Goal: Task Accomplishment & Management: Complete application form

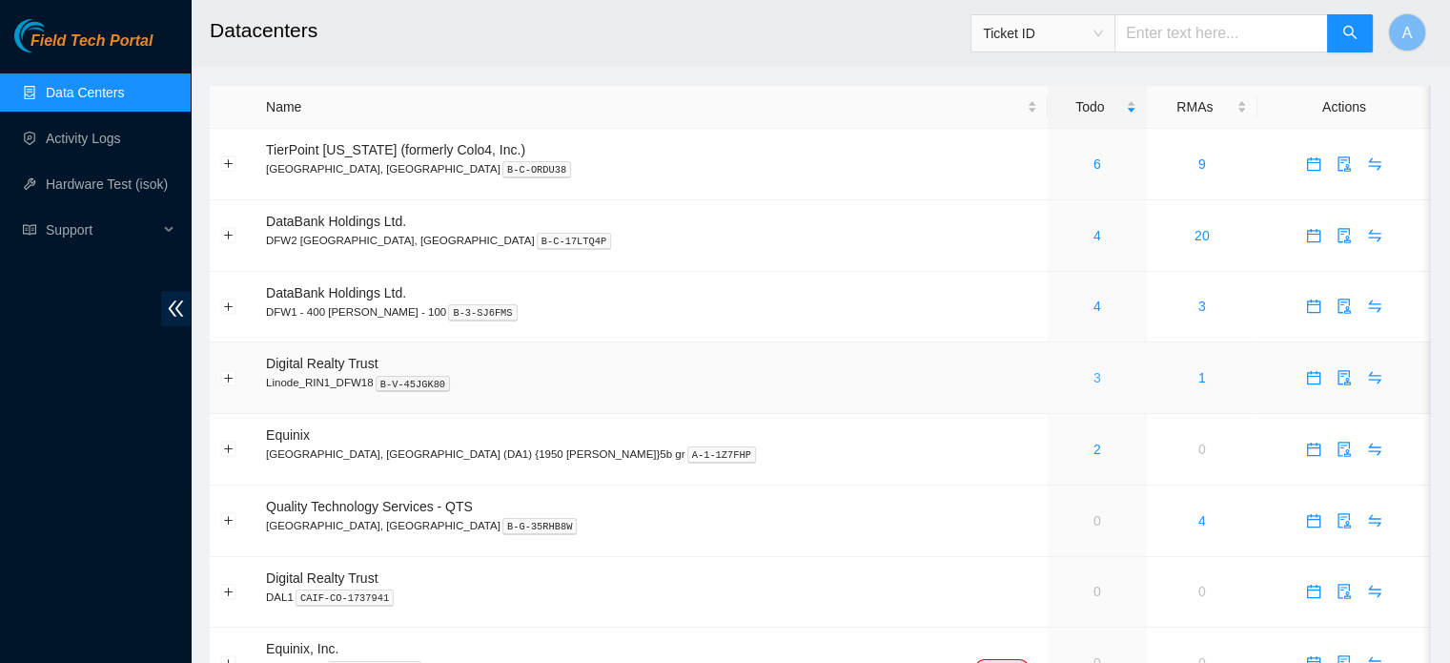
click at [1094, 380] on link "3" at bounding box center [1098, 377] width 8 height 15
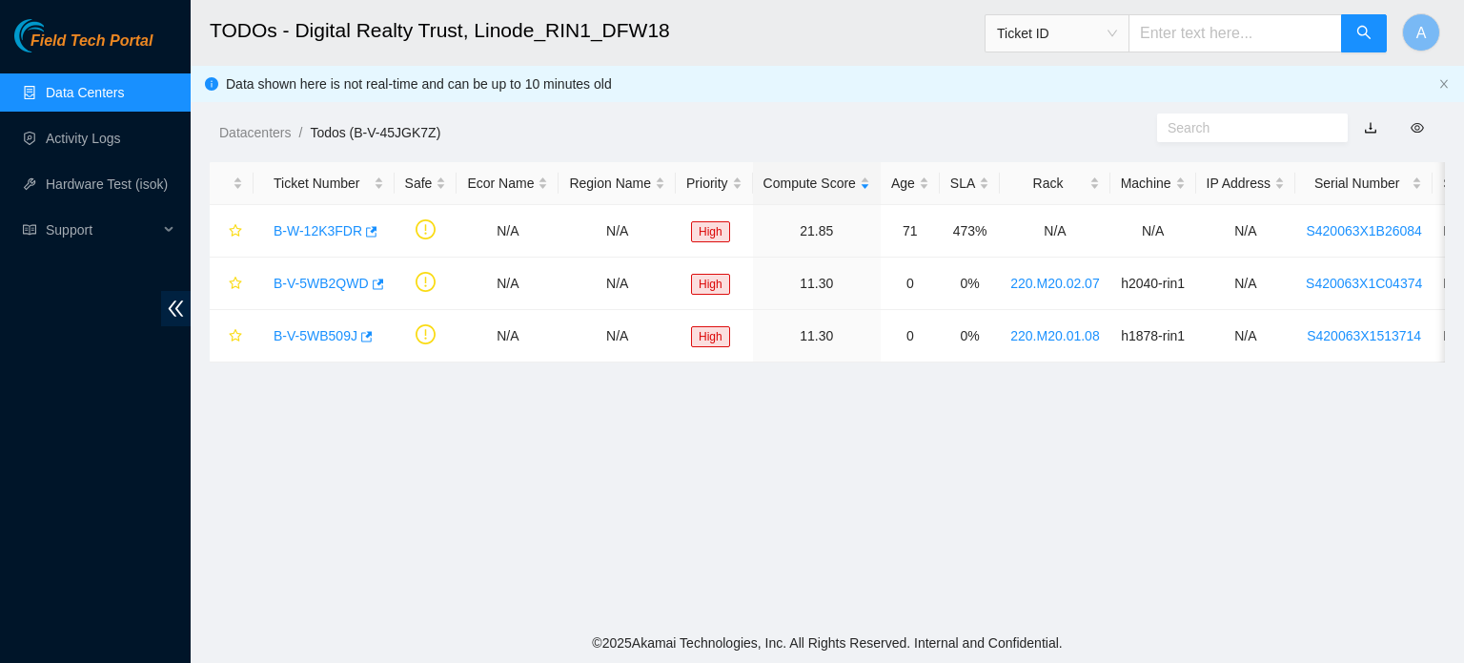
click at [1047, 39] on span "Ticket ID" at bounding box center [1057, 33] width 120 height 29
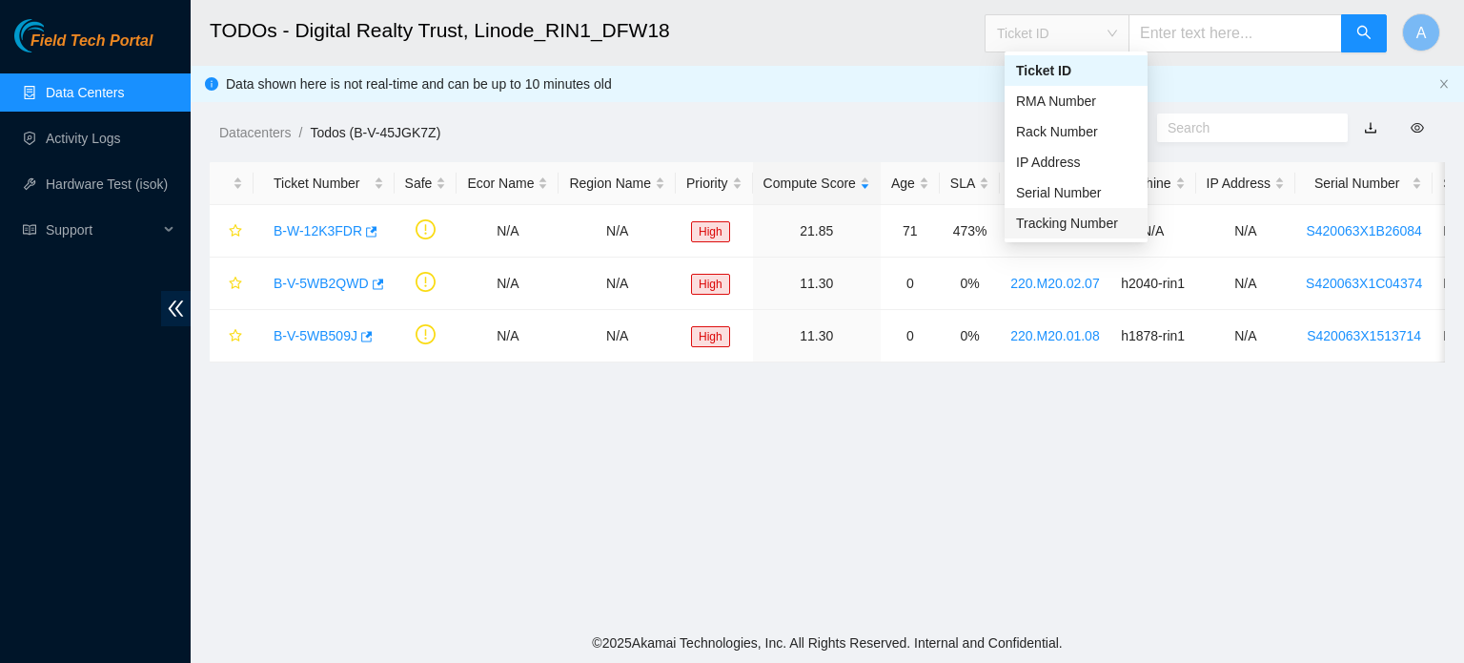
click at [1044, 223] on div "Tracking Number" at bounding box center [1076, 223] width 120 height 21
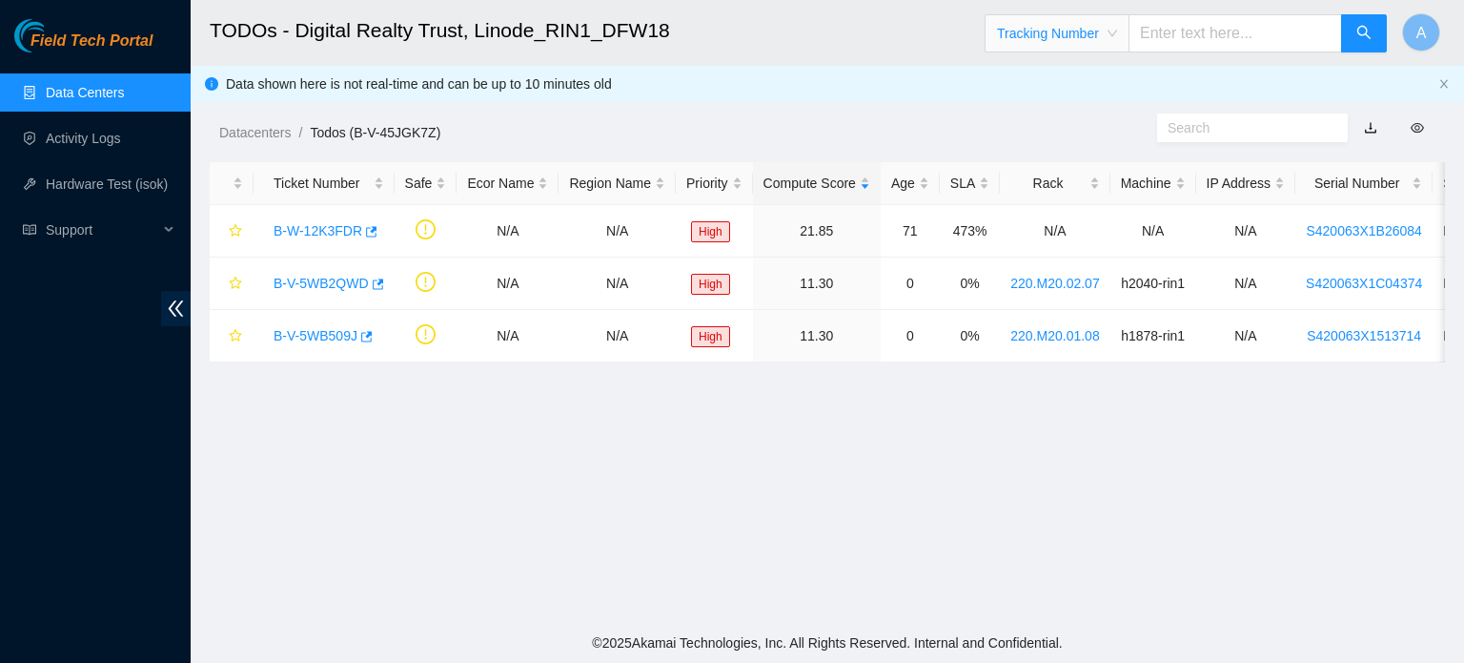
click at [1228, 37] on input "text" at bounding box center [1236, 33] width 214 height 38
type input "463470059943"
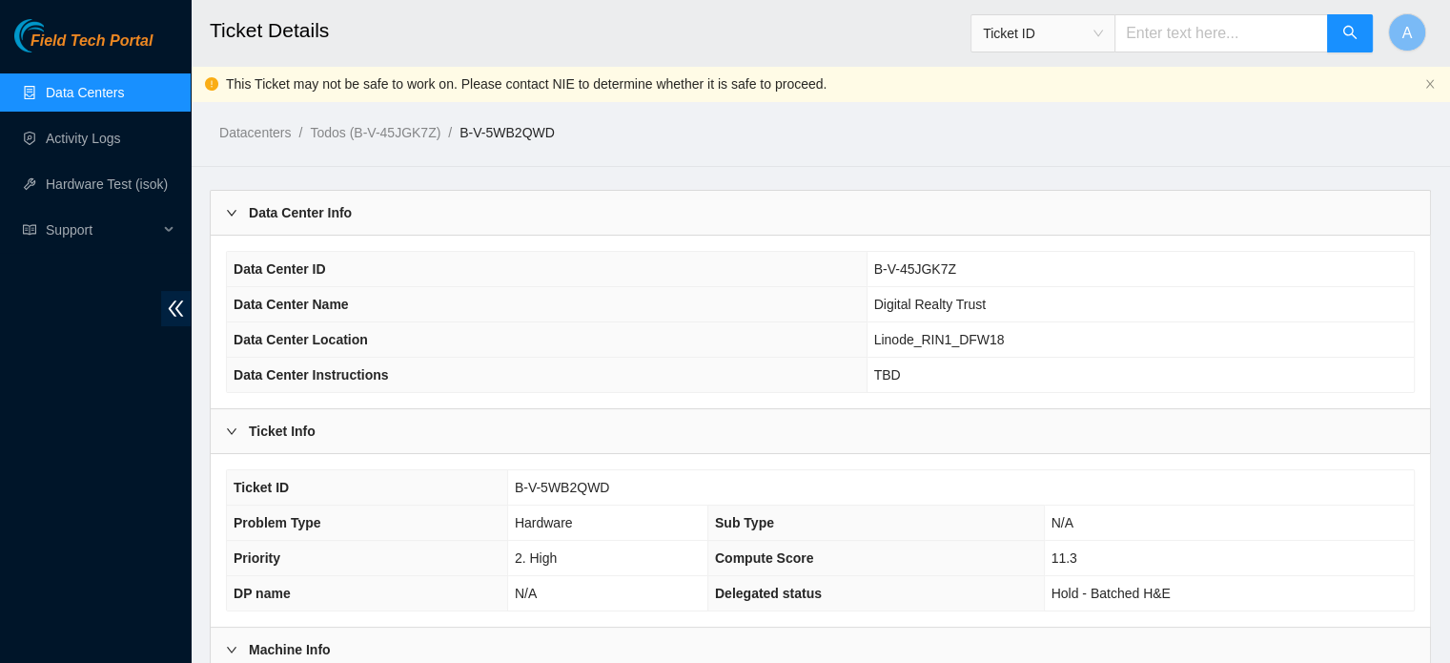
click at [124, 98] on link "Data Centers" at bounding box center [85, 92] width 78 height 15
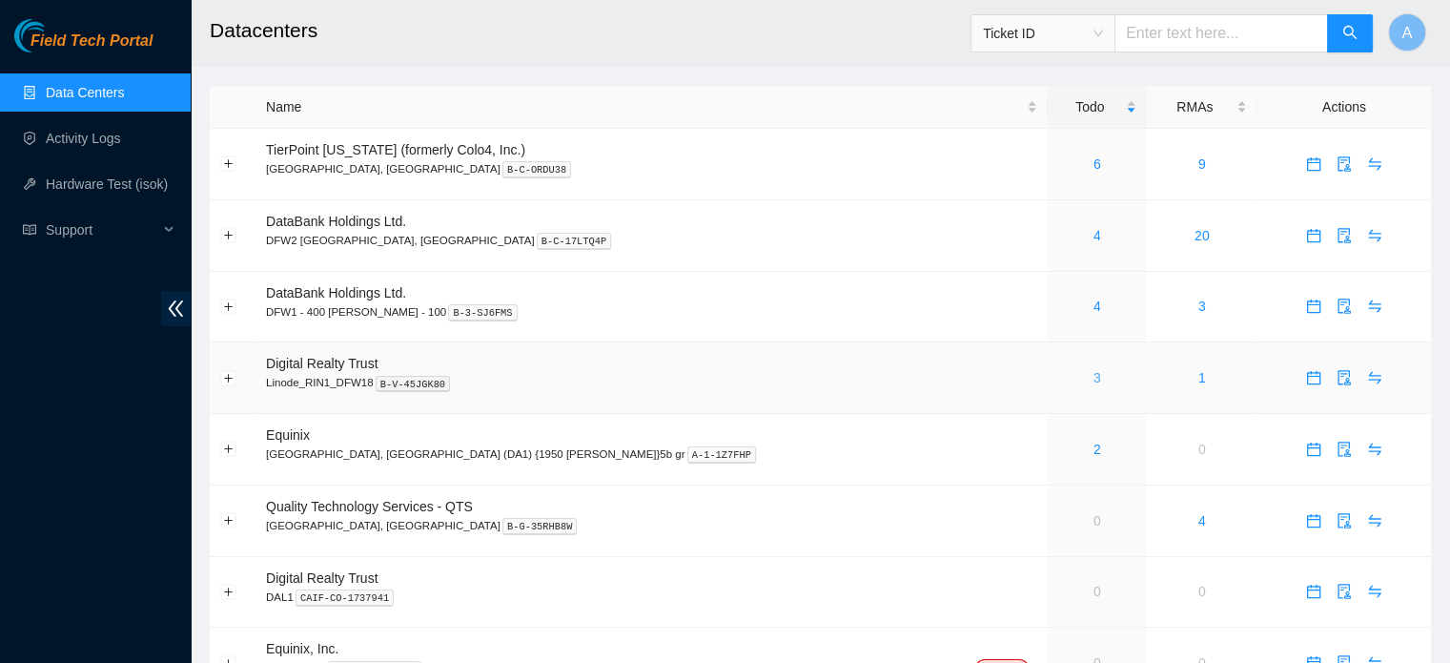
click at [1094, 375] on link "3" at bounding box center [1098, 377] width 8 height 15
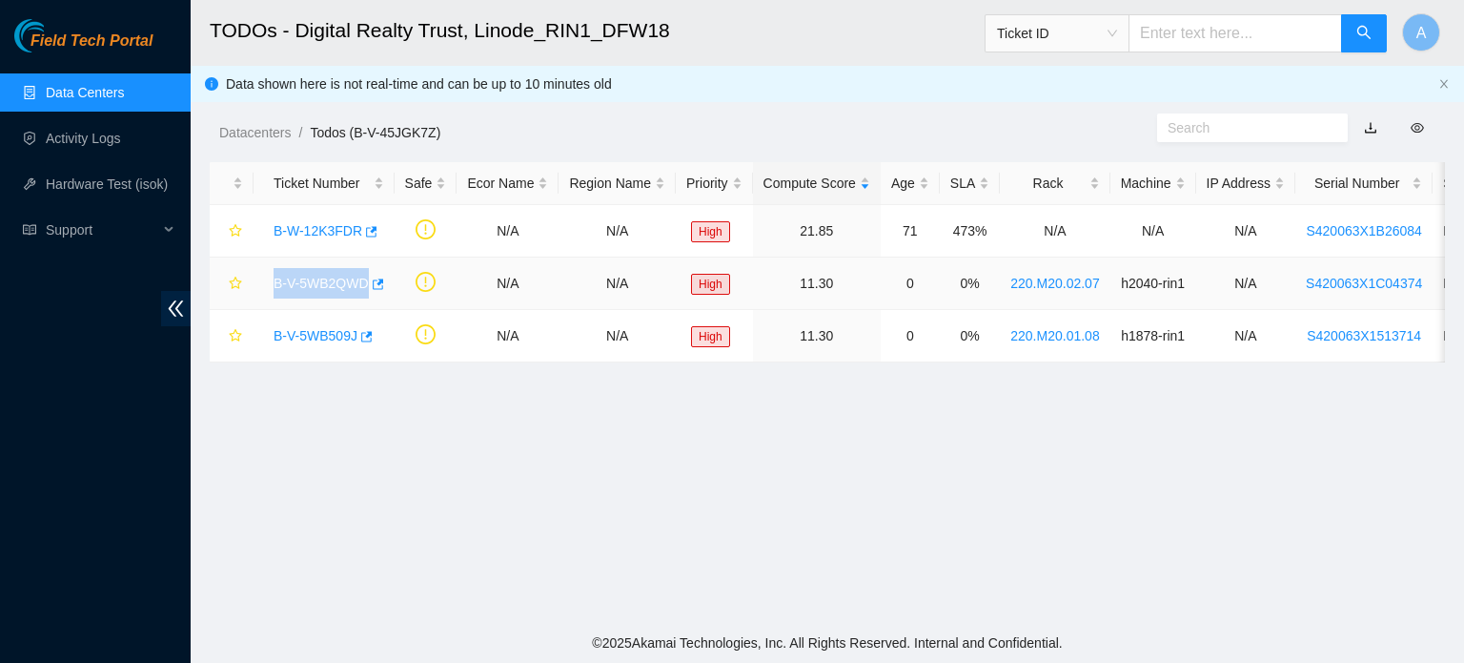
drag, startPoint x: 268, startPoint y: 279, endPoint x: 362, endPoint y: 304, distance: 97.6
click at [362, 304] on td "B-V-5WB2QWD" at bounding box center [324, 283] width 141 height 52
copy link "B-V-5WB2QWD"
drag, startPoint x: 268, startPoint y: 340, endPoint x: 353, endPoint y: 345, distance: 85.0
click at [353, 345] on div "B-V-5WB509J" at bounding box center [324, 335] width 120 height 31
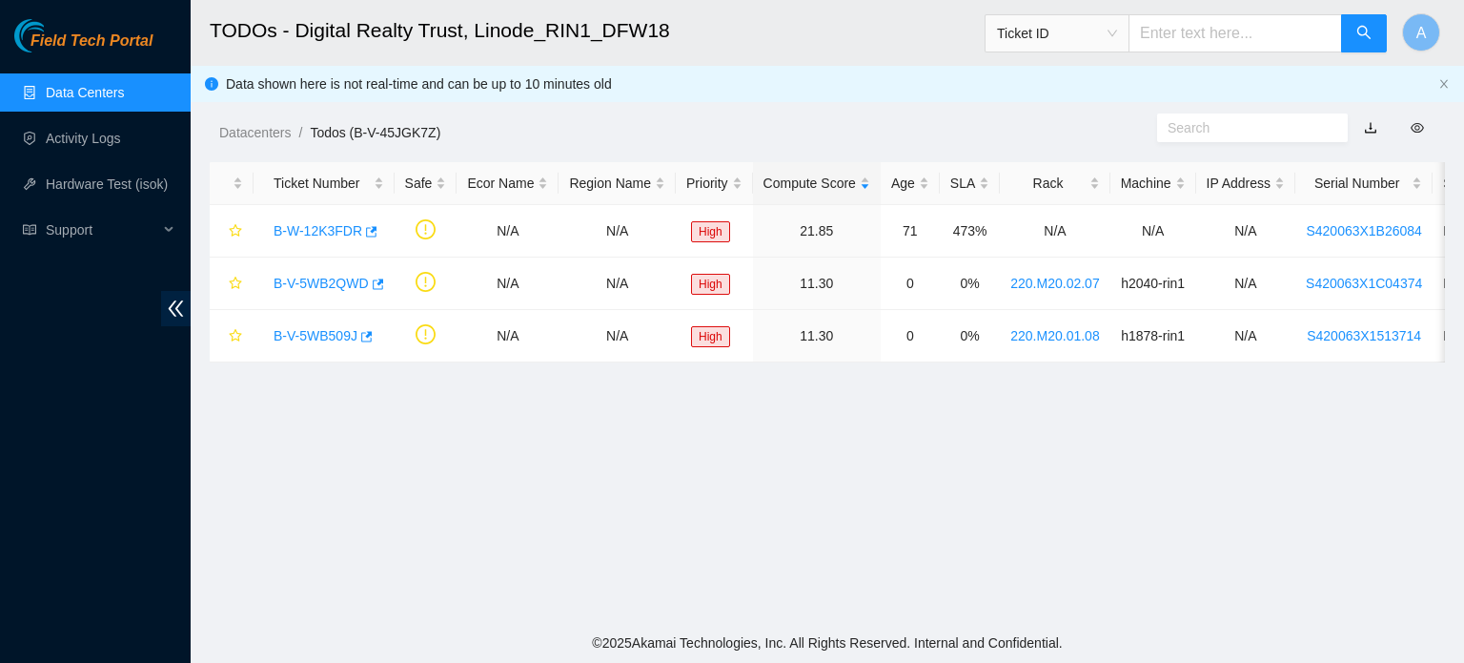
click at [458, 642] on footer "© 2025 Akamai Technologies, Inc. All Rights Reserved. Internal and Confidential." at bounding box center [828, 643] width 1274 height 40
drag, startPoint x: 264, startPoint y: 335, endPoint x: 353, endPoint y: 333, distance: 88.7
click at [353, 333] on div "B-V-5WB509J" at bounding box center [324, 335] width 120 height 31
copy link "B-V-5WB509J"
click at [661, 445] on main "TODOs - Digital Realty Trust, Linode_RIN1_DFW18 Ticket ID A Data shown here is …" at bounding box center [828, 311] width 1274 height 623
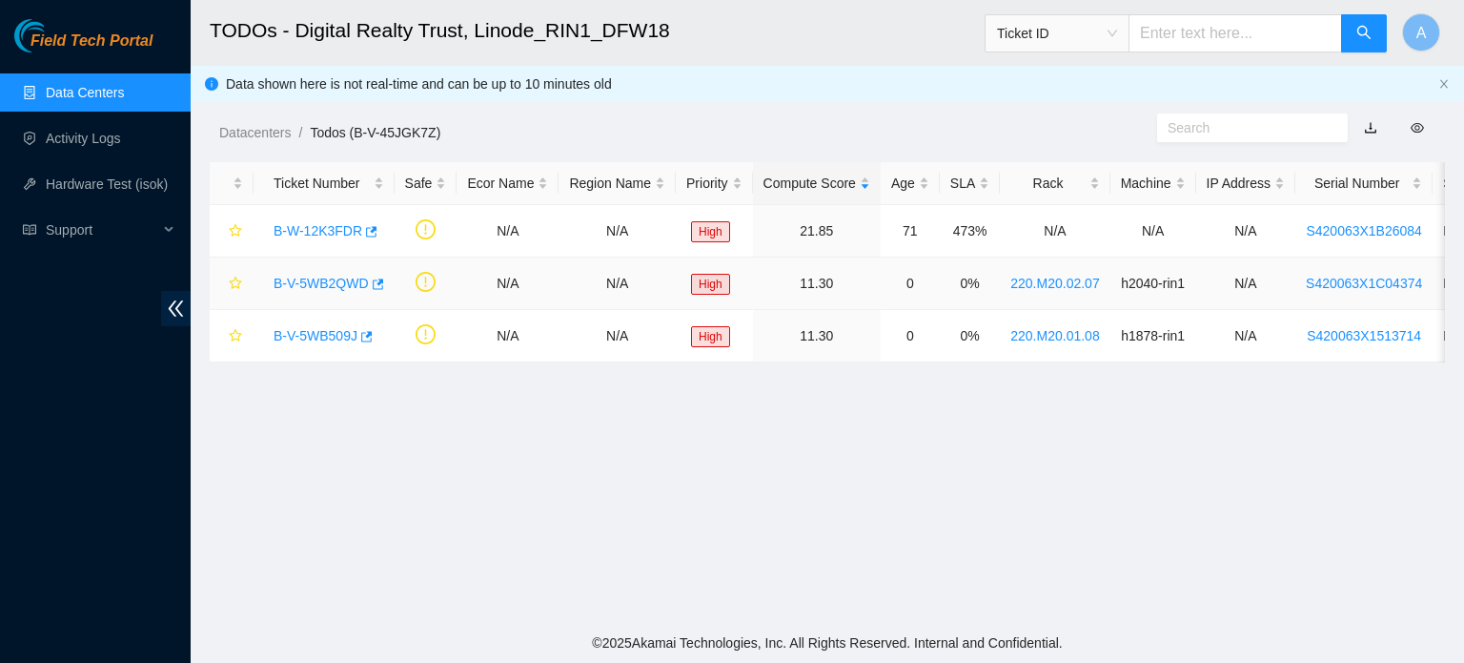
click at [323, 279] on link "B-V-5WB2QWD" at bounding box center [321, 283] width 95 height 15
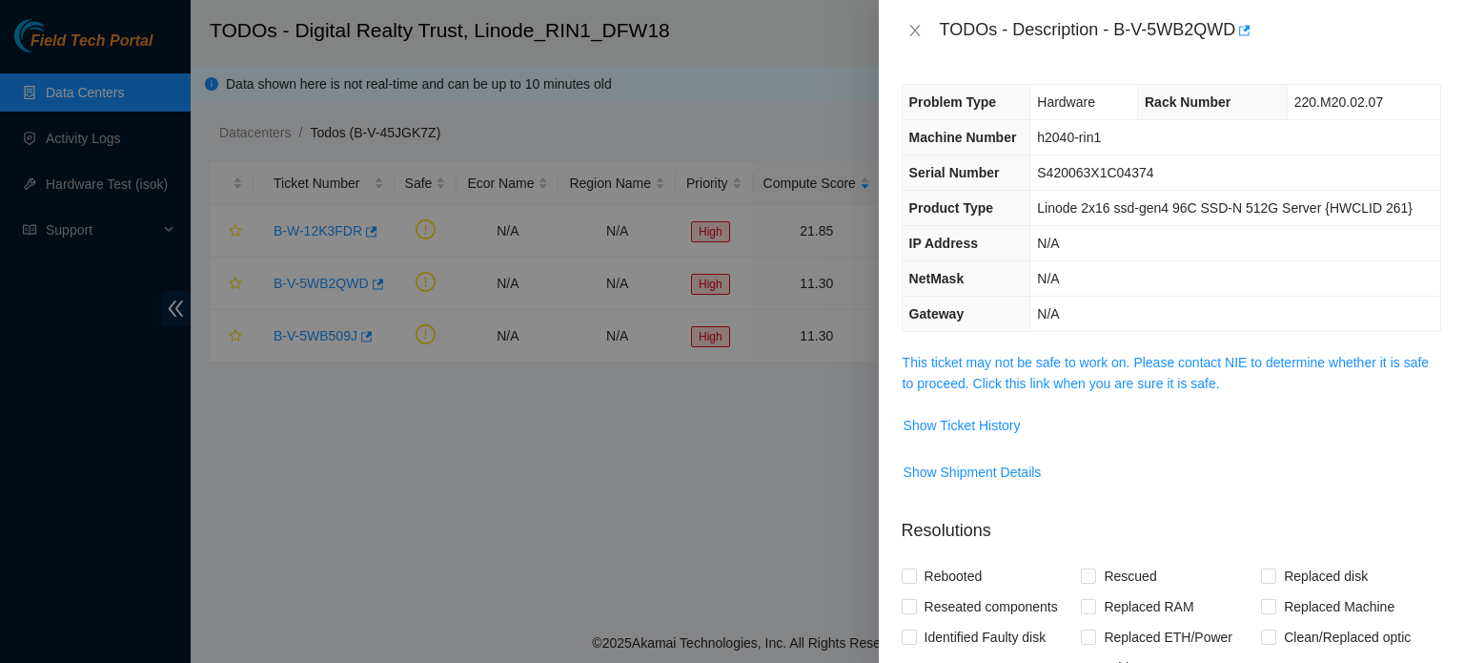
click at [1133, 371] on span "This ticket may not be safe to work on. Please contact NIE to determine whether…" at bounding box center [1172, 373] width 538 height 42
click at [1117, 364] on link "This ticket may not be safe to work on. Please contact NIE to determine whether…" at bounding box center [1166, 373] width 526 height 36
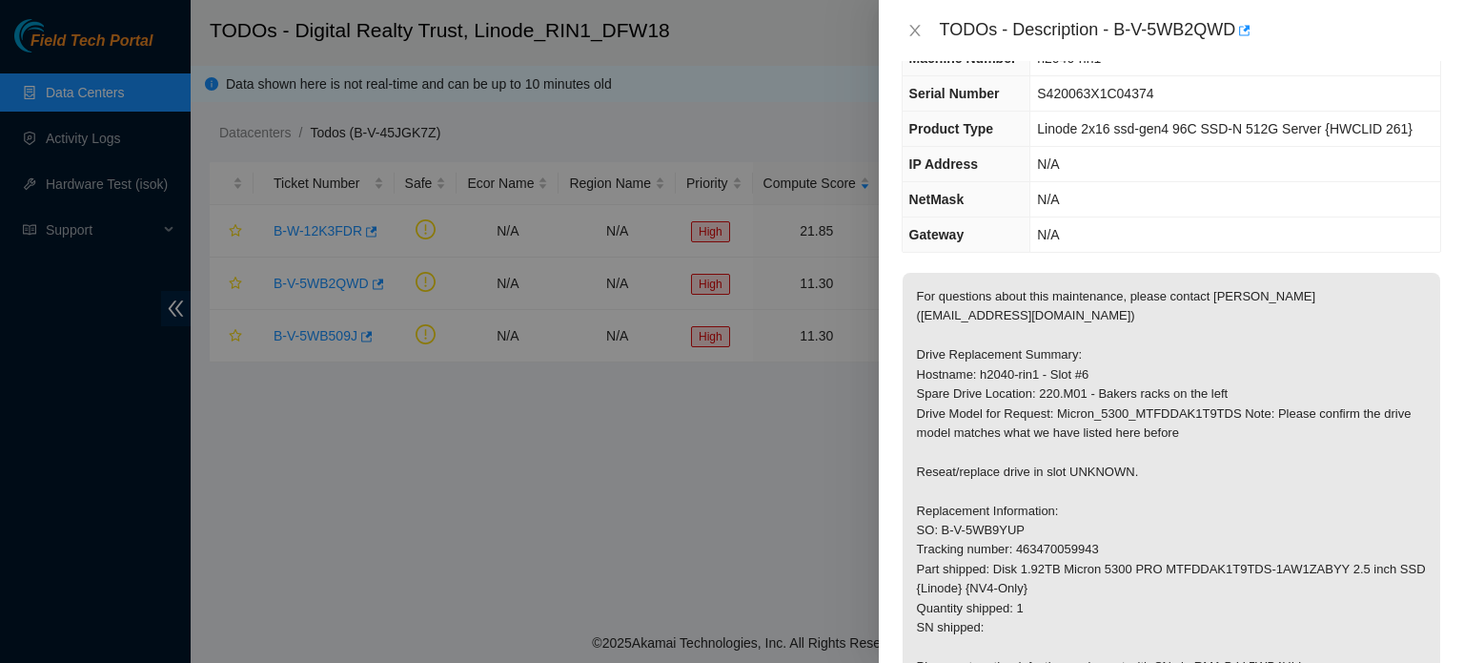
scroll to position [80, 0]
click at [920, 23] on icon "close" at bounding box center [915, 30] width 15 height 15
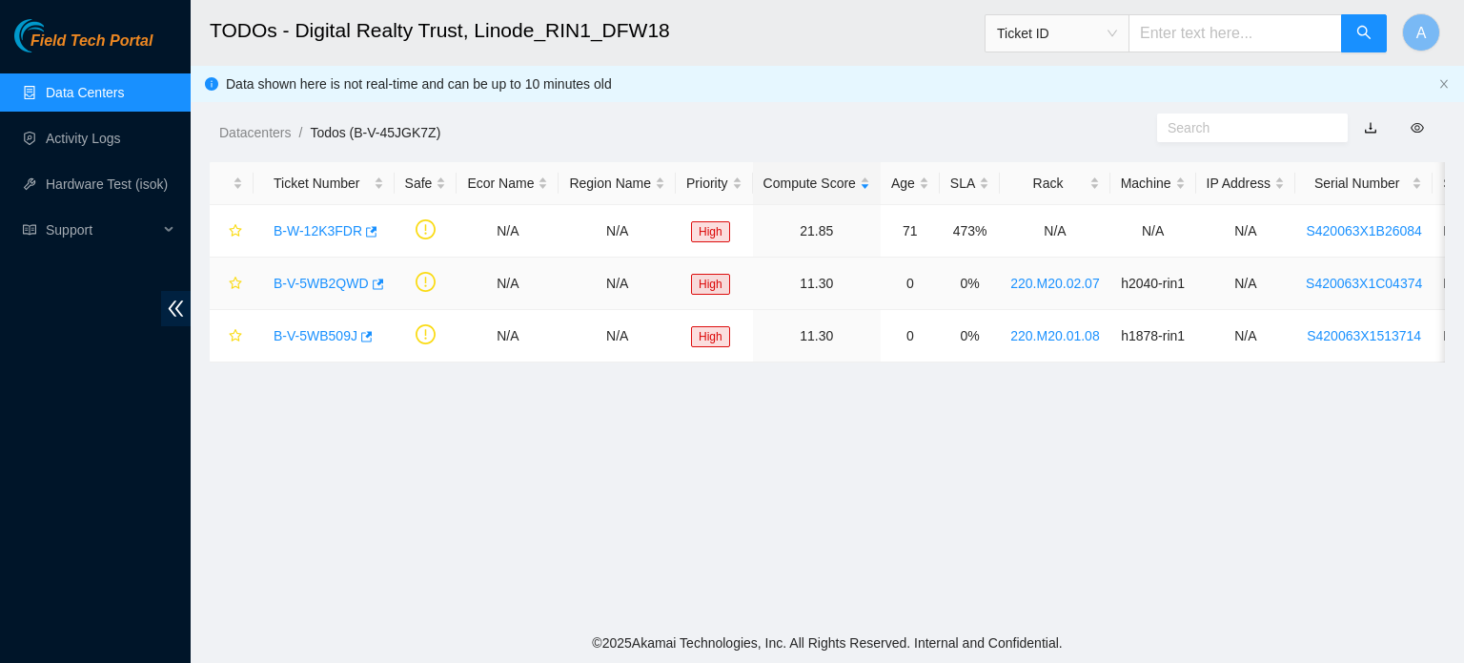
scroll to position [100, 0]
click at [307, 223] on link "B-W-12K3FDR" at bounding box center [318, 230] width 89 height 15
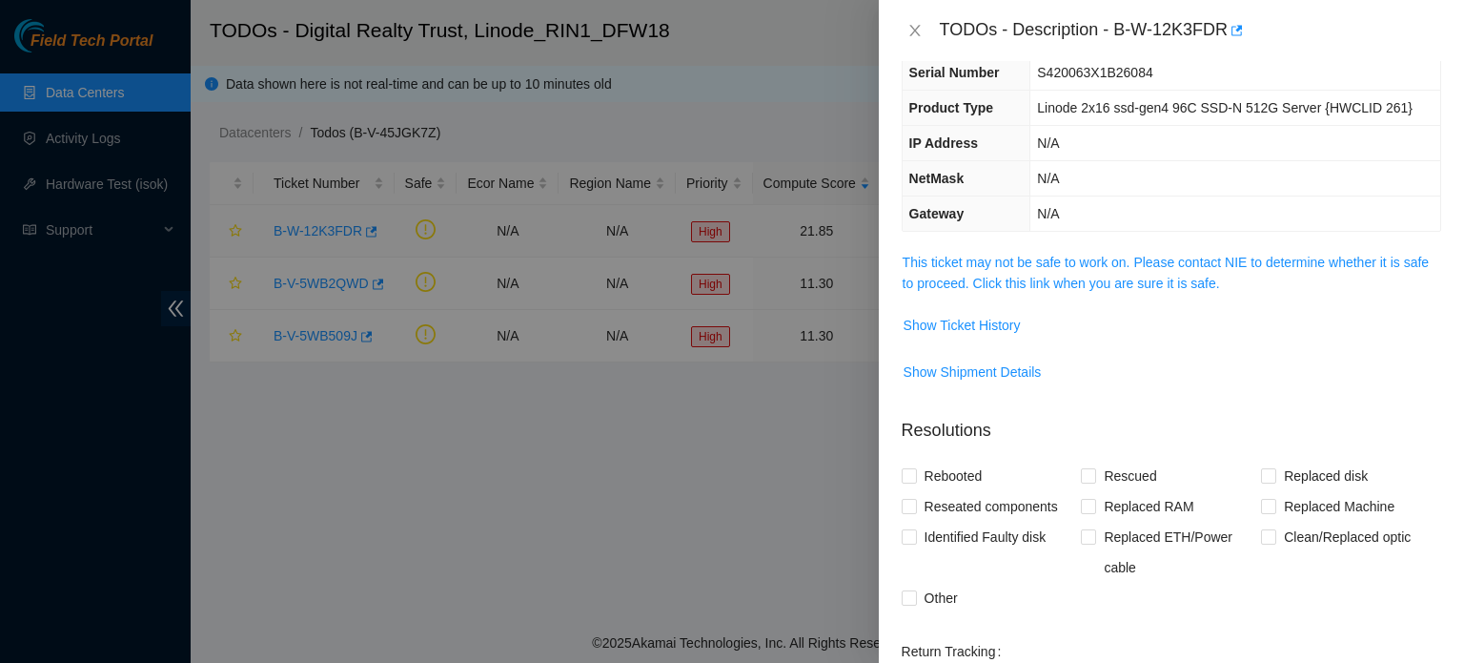
scroll to position [80, 0]
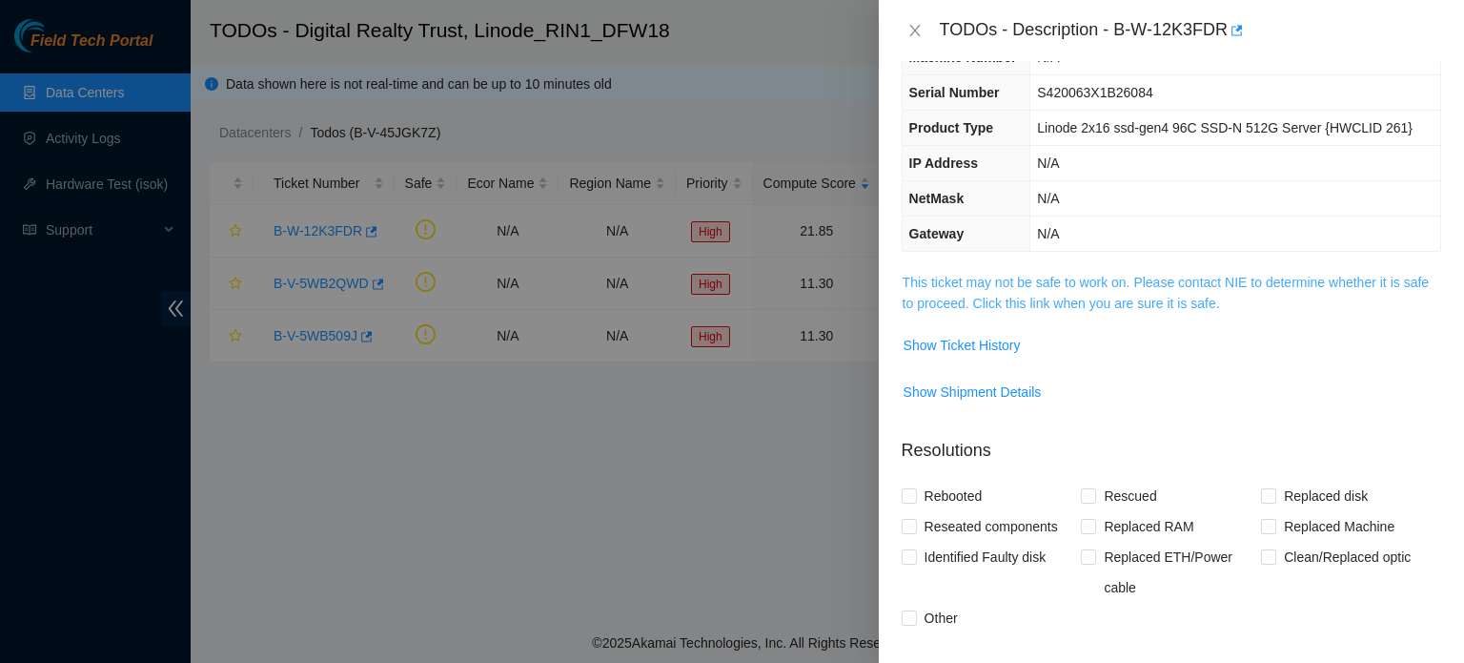
click at [1098, 295] on link "This ticket may not be safe to work on. Please contact NIE to determine whether…" at bounding box center [1166, 293] width 526 height 36
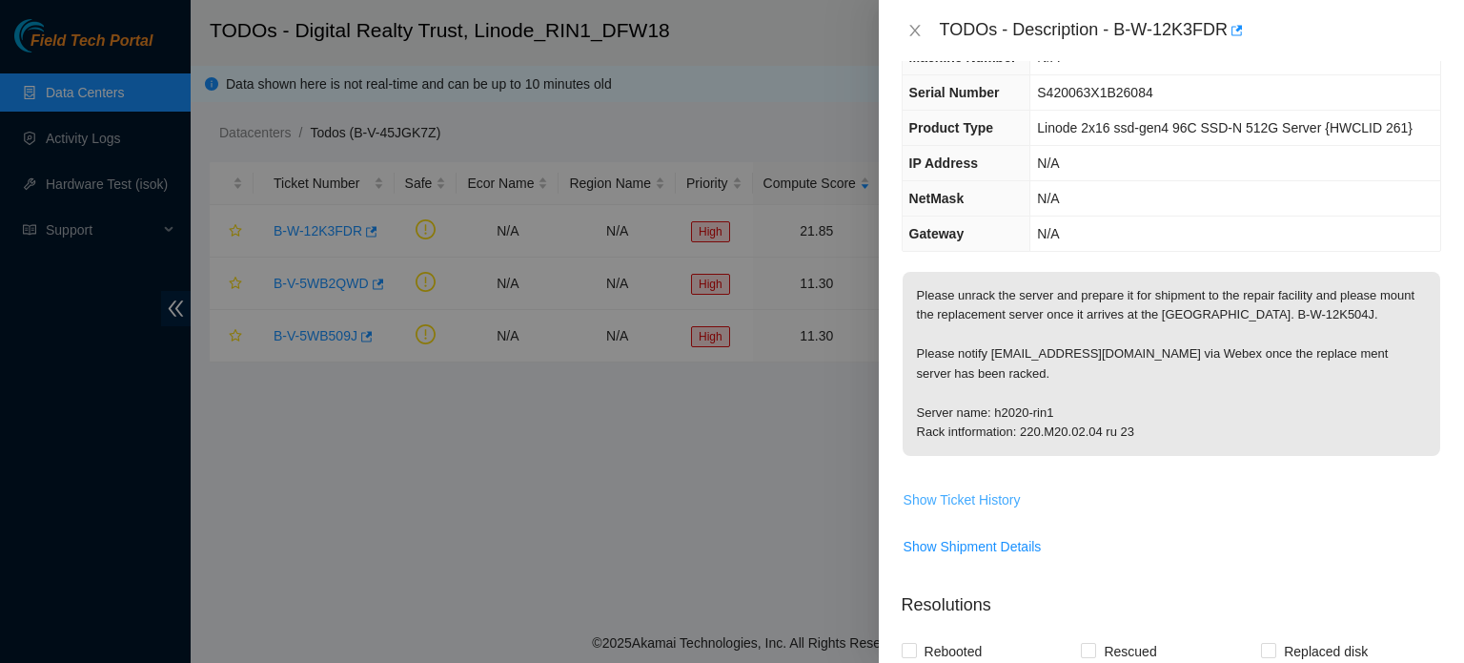
click at [973, 500] on span "Show Ticket History" at bounding box center [962, 499] width 117 height 21
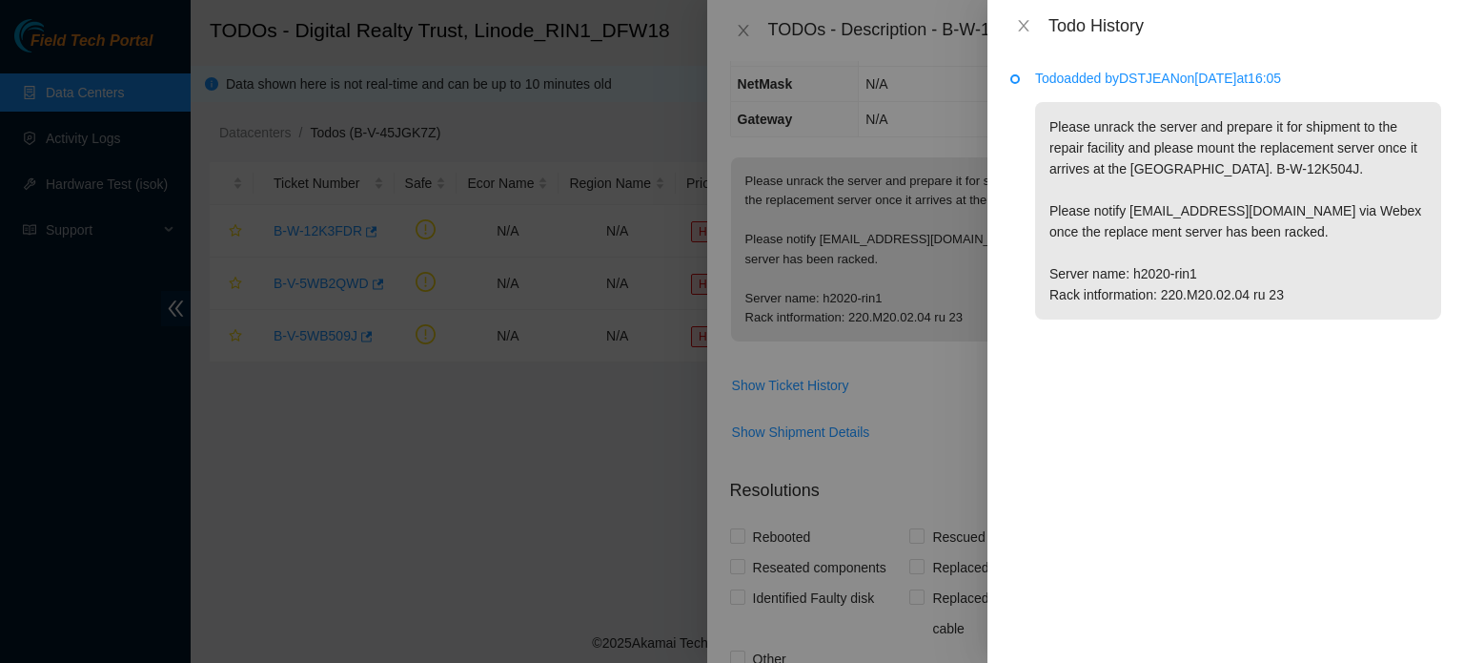
scroll to position [0, 0]
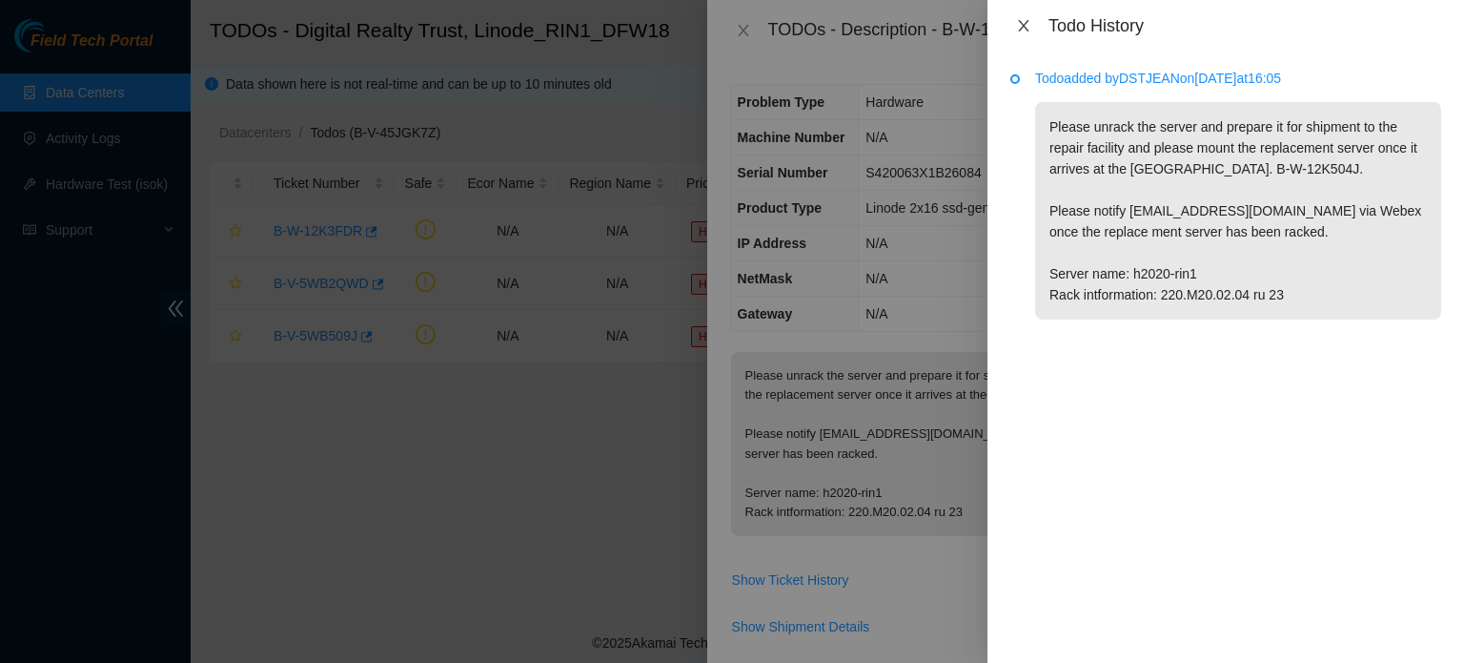
click at [1028, 17] on button "Close" at bounding box center [1024, 26] width 27 height 18
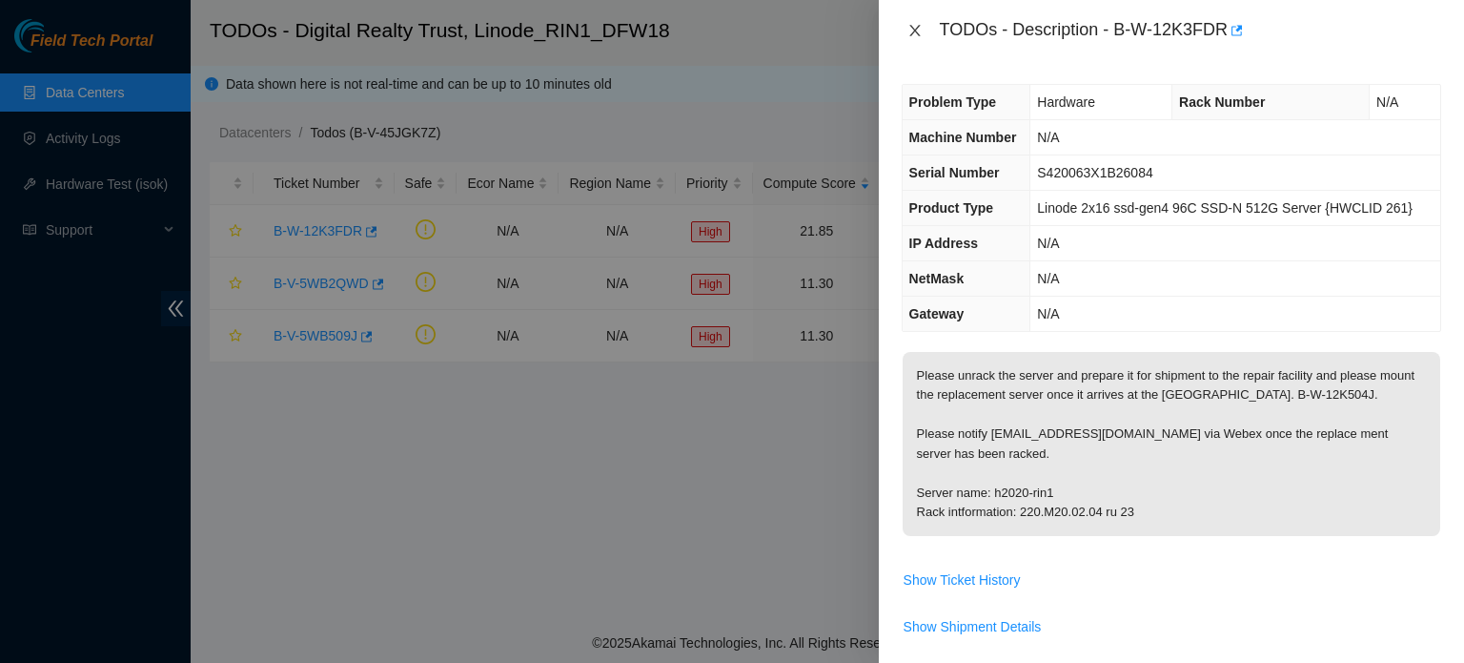
click at [908, 36] on icon "close" at bounding box center [915, 30] width 15 height 15
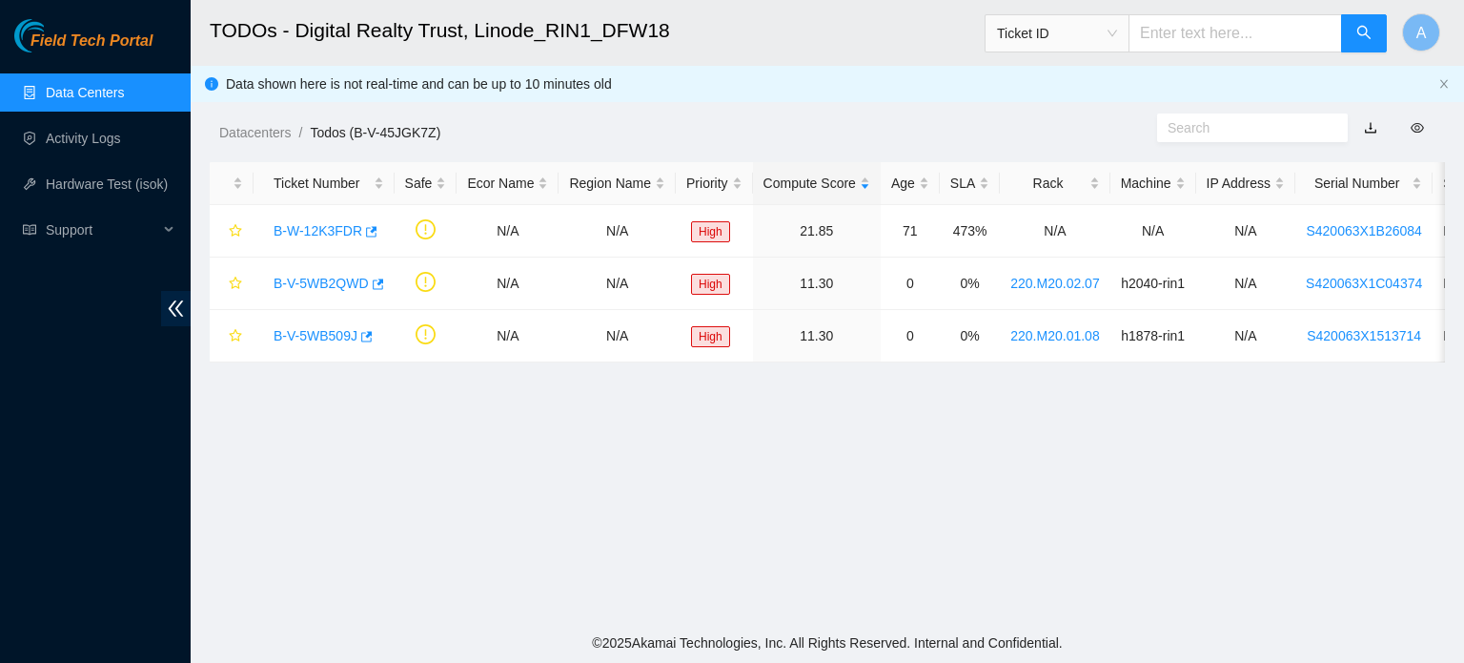
click at [1066, 484] on main "TODOs - Digital Realty Trust, Linode_RIN1_DFW18 Ticket ID A Data shown here is …" at bounding box center [828, 311] width 1274 height 623
click at [297, 240] on div "B-W-12K3FDR" at bounding box center [324, 230] width 120 height 31
click at [320, 232] on link "B-W-12K3FDR" at bounding box center [318, 230] width 89 height 15
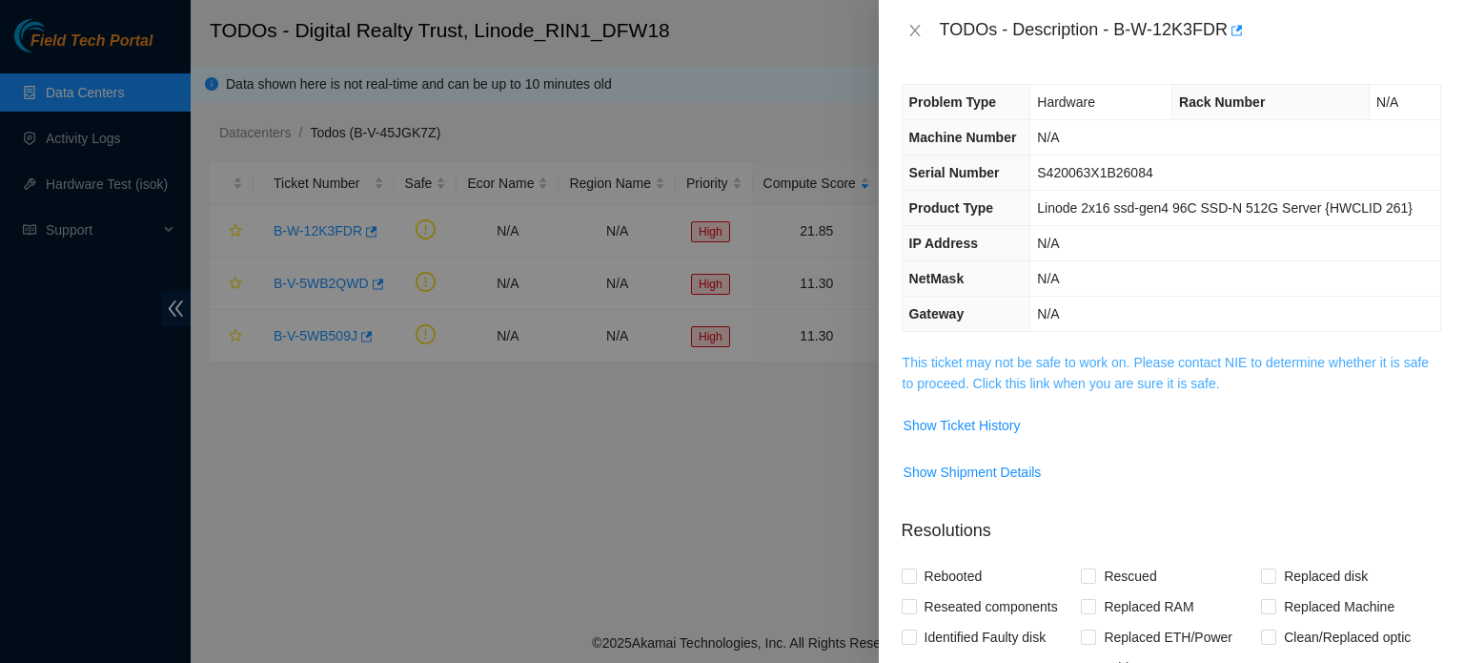
click at [1092, 390] on link "This ticket may not be safe to work on. Please contact NIE to determine whether…" at bounding box center [1166, 373] width 526 height 36
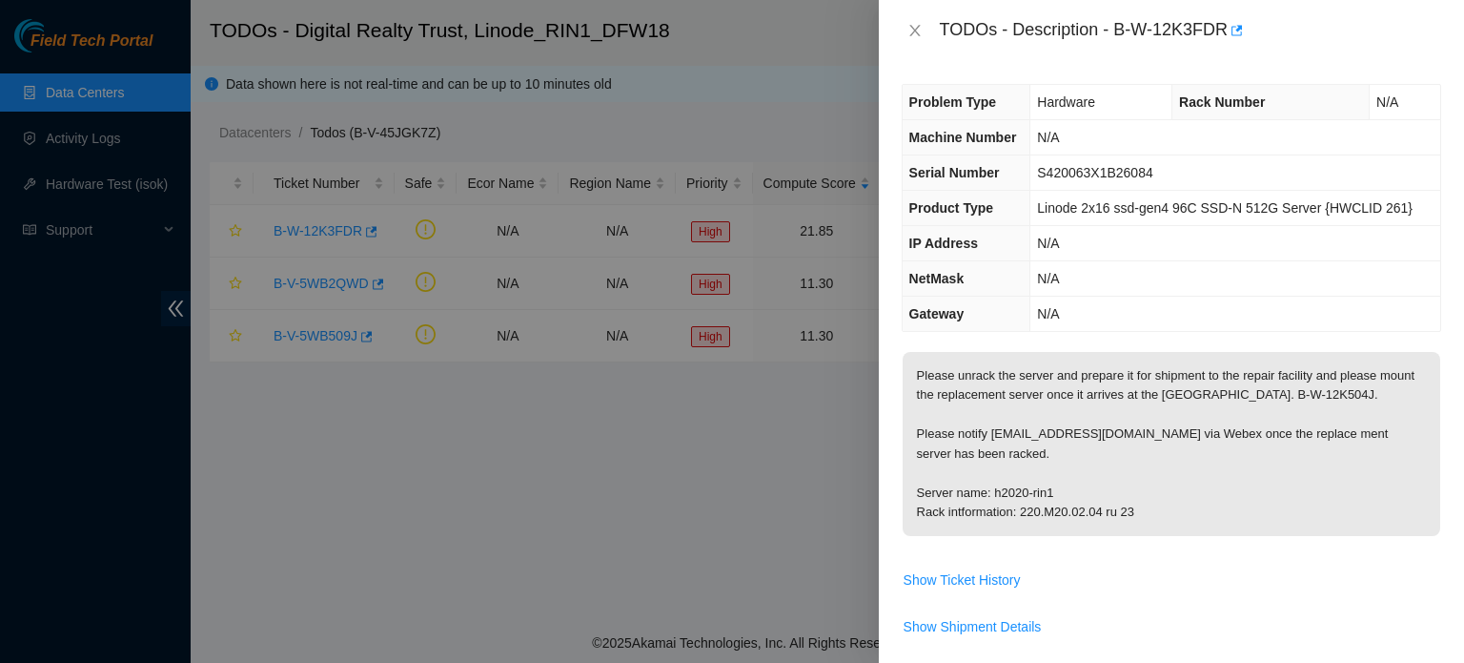
click at [633, 233] on div at bounding box center [732, 331] width 1464 height 663
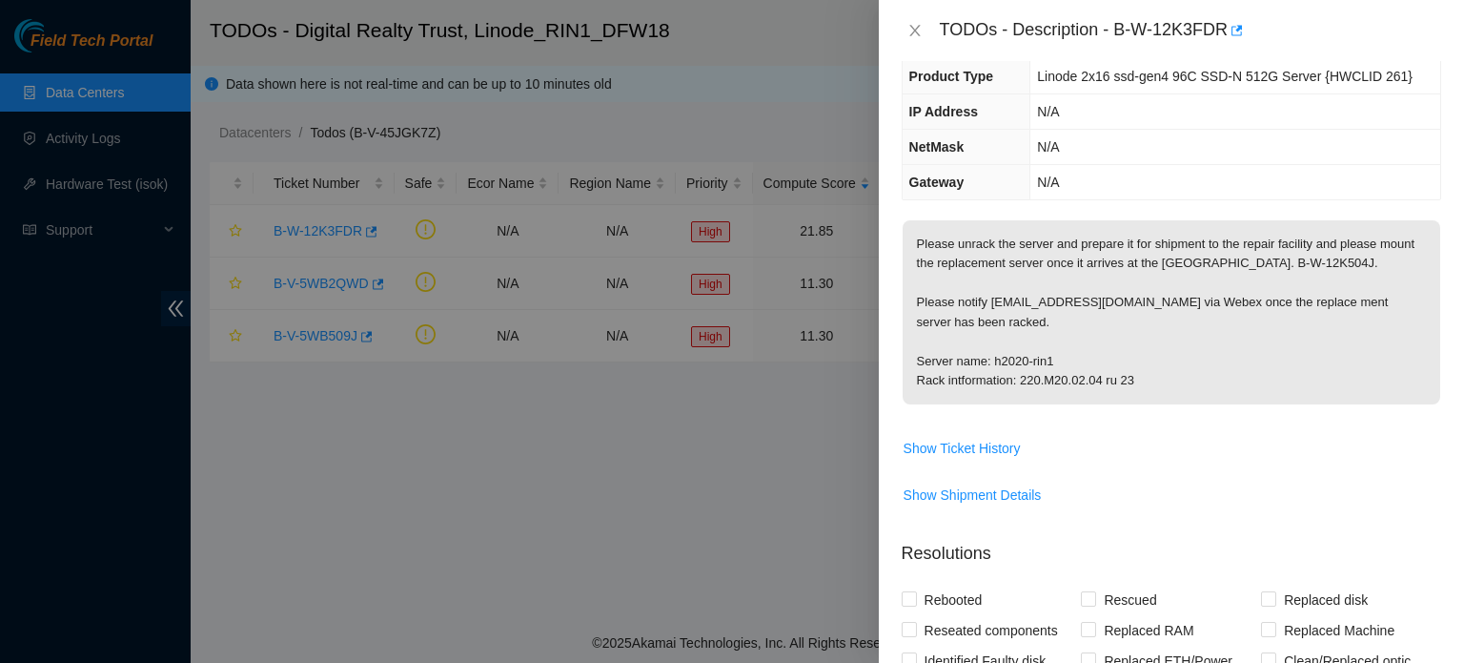
scroll to position [130, 0]
click at [908, 30] on icon "close" at bounding box center [915, 30] width 15 height 15
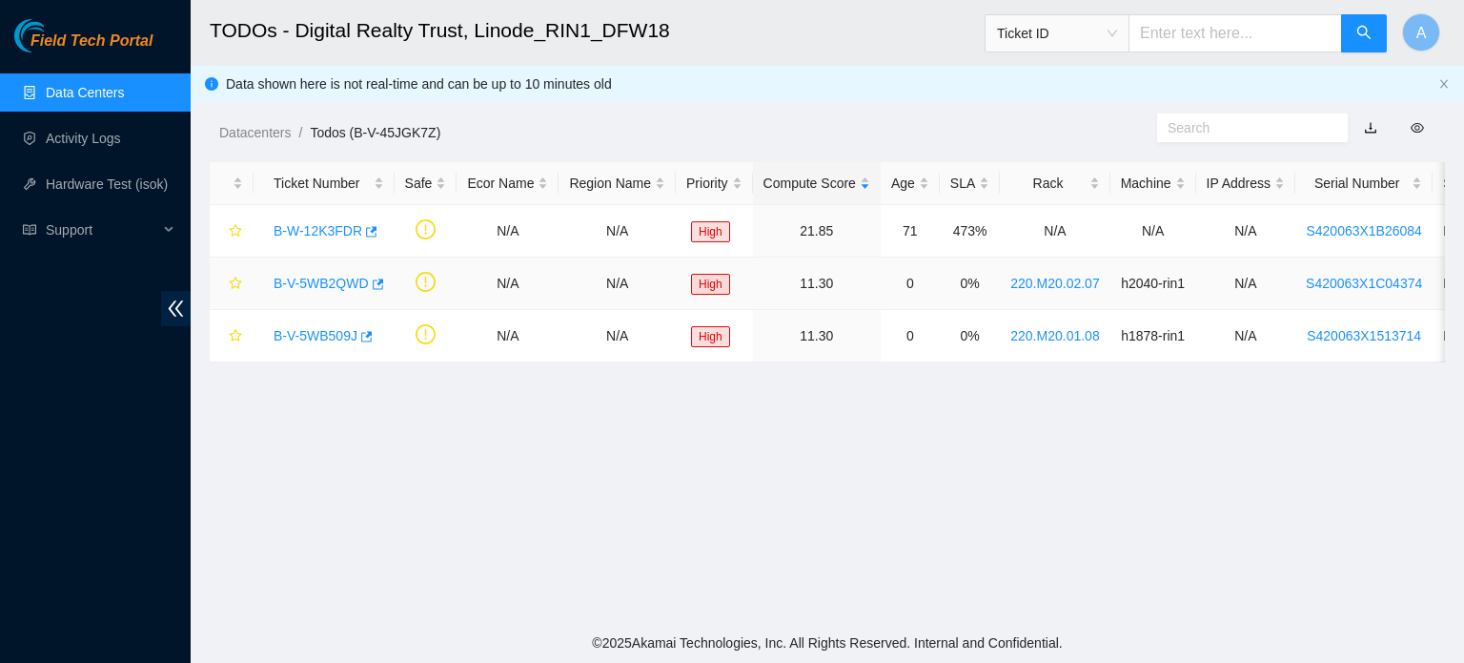
click at [301, 291] on link "B-V-5WB2QWD" at bounding box center [321, 283] width 95 height 15
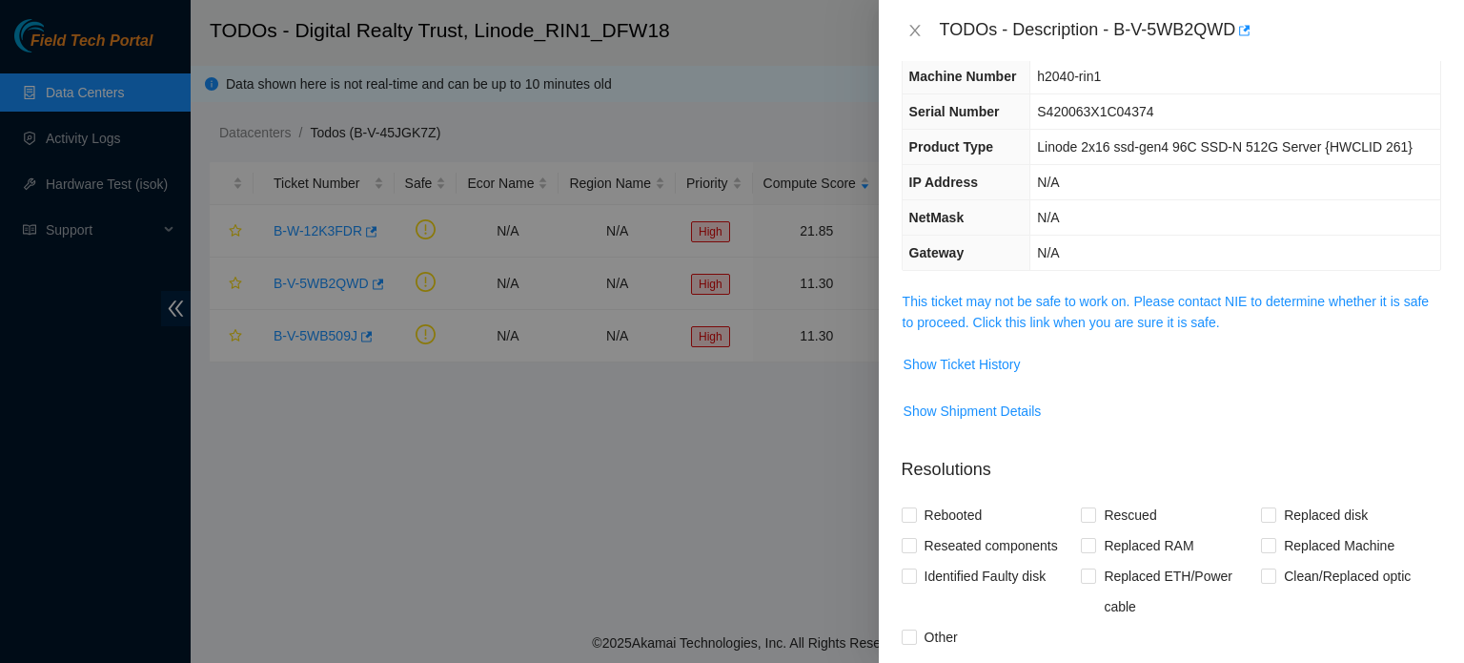
scroll to position [60, 0]
click at [1061, 318] on link "This ticket may not be safe to work on. Please contact NIE to determine whether…" at bounding box center [1166, 313] width 526 height 36
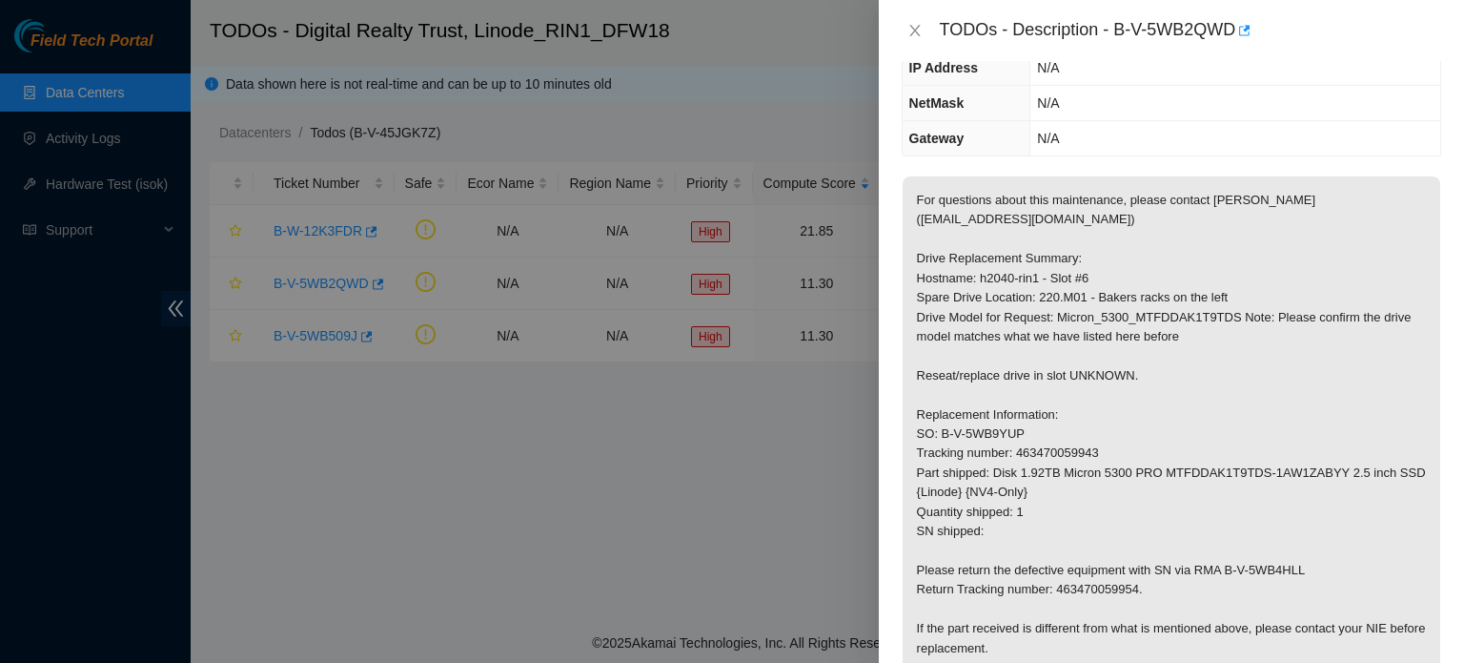
scroll to position [174, 0]
click at [918, 33] on icon "close" at bounding box center [915, 30] width 15 height 15
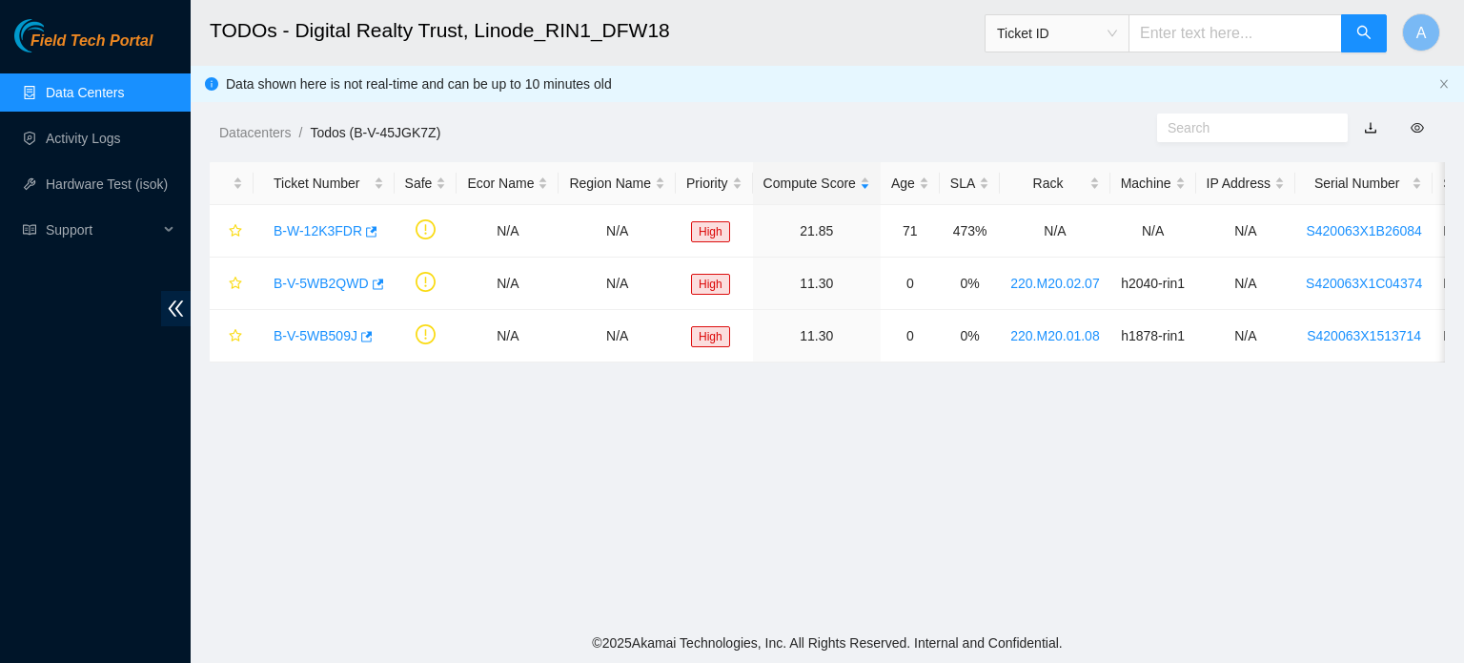
scroll to position [236, 0]
click at [298, 273] on div "B-V-5WB2QWD" at bounding box center [324, 283] width 120 height 31
click at [301, 276] on link "B-V-5WB2QWD" at bounding box center [321, 283] width 95 height 15
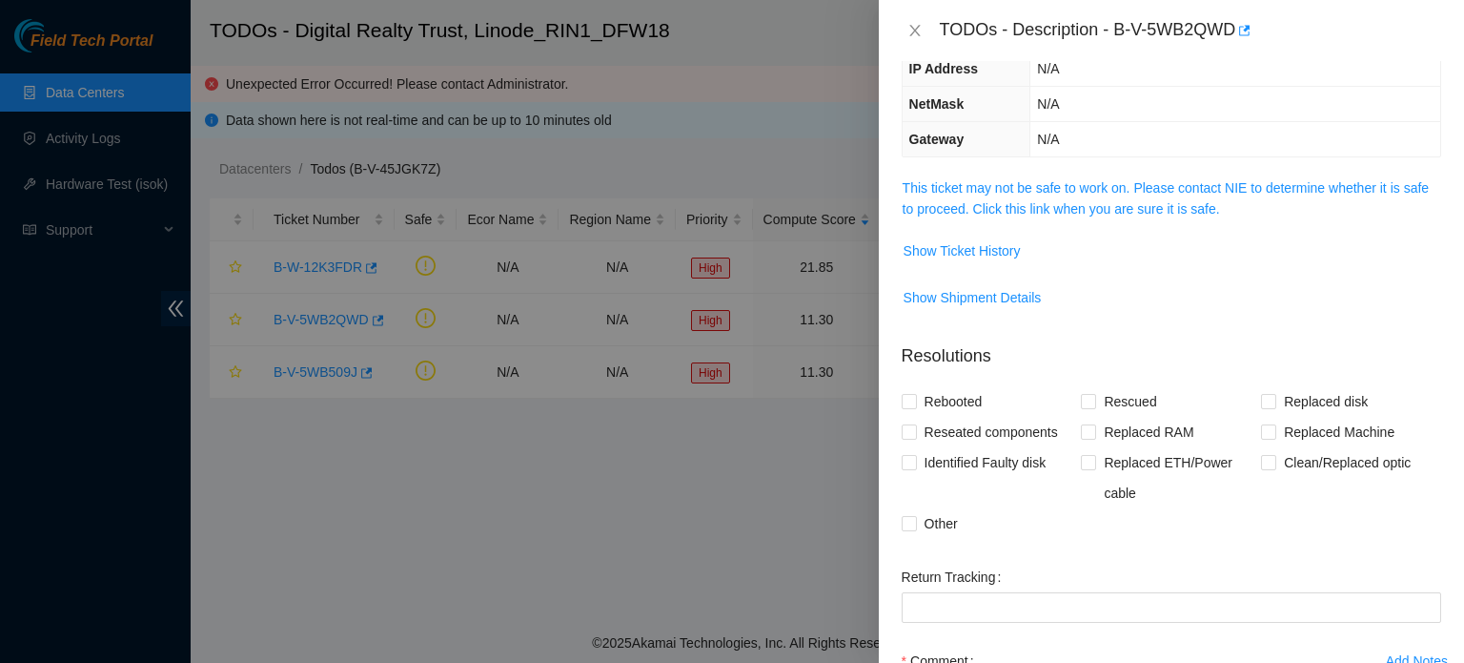
click at [1227, 122] on td "N/A" at bounding box center [1236, 139] width 410 height 35
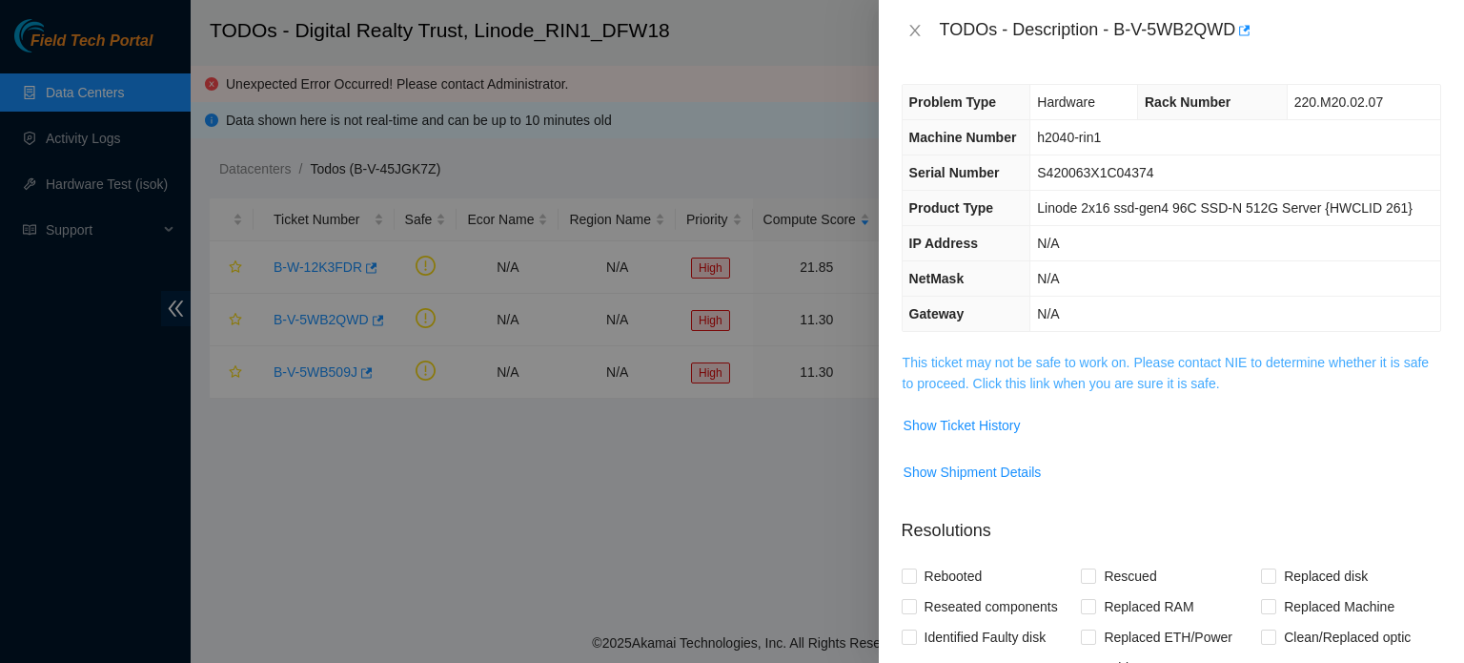
click at [1104, 365] on link "This ticket may not be safe to work on. Please contact NIE to determine whether…" at bounding box center [1166, 373] width 526 height 36
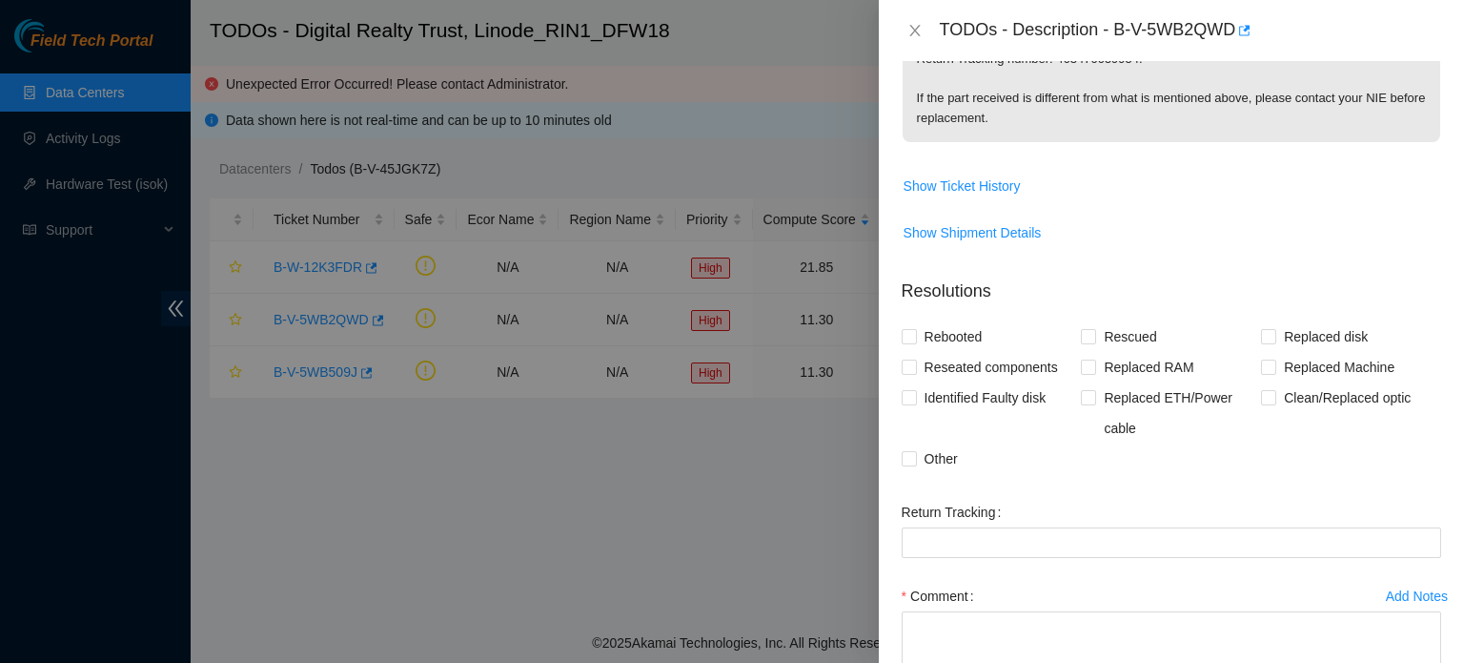
scroll to position [706, 0]
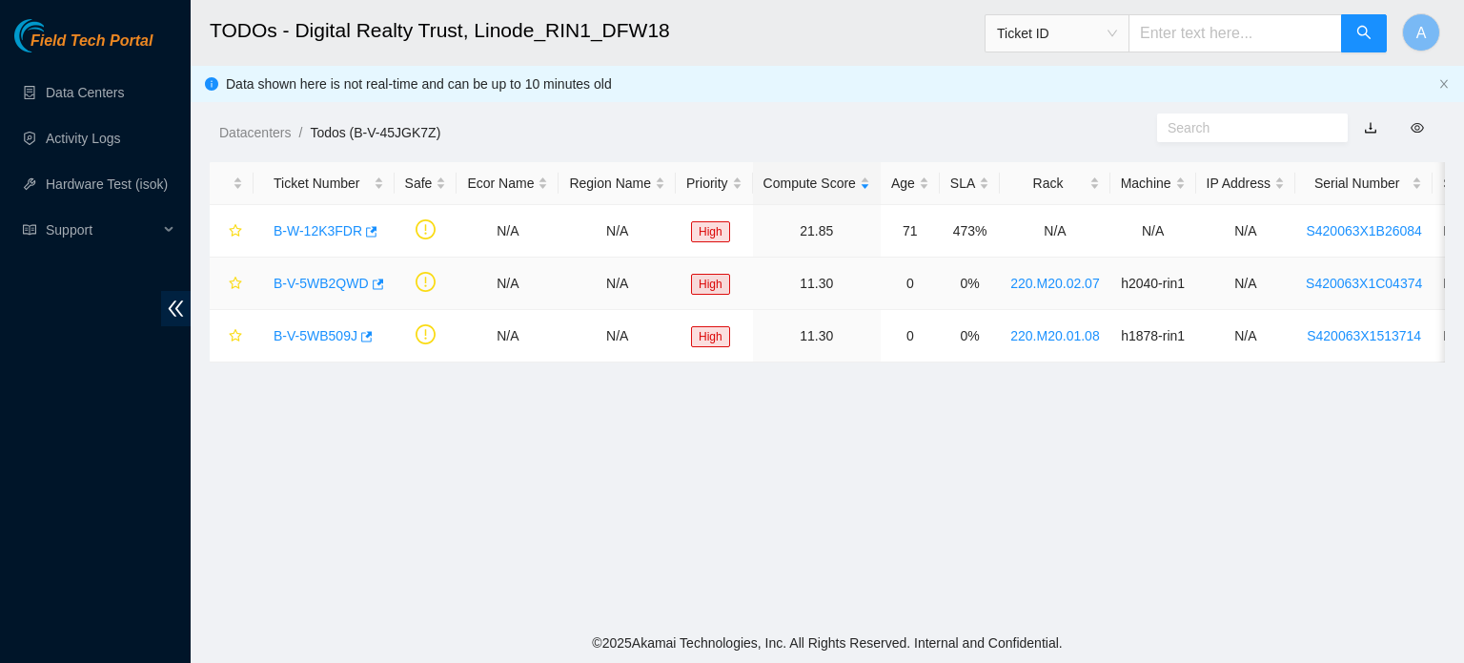
click at [341, 281] on link "B-V-5WB2QWD" at bounding box center [321, 283] width 95 height 15
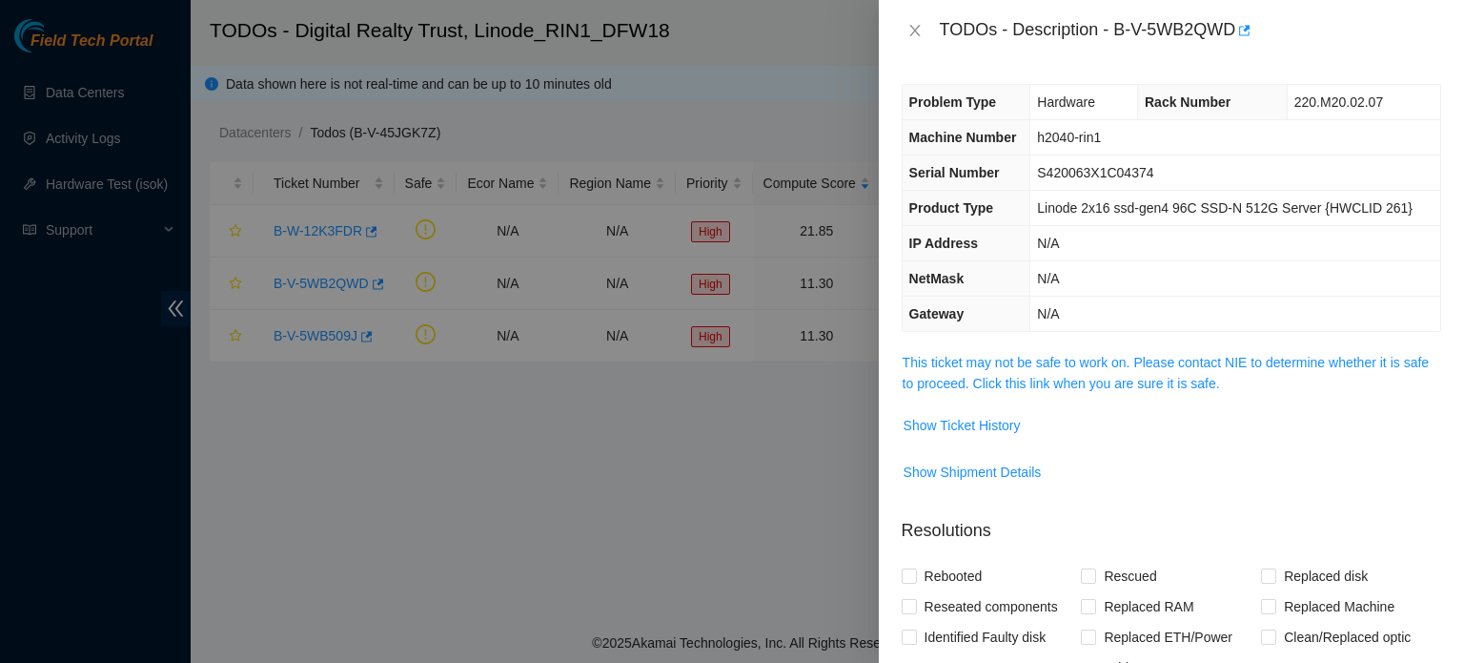
click at [1020, 446] on td "Show Ticket History" at bounding box center [1172, 432] width 540 height 47
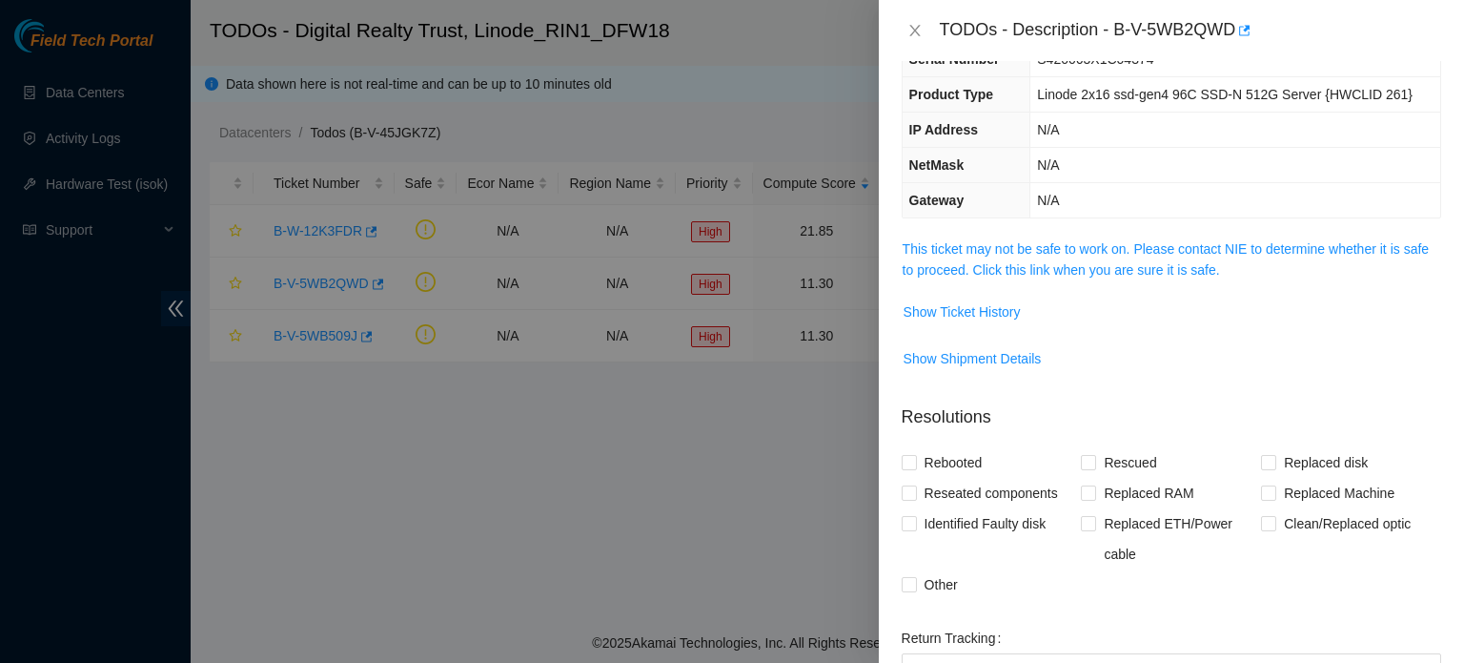
scroll to position [366, 0]
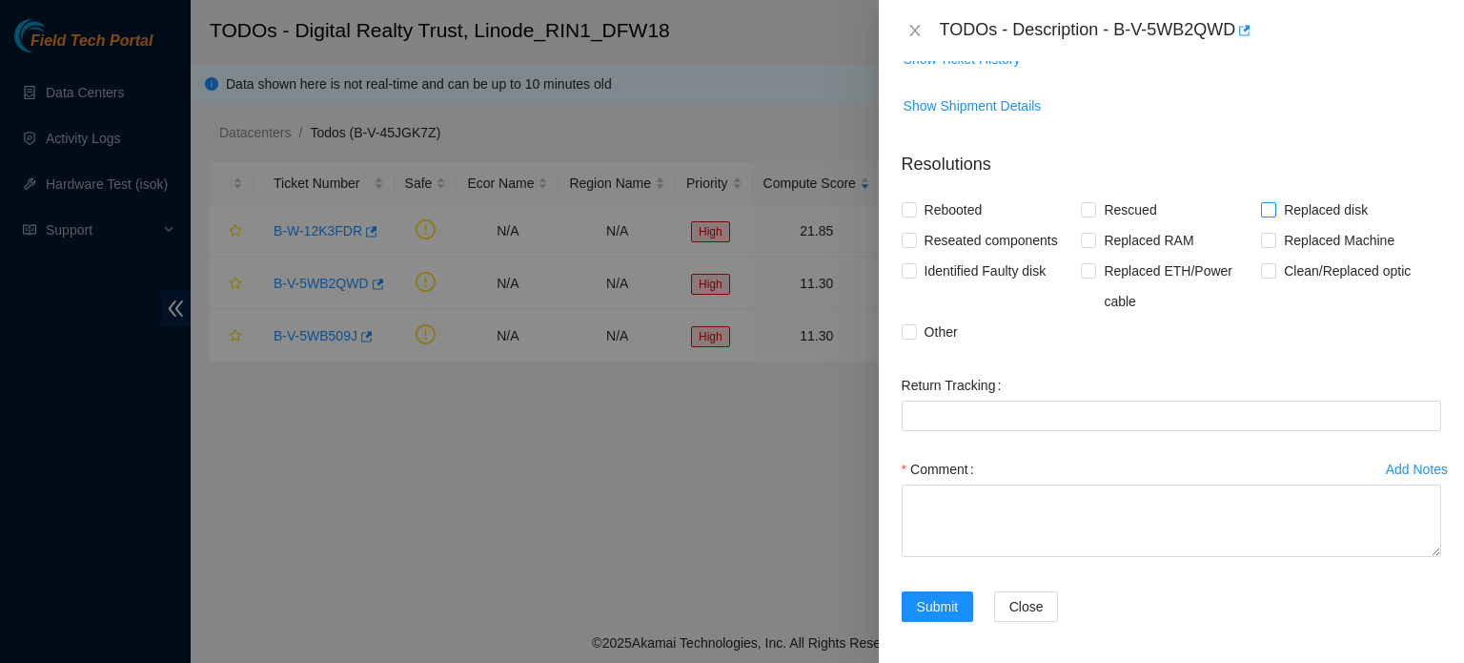
click at [1324, 197] on span "Replaced disk" at bounding box center [1326, 210] width 99 height 31
click at [1275, 202] on input "Replaced disk" at bounding box center [1267, 208] width 13 height 13
checkbox input "true"
click at [1037, 231] on span "Reseated components" at bounding box center [991, 240] width 149 height 31
click at [915, 233] on input "Reseated components" at bounding box center [908, 239] width 13 height 13
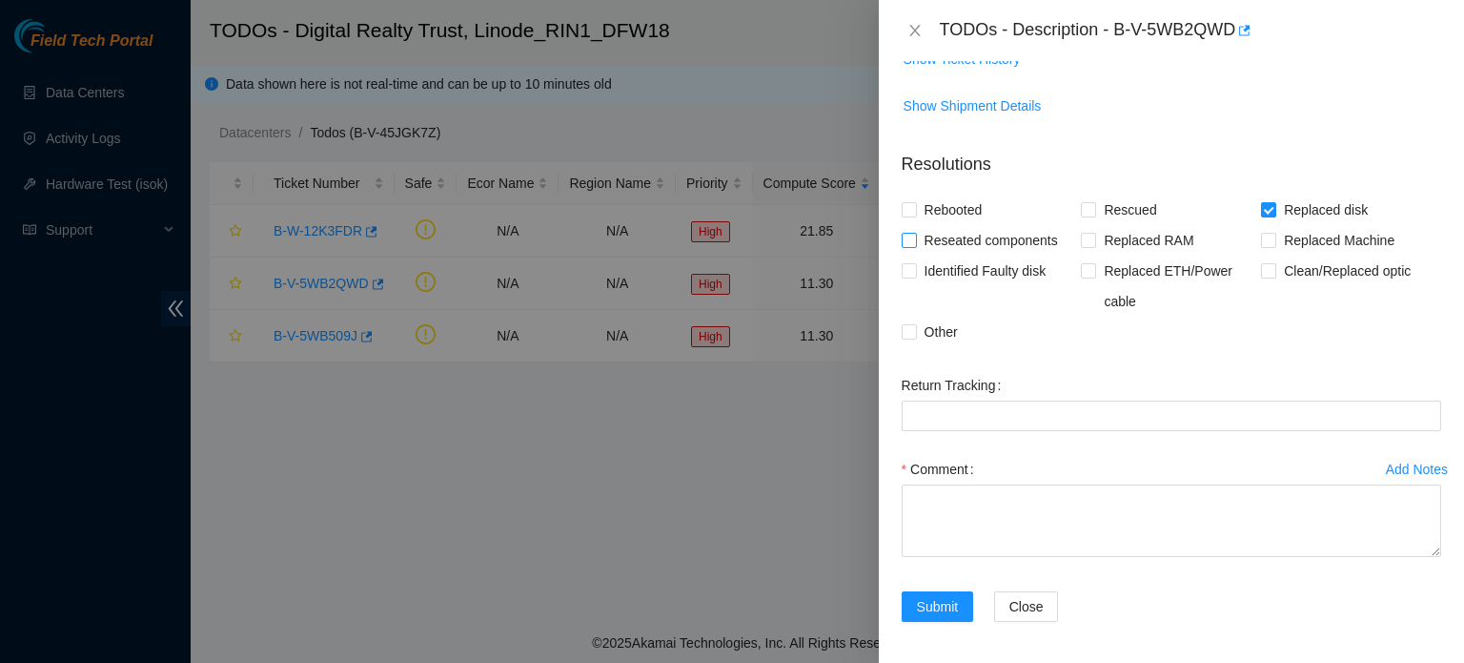
checkbox input "true"
click at [918, 335] on span "Other" at bounding box center [941, 332] width 49 height 31
click at [915, 335] on input "Other" at bounding box center [908, 330] width 13 height 13
checkbox input "true"
click at [1106, 609] on div "Close" at bounding box center [1056, 606] width 124 height 31
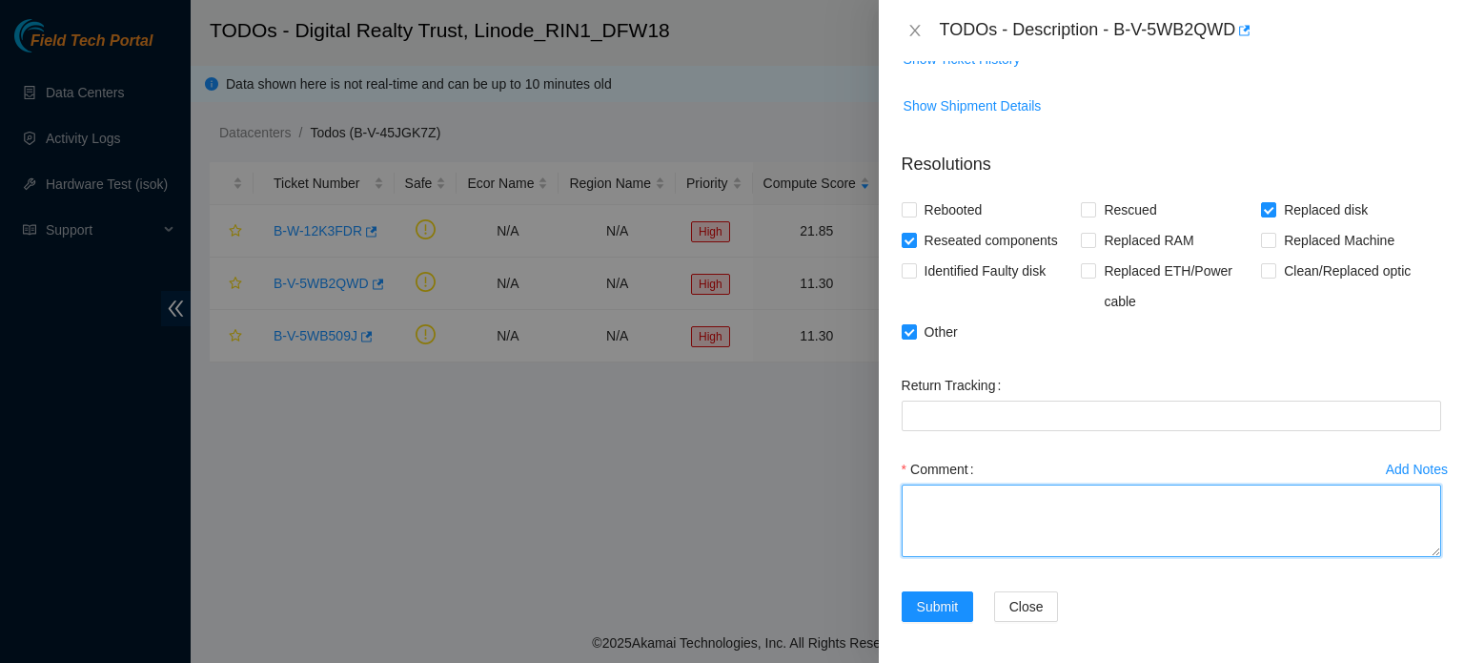
click at [1078, 523] on textarea "Comment" at bounding box center [1172, 520] width 540 height 72
paste textarea "Ticket: B-V-5VVS81H New SN: A075B0DC Bad SN: A0715832 Service Order: B-V-5VVSN3…"
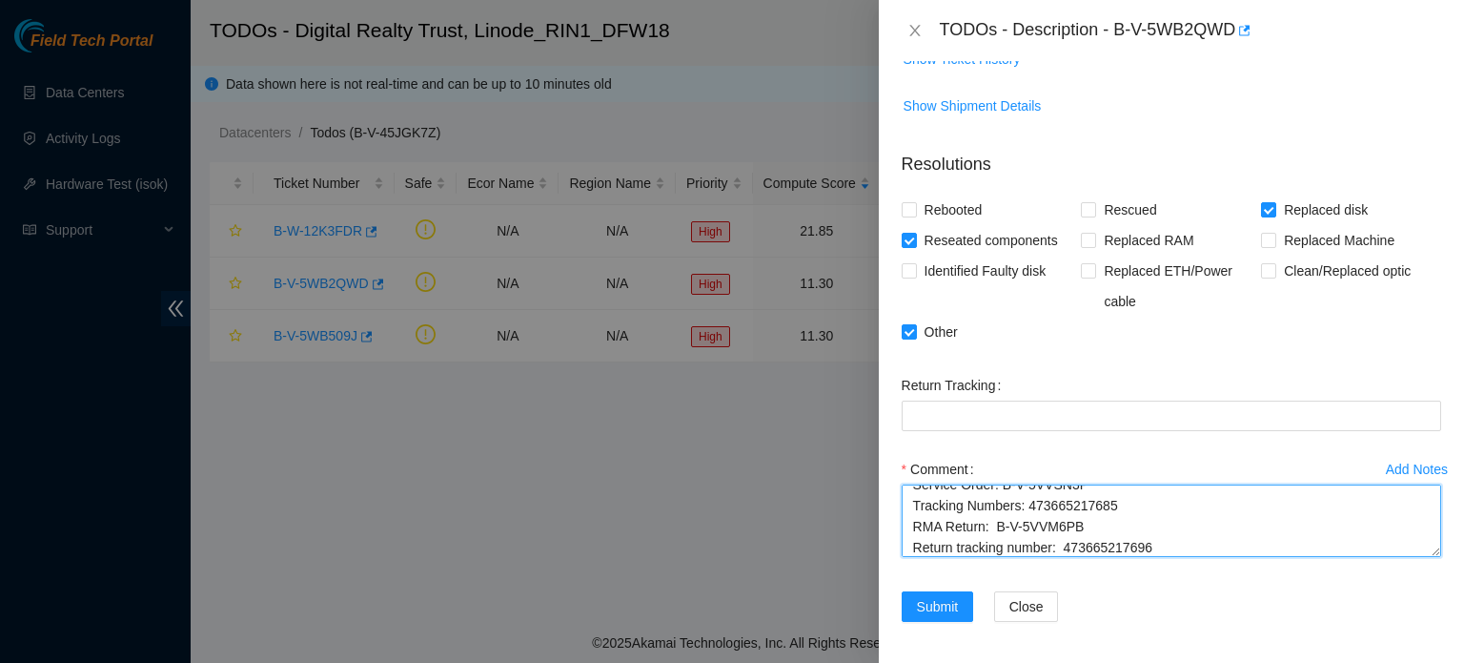
scroll to position [84, 0]
drag, startPoint x: 1150, startPoint y: 541, endPoint x: 1063, endPoint y: 541, distance: 86.8
click at [1063, 541] on textarea "Ticket: B-V-5VVS81H New SN: A075B0DC Bad SN: A0715832 Service Order: B-V-5VVSN3…" at bounding box center [1172, 520] width 540 height 72
drag, startPoint x: 1075, startPoint y: 525, endPoint x: 994, endPoint y: 518, distance: 81.4
click at [994, 518] on textarea "Ticket: B-V-5VVS81H New SN: A075B0DC Bad SN: A0715832 Service Order: B-V-5VVSN3…" at bounding box center [1172, 520] width 540 height 72
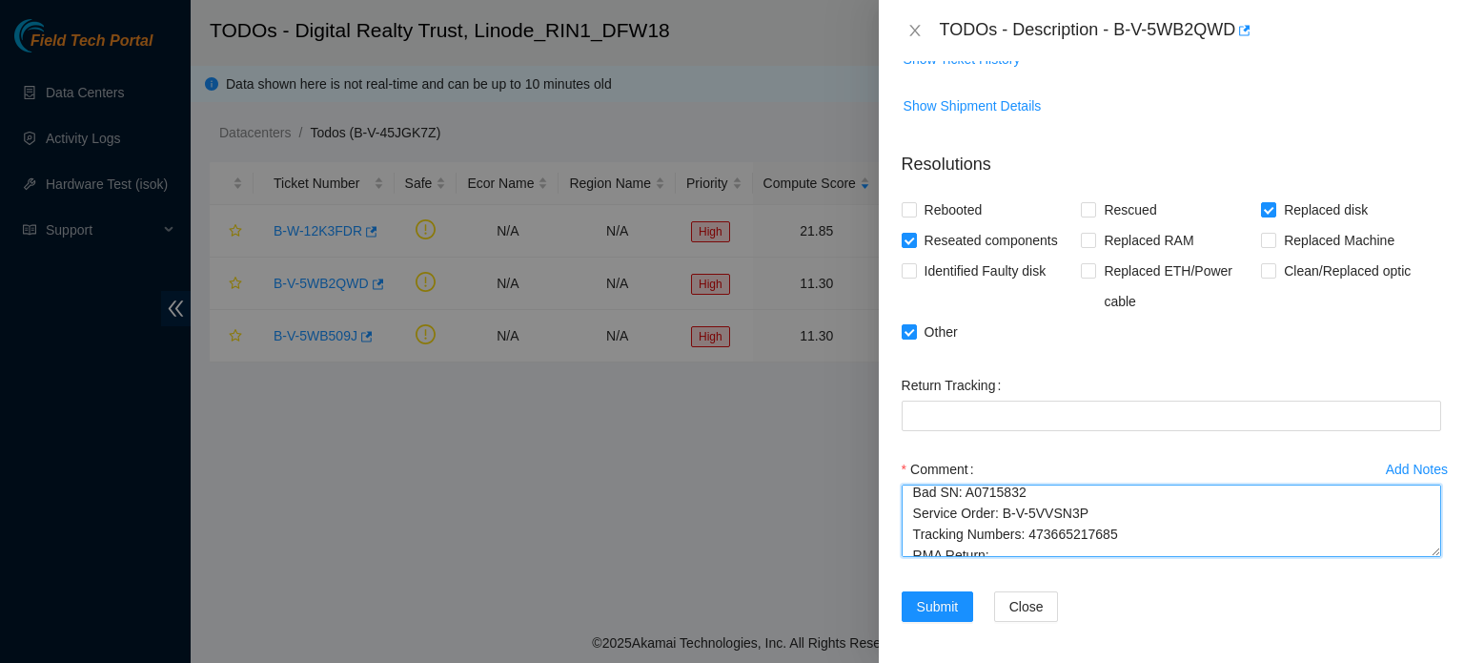
scroll to position [49, 0]
drag, startPoint x: 1110, startPoint y: 530, endPoint x: 1026, endPoint y: 530, distance: 83.9
click at [1026, 530] on textarea "Ticket: B-V-5VVS81H New SN: A075B0DC Bad SN: A0715832 Service Order: B-V-5VVSN3…" at bounding box center [1172, 520] width 540 height 72
drag, startPoint x: 1078, startPoint y: 508, endPoint x: 999, endPoint y: 510, distance: 79.2
click at [999, 510] on textarea "Ticket: B-V-5VVS81H New SN: A075B0DC Bad SN: A0715832 Service Order: B-V-5VVSN3…" at bounding box center [1172, 520] width 540 height 72
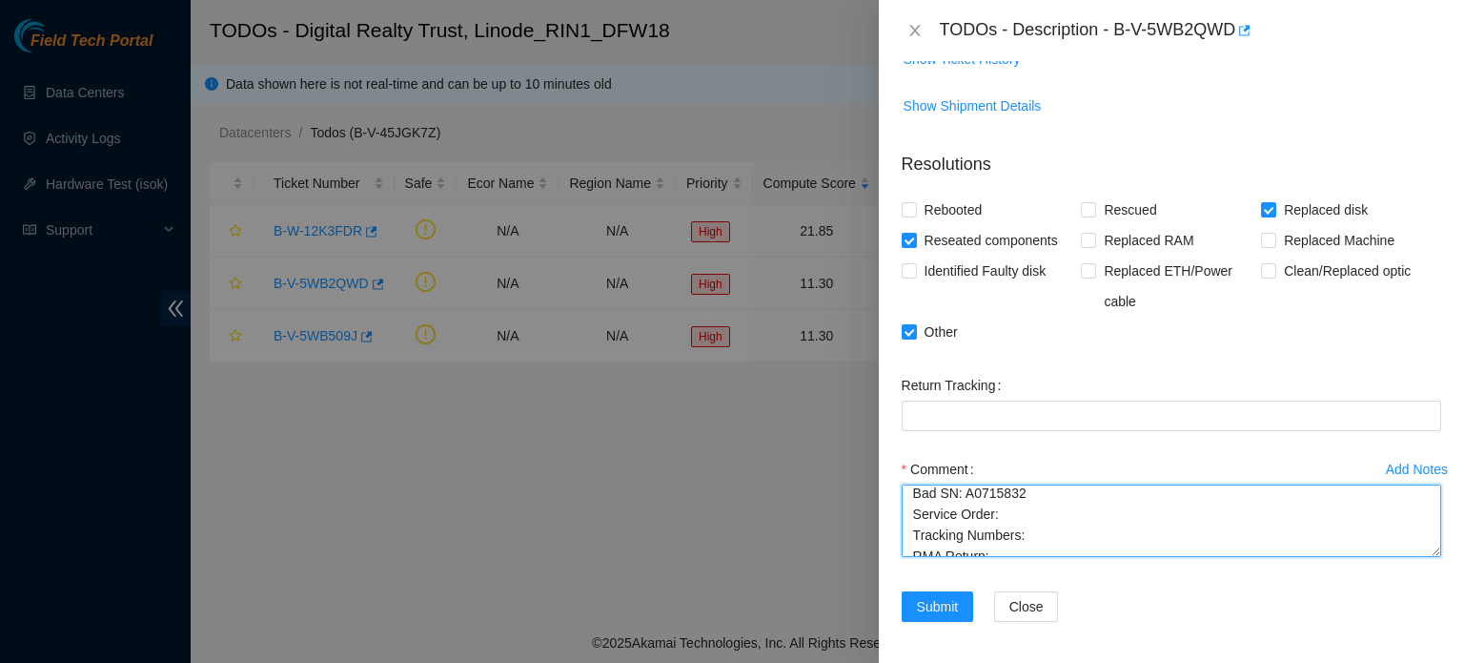
scroll to position [19, 0]
drag, startPoint x: 1018, startPoint y: 517, endPoint x: 961, endPoint y: 521, distance: 57.3
click at [961, 521] on textarea "Ticket: B-V-5VVS81H New SN: A075B0DC Bad SN: A0715832 Service Order: Tracking N…" at bounding box center [1172, 520] width 540 height 72
drag, startPoint x: 1030, startPoint y: 518, endPoint x: 970, endPoint y: 519, distance: 60.1
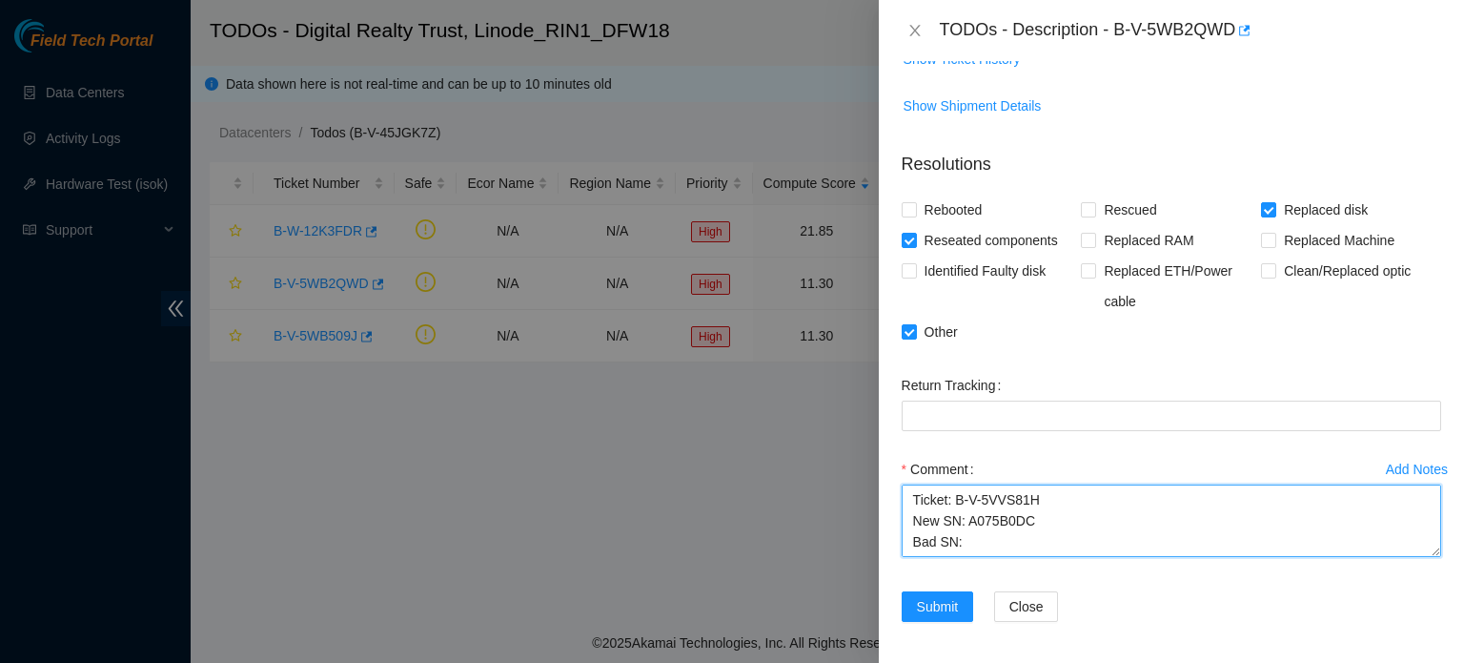
click at [970, 519] on textarea "Ticket: B-V-5VVS81H New SN: A075B0DC Bad SN: Service Order: Tracking Numbers: R…" at bounding box center [1172, 520] width 540 height 72
drag, startPoint x: 1036, startPoint y: 495, endPoint x: 954, endPoint y: 492, distance: 82.0
click at [954, 492] on textarea "Ticket: B-V-5VVS81H New SN: Bad SN: Service Order: Tracking Numbers: RMA Return…" at bounding box center [1172, 520] width 540 height 72
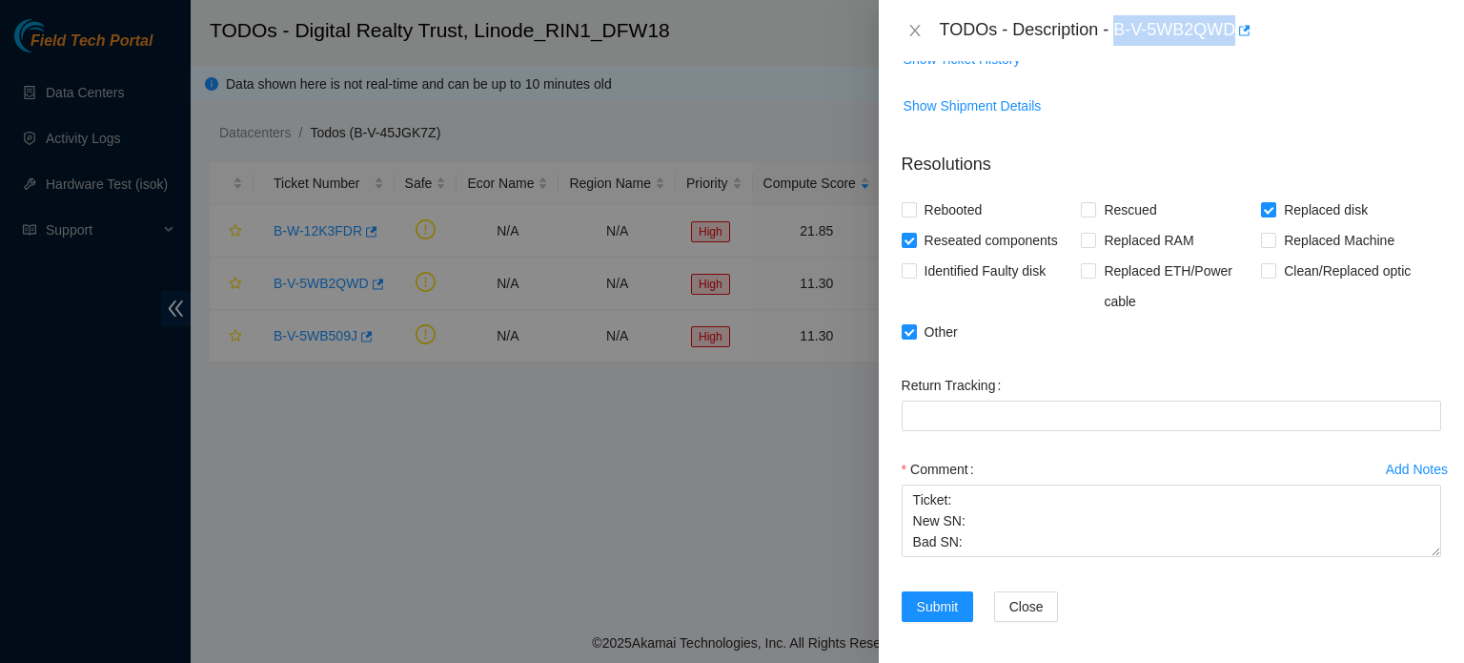
drag, startPoint x: 1114, startPoint y: 26, endPoint x: 1234, endPoint y: 20, distance: 120.3
click at [1234, 20] on div "TODOs - Description - B-V-5WB2QWD" at bounding box center [1191, 30] width 502 height 31
copy div "B-V-5WB2QWD"
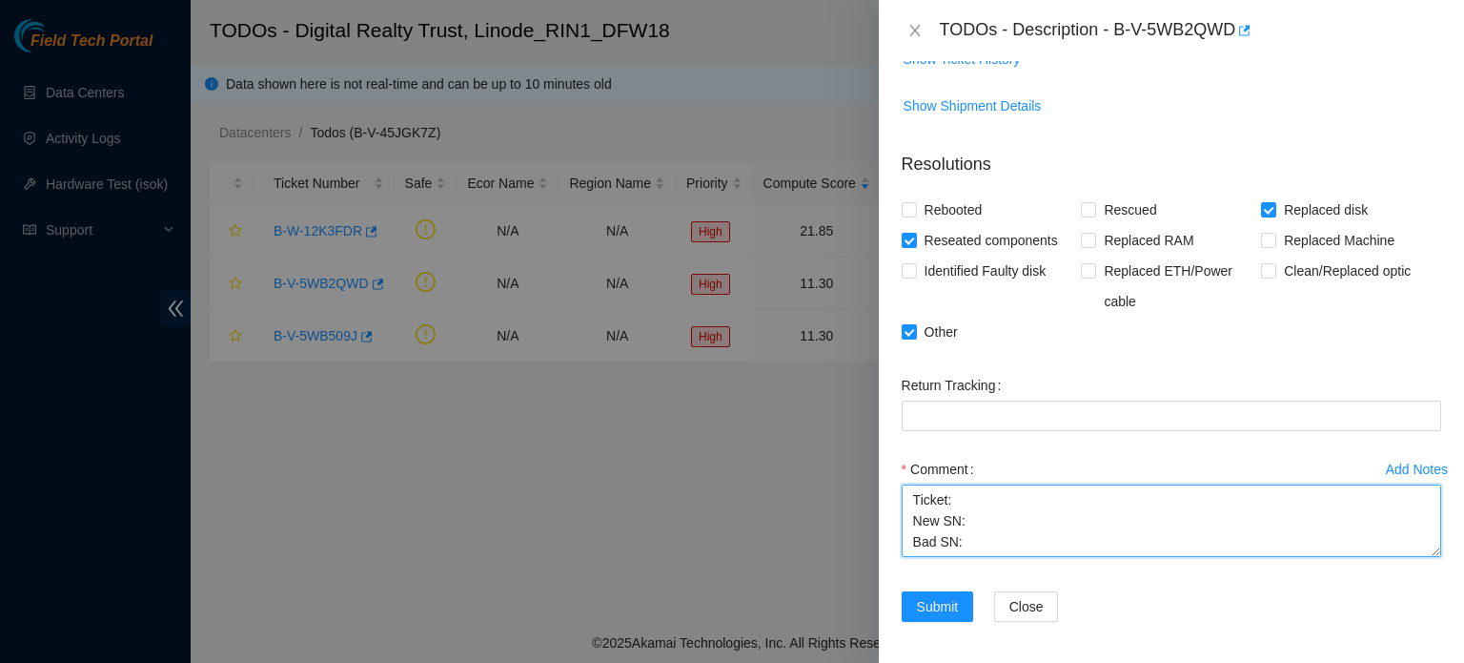
click at [957, 503] on textarea "Ticket: New SN: Bad SN: Service Order: Tracking Numbers: RMA Return: Return tra…" at bounding box center [1172, 520] width 540 height 72
paste textarea "B-V-5WB2QWD"
click at [993, 507] on textarea "Ticket: B-V-5WB2QWD New SN: Bad SN: Service Order: Tracking Numbers: RMA Return…" at bounding box center [1172, 520] width 540 height 72
click at [964, 532] on textarea "Ticket: B-V-5WB2QWD New SN: 22303AC80884 Bad SN: Service Order: Tracking Number…" at bounding box center [1172, 520] width 540 height 72
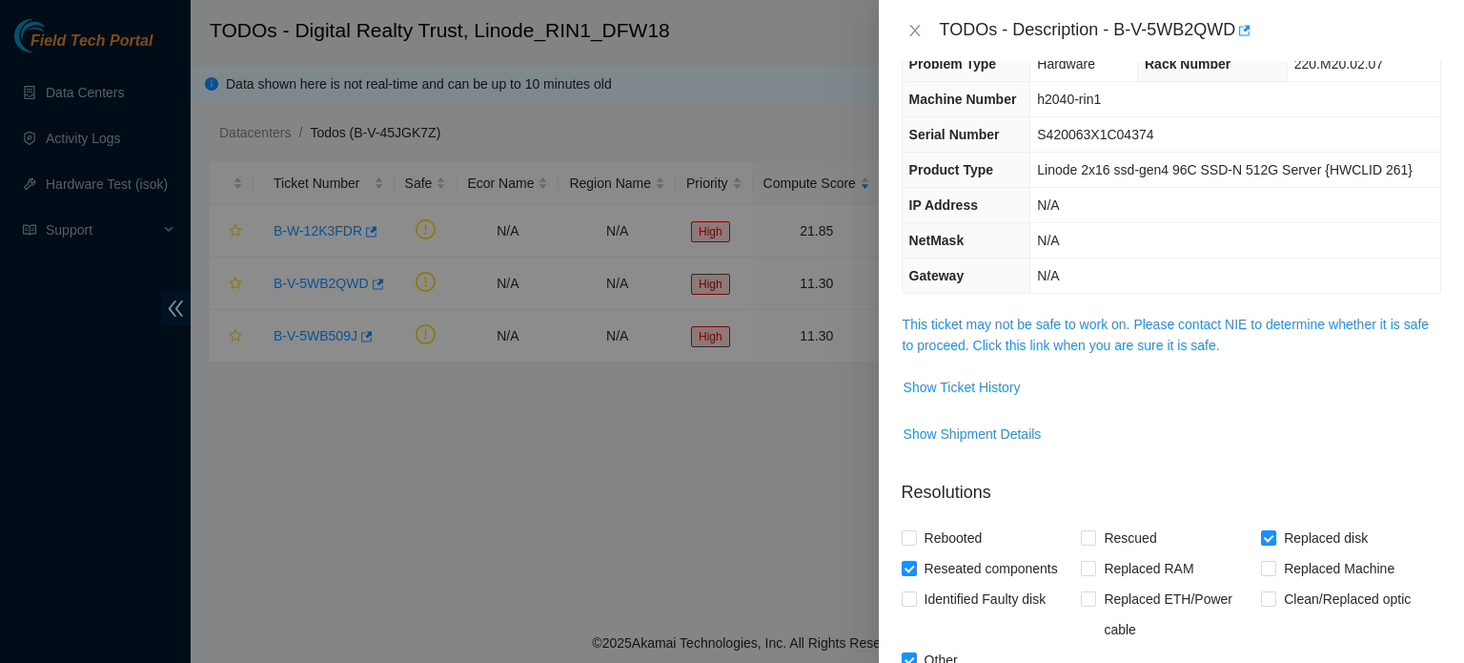
scroll to position [0, 0]
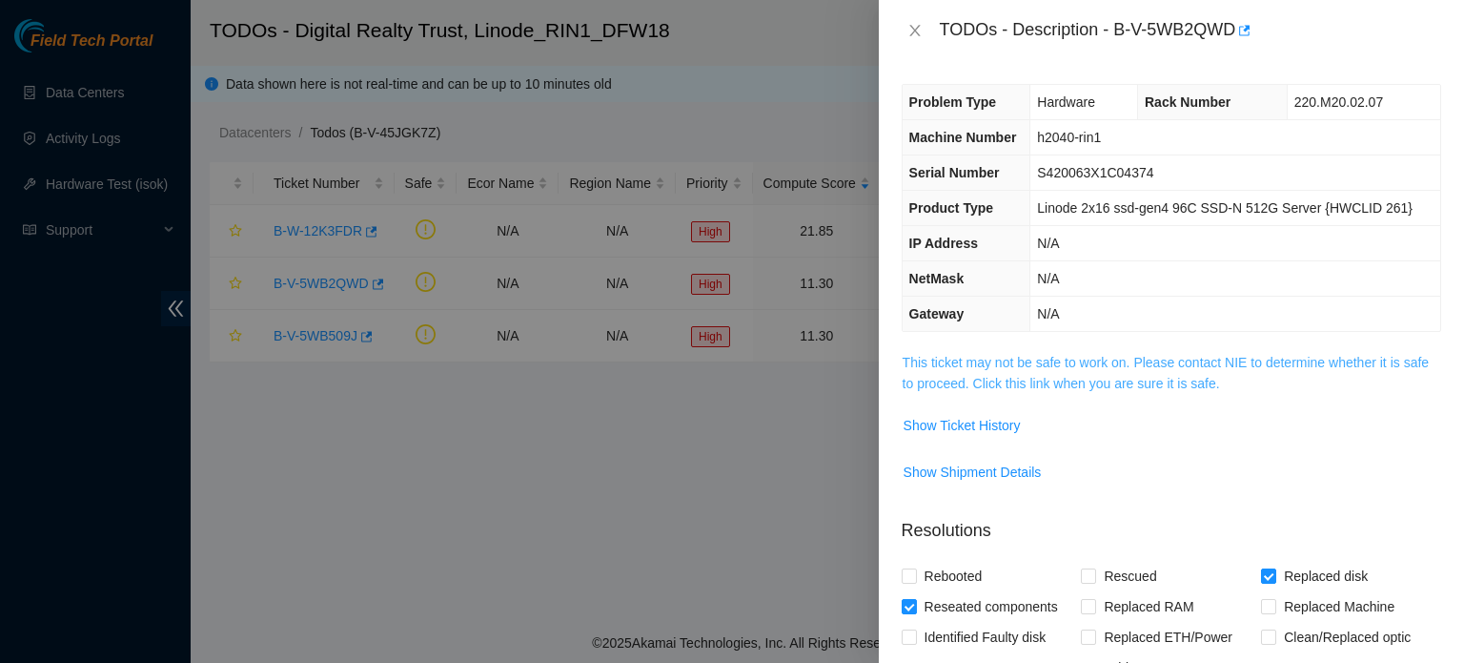
click at [1108, 374] on link "This ticket may not be safe to work on. Please contact NIE to determine whether…" at bounding box center [1166, 373] width 526 height 36
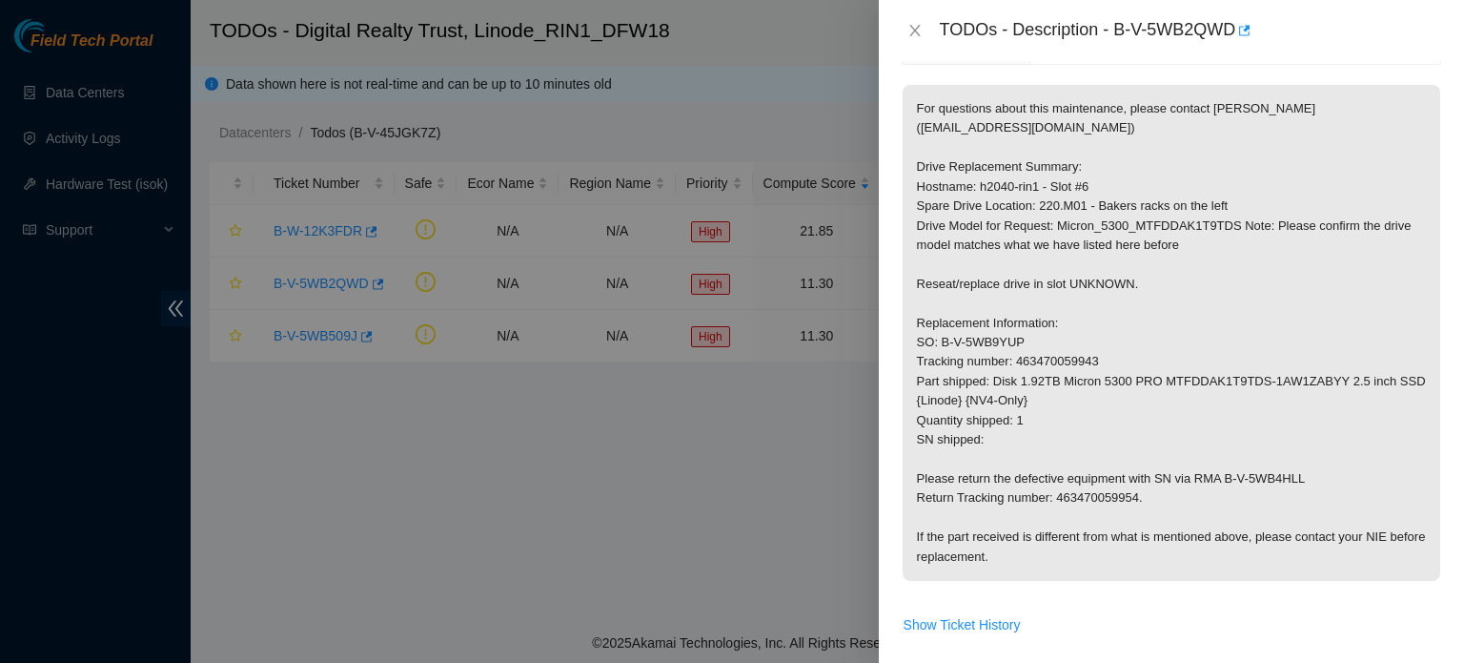
scroll to position [270, 0]
drag, startPoint x: 1219, startPoint y: 476, endPoint x: 1298, endPoint y: 476, distance: 78.2
click at [1298, 476] on p "For questions about this maintenance, please contact Alex Abelson (aabelson@aka…" at bounding box center [1172, 330] width 538 height 496
copy p "B-V-5WB4HLL"
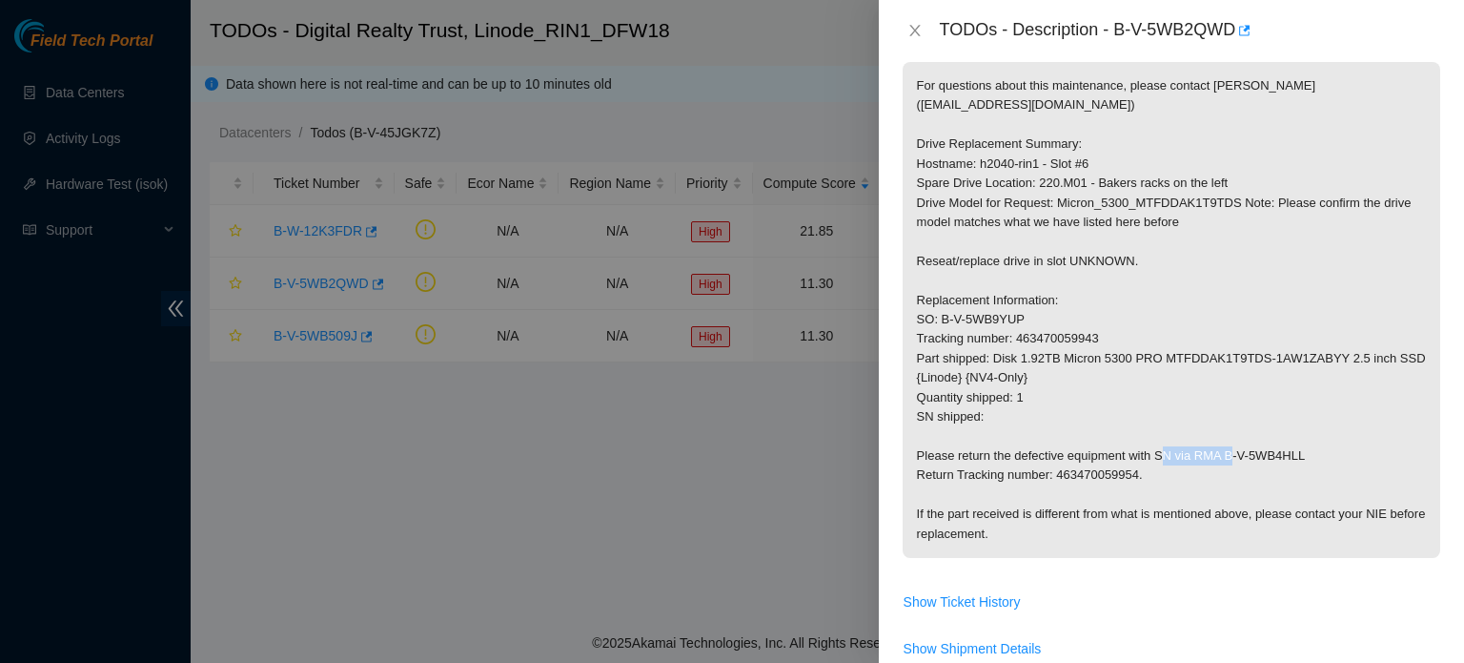
scroll to position [338, 0]
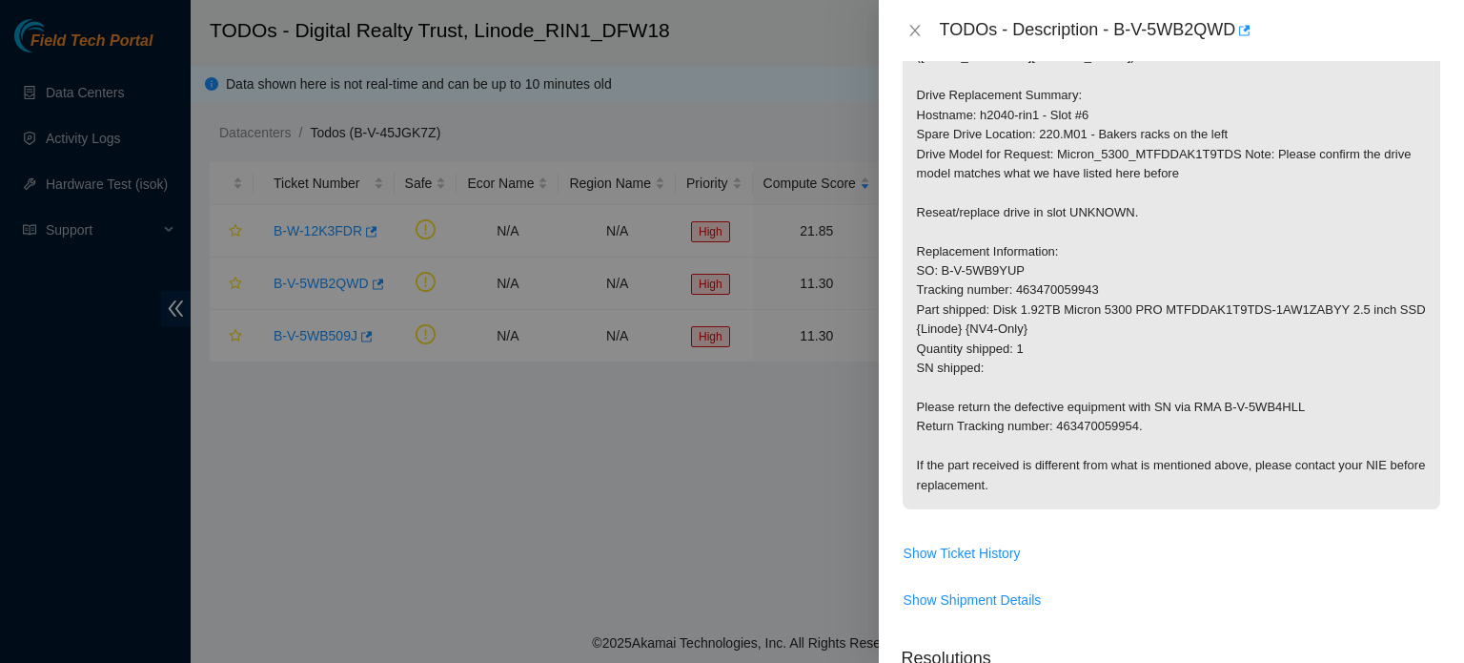
click at [1111, 387] on p "For questions about this maintenance, please contact Alex Abelson (aabelson@aka…" at bounding box center [1172, 261] width 538 height 496
click at [995, 540] on button "Show Ticket History" at bounding box center [962, 553] width 119 height 31
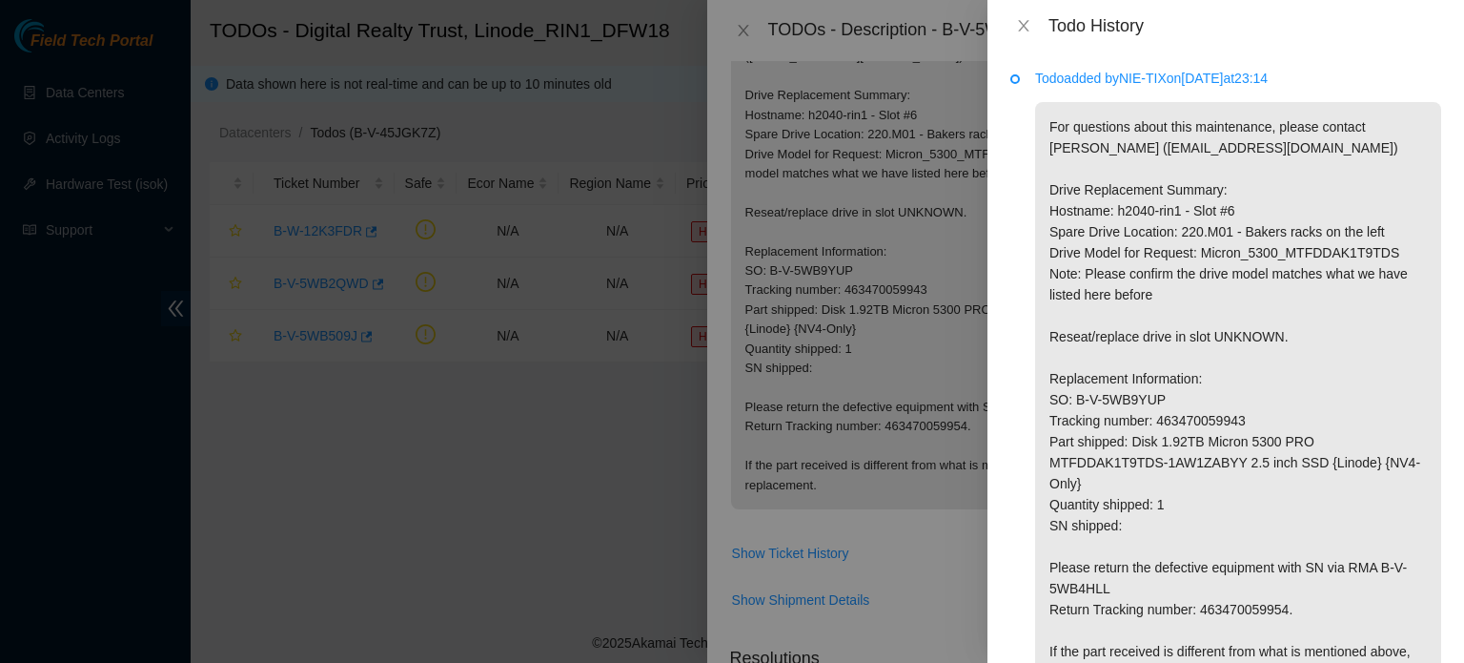
scroll to position [0, 0]
click at [1019, 22] on icon "close" at bounding box center [1023, 25] width 10 height 11
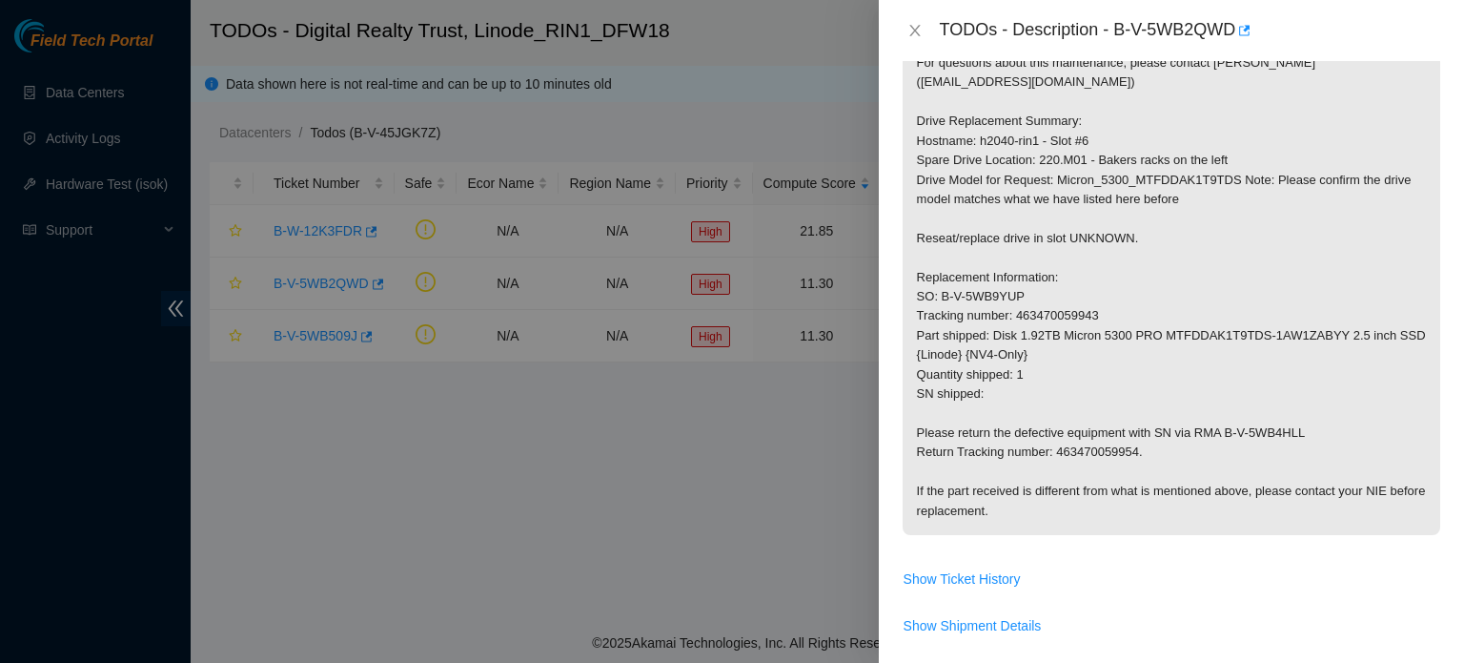
scroll to position [315, 0]
drag, startPoint x: 938, startPoint y: 290, endPoint x: 1016, endPoint y: 298, distance: 78.7
click at [1016, 298] on p "For questions about this maintenance, please contact Alex Abelson (aabelson@aka…" at bounding box center [1172, 285] width 538 height 496
copy p "B-V-5WB9YUP"
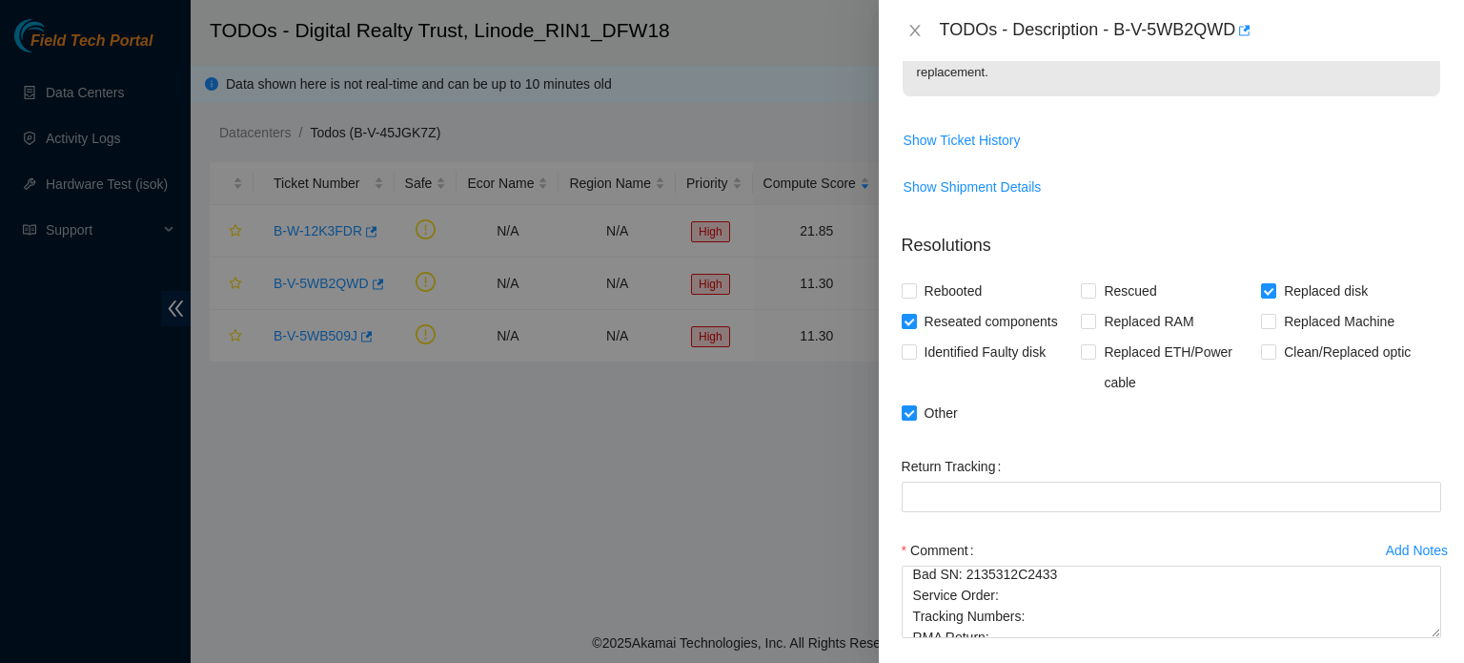
scroll to position [835, 0]
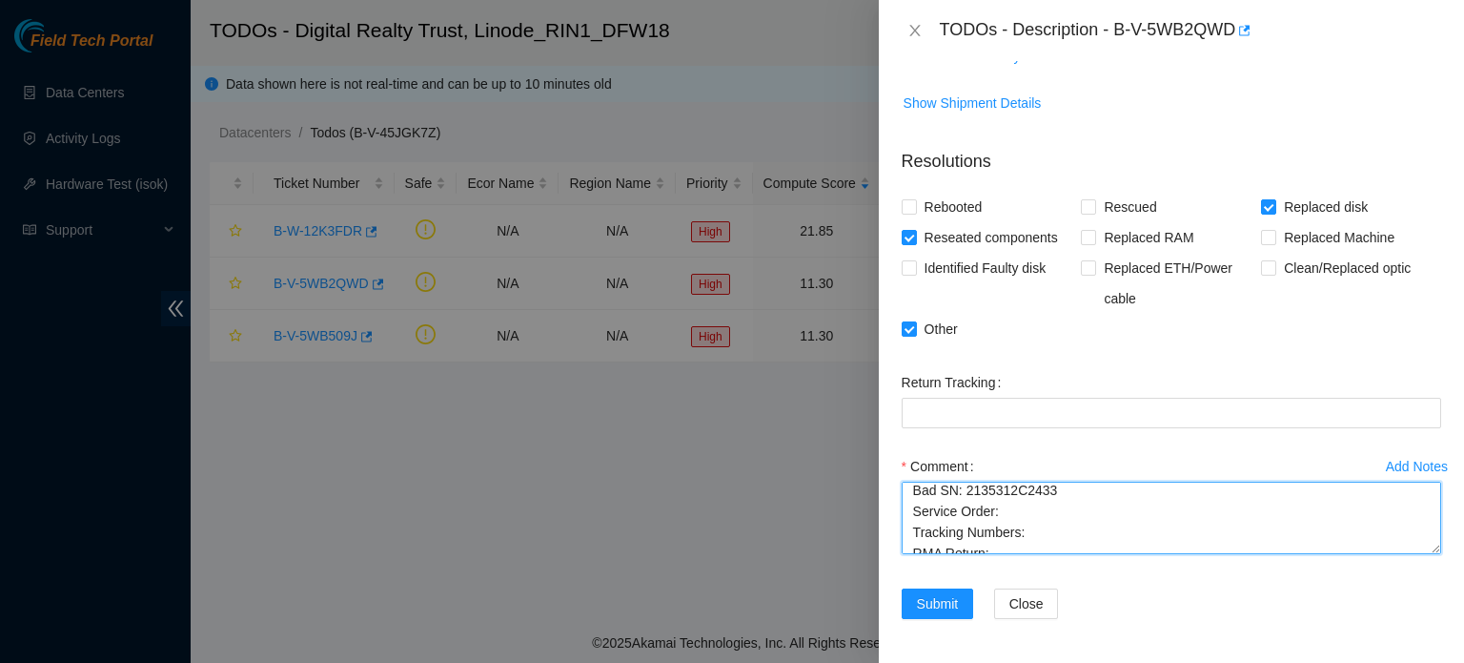
click at [1001, 510] on textarea "Ticket: B-V-5WB2QWD New SN: 22303AC80884 Bad SN: 2135312C2433 Service Order: Tr…" at bounding box center [1172, 517] width 540 height 72
paste textarea "B-V-5WB9YUP"
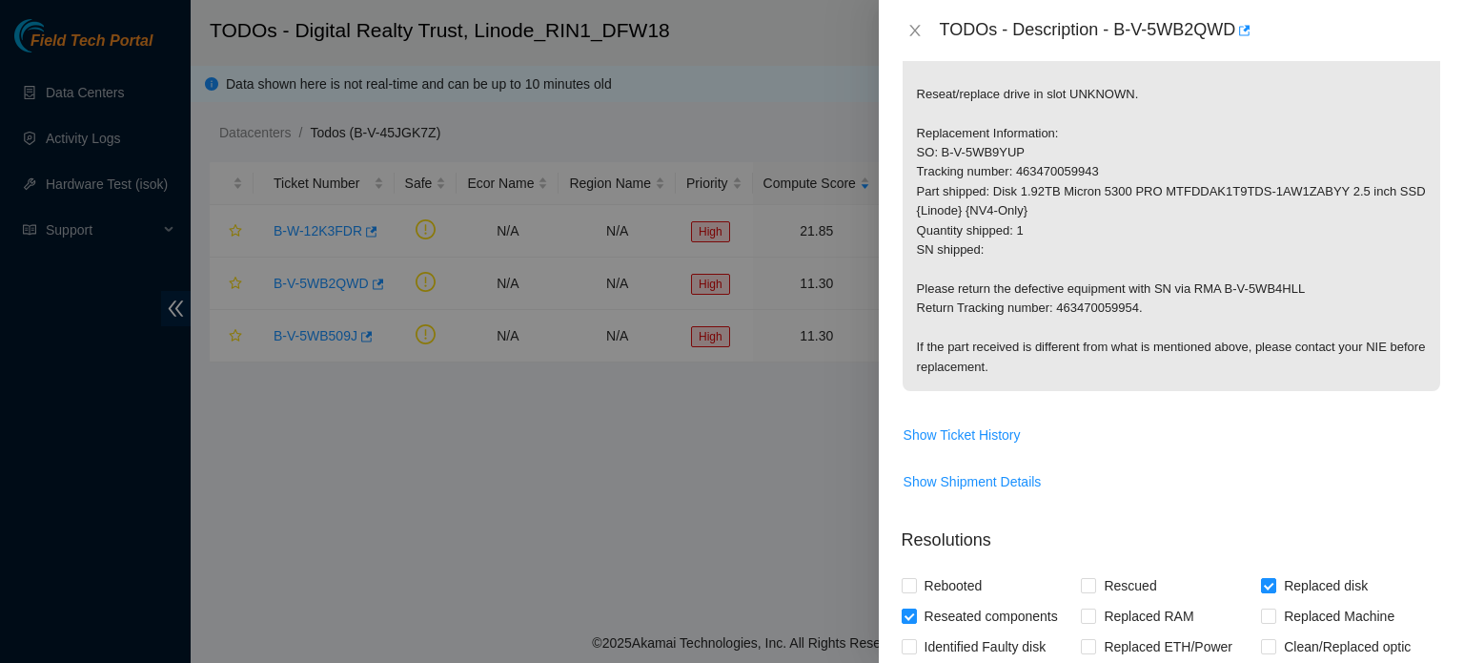
scroll to position [456, 0]
drag, startPoint x: 1014, startPoint y: 170, endPoint x: 1093, endPoint y: 177, distance: 78.6
click at [1093, 177] on p "For questions about this maintenance, please contact Alex Abelson (aabelson@aka…" at bounding box center [1172, 144] width 538 height 496
copy p "463470059943"
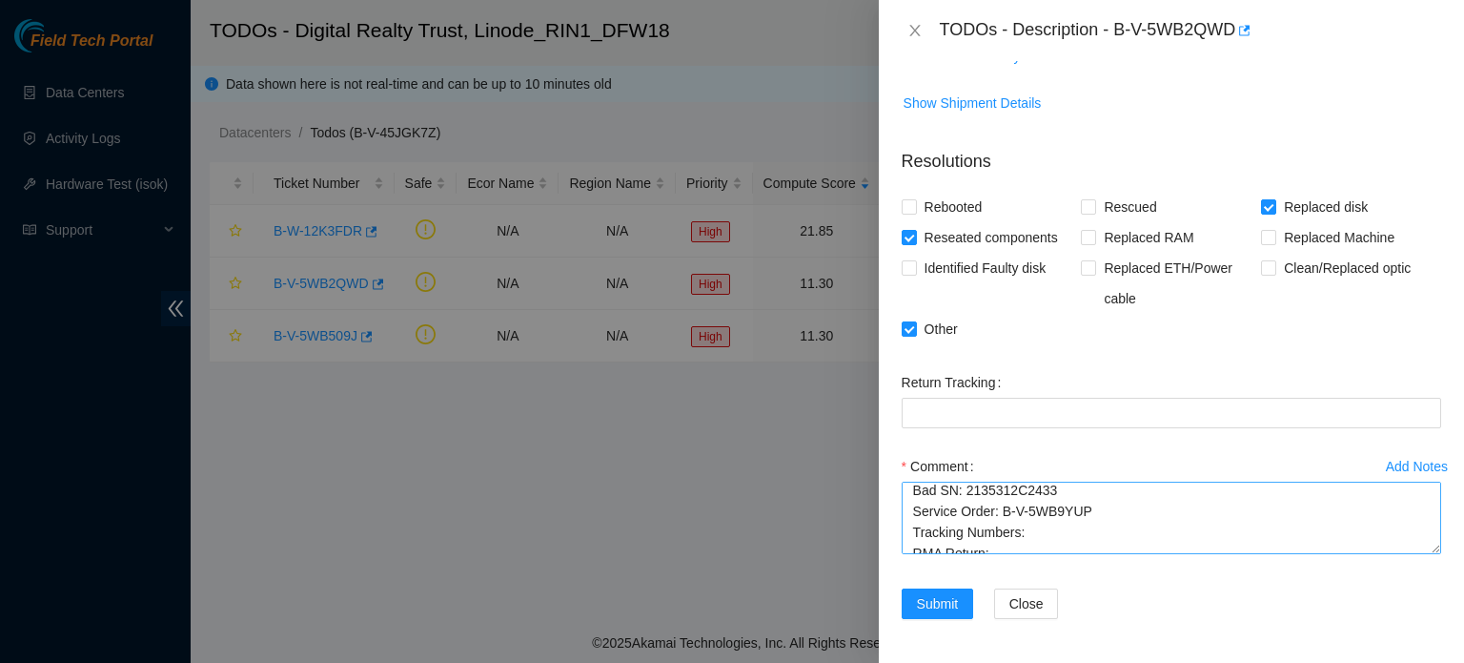
scroll to position [80, 0]
click at [1025, 499] on textarea "Ticket: B-V-5WB2QWD New SN: 22303AC80884 Bad SN: 2135312C2433 Service Order: B-…" at bounding box center [1172, 517] width 540 height 72
paste textarea "463470059943"
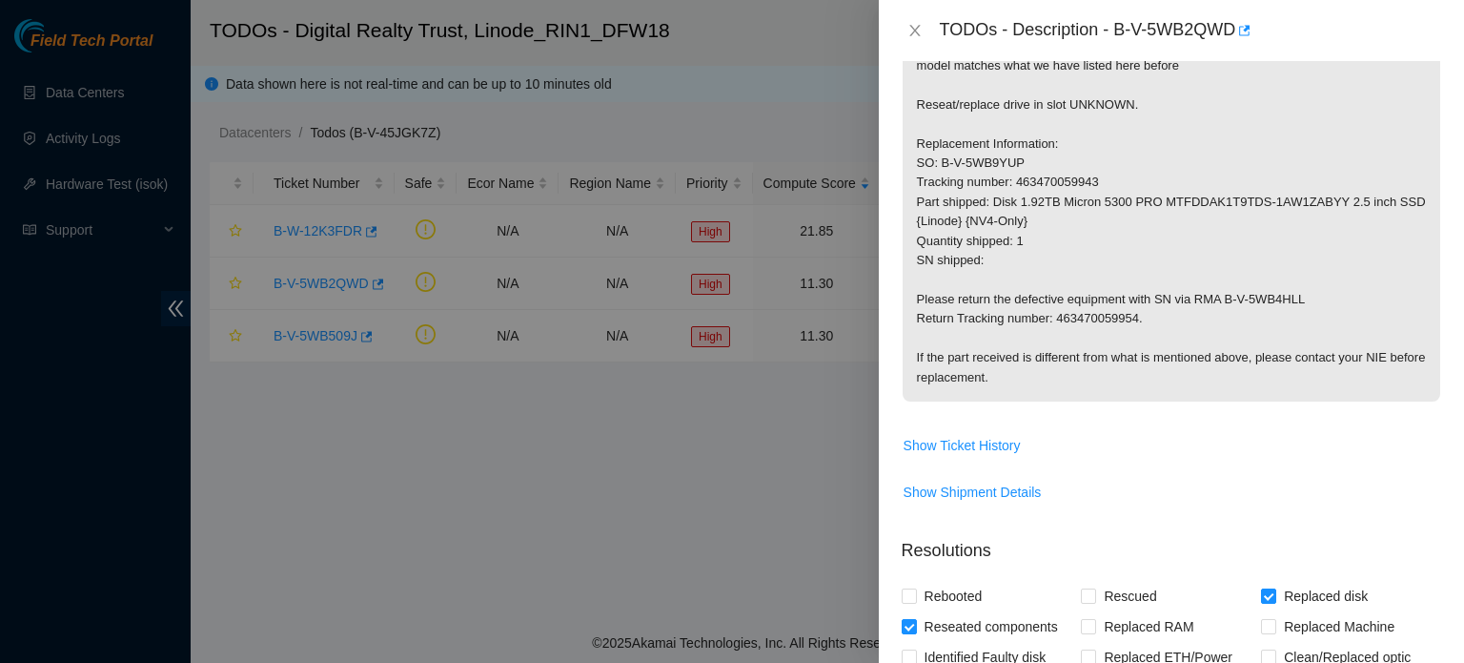
scroll to position [444, 0]
click at [1053, 317] on p "For questions about this maintenance, please contact Alex Abelson (aabelson@aka…" at bounding box center [1172, 156] width 538 height 496
click at [1056, 317] on p "For questions about this maintenance, please contact Alex Abelson (aabelson@aka…" at bounding box center [1172, 156] width 538 height 496
drag, startPoint x: 1056, startPoint y: 320, endPoint x: 1136, endPoint y: 316, distance: 79.3
click at [1136, 316] on p "For questions about this maintenance, please contact Alex Abelson (aabelson@aka…" at bounding box center [1172, 156] width 538 height 496
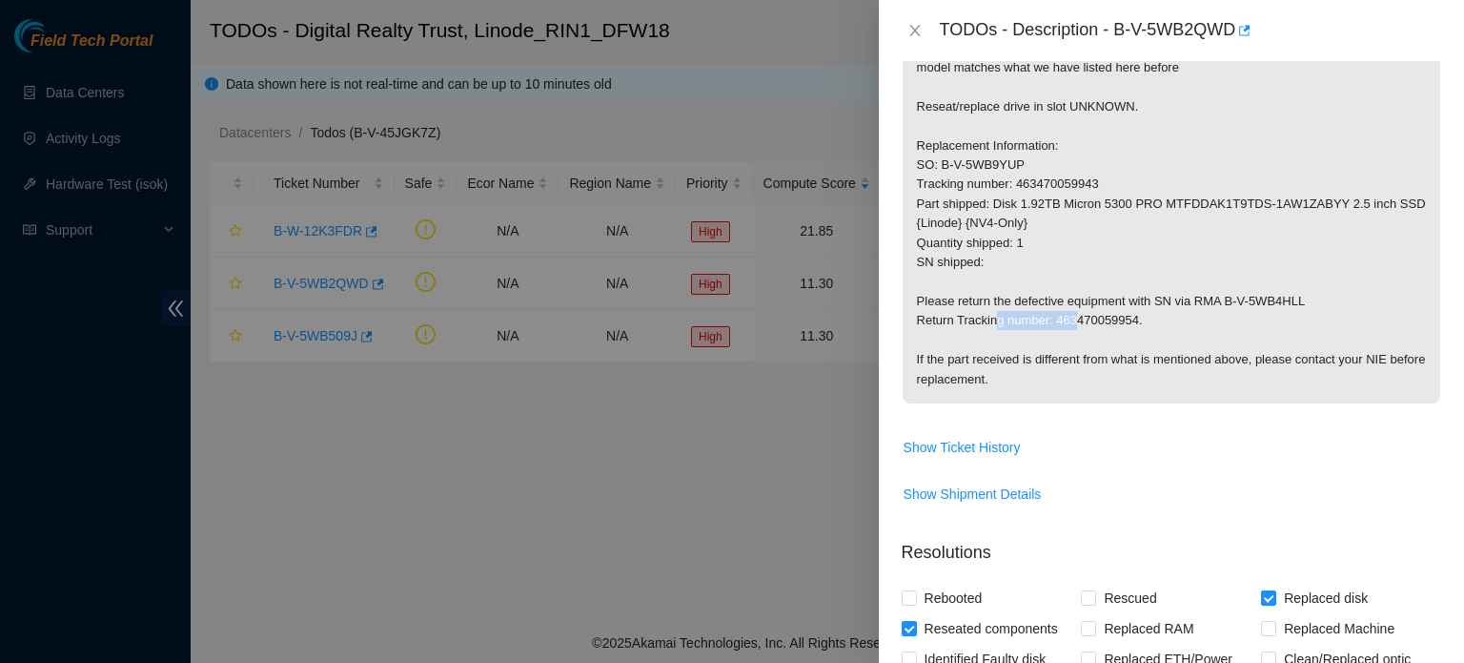
copy p "463470059954."
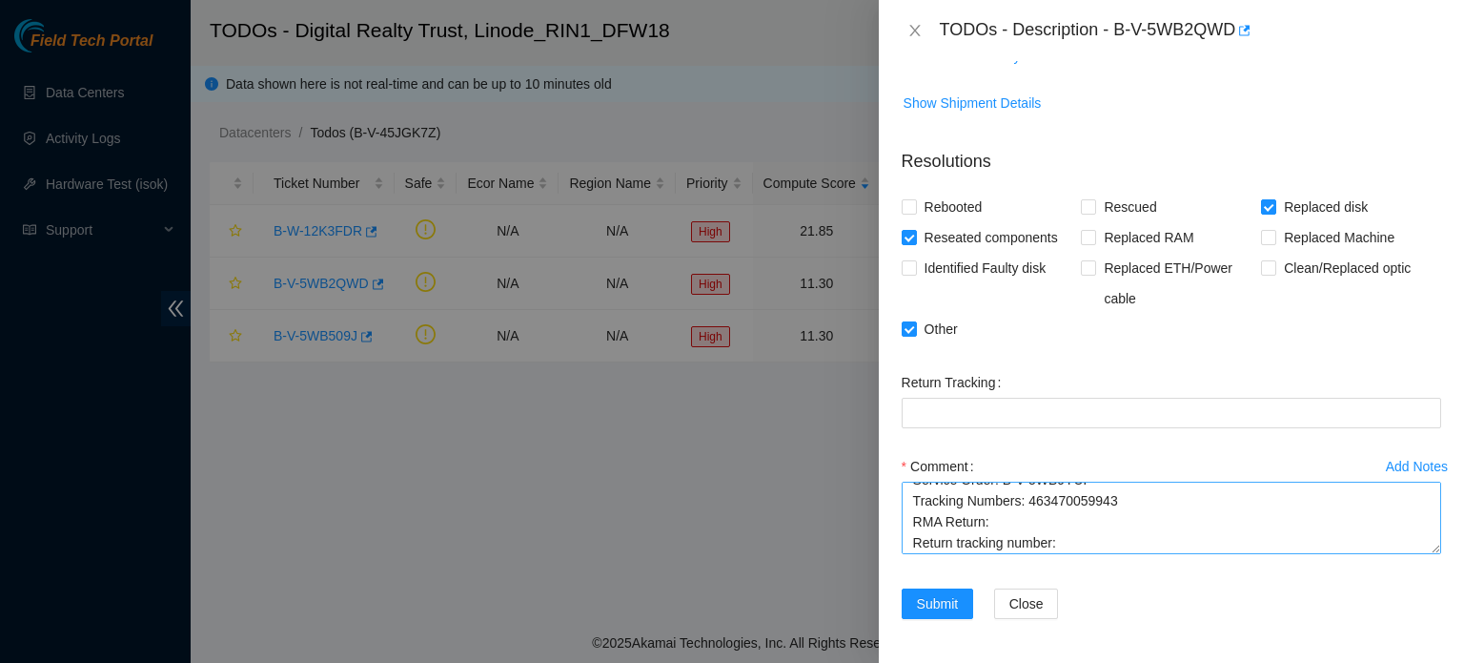
scroll to position [84, 0]
click at [1053, 543] on textarea "Ticket: B-V-5WB2QWD New SN: 22303AC80884 Bad SN: 2135312C2433 Service Order: B-…" at bounding box center [1172, 517] width 540 height 72
click at [1056, 543] on textarea "Ticket: B-V-5WB2QWD New SN: 22303AC80884 Bad SN: 2135312C2433 Service Order: B-…" at bounding box center [1172, 517] width 540 height 72
paste textarea "463470059954."
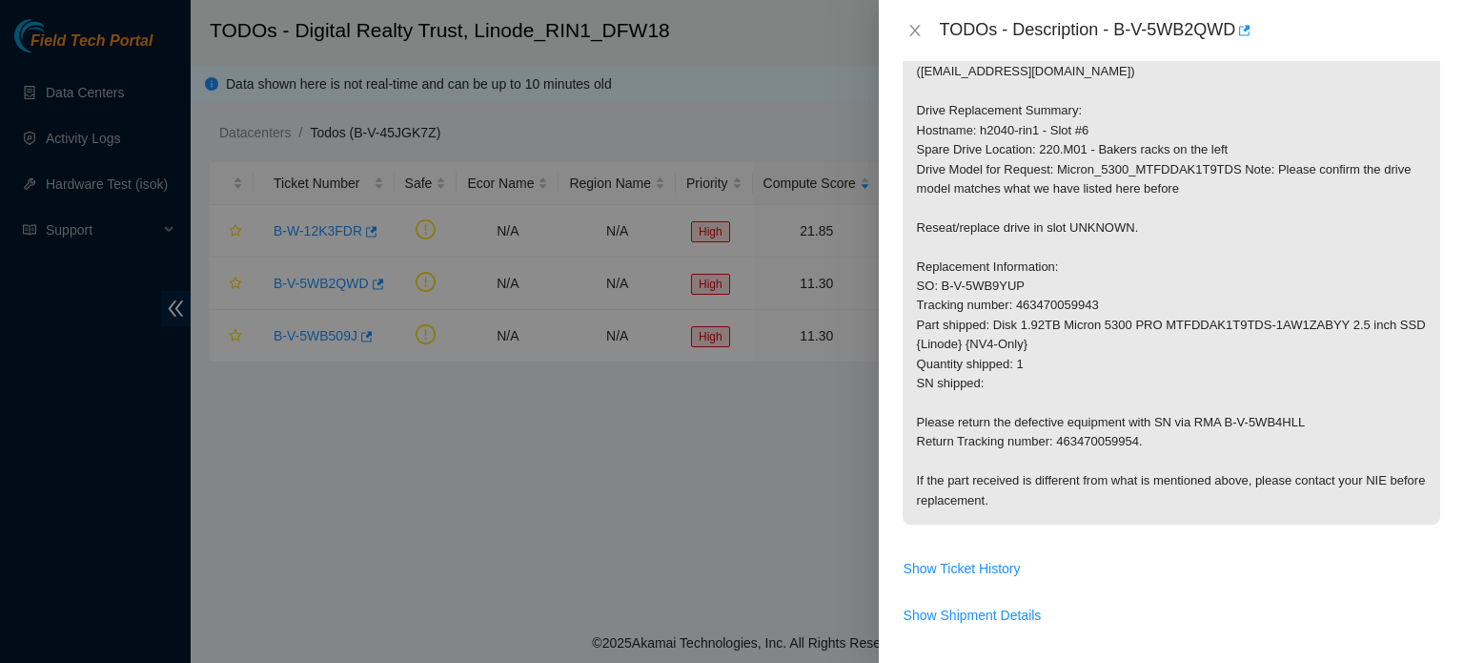
scroll to position [313, 0]
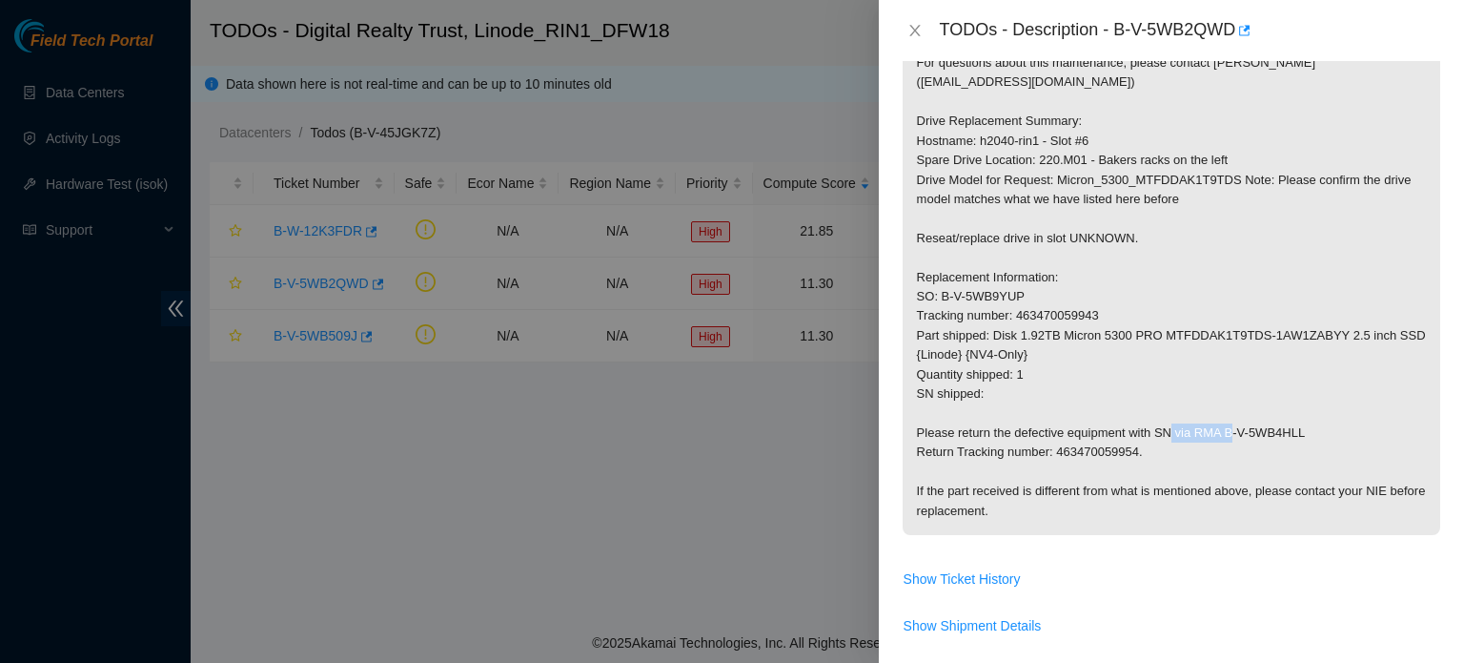
drag, startPoint x: 1222, startPoint y: 428, endPoint x: 1299, endPoint y: 436, distance: 76.7
click at [1299, 436] on p "For questions about this maintenance, please contact Alex Abelson (aabelson@aka…" at bounding box center [1172, 287] width 538 height 496
copy p "B-V-5WB4HLL"
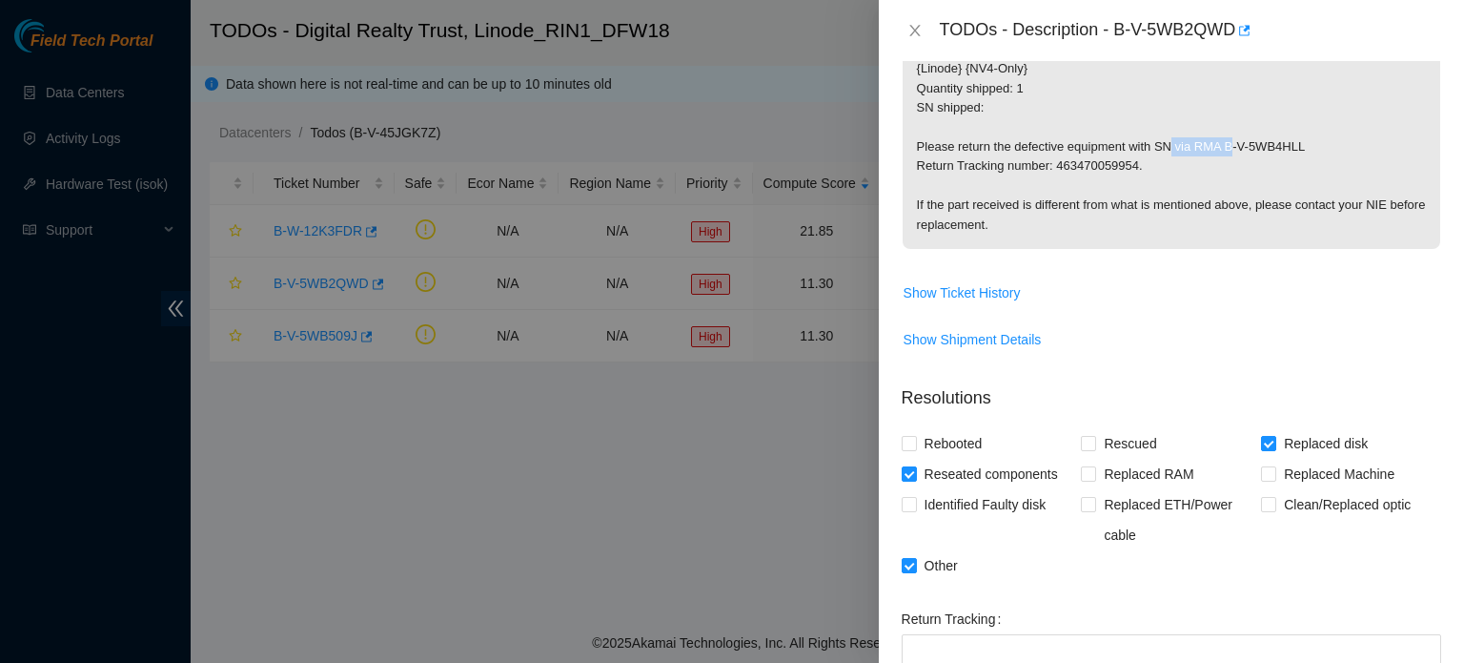
scroll to position [835, 0]
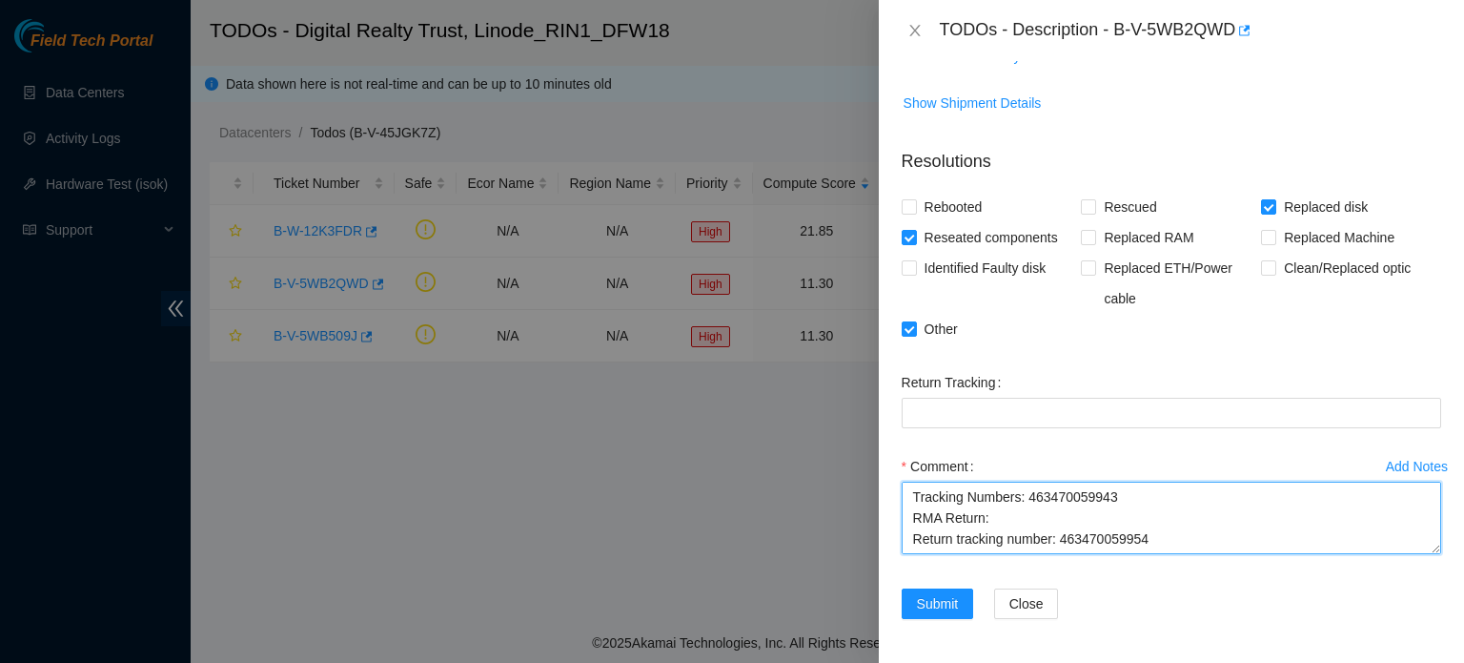
click at [992, 513] on textarea "Ticket: B-V-5WB2QWD New SN: 22303AC80884 Bad SN: 2135312C2433 Service Order: B-…" at bounding box center [1172, 517] width 540 height 72
paste textarea "B-V-5WB4HLL"
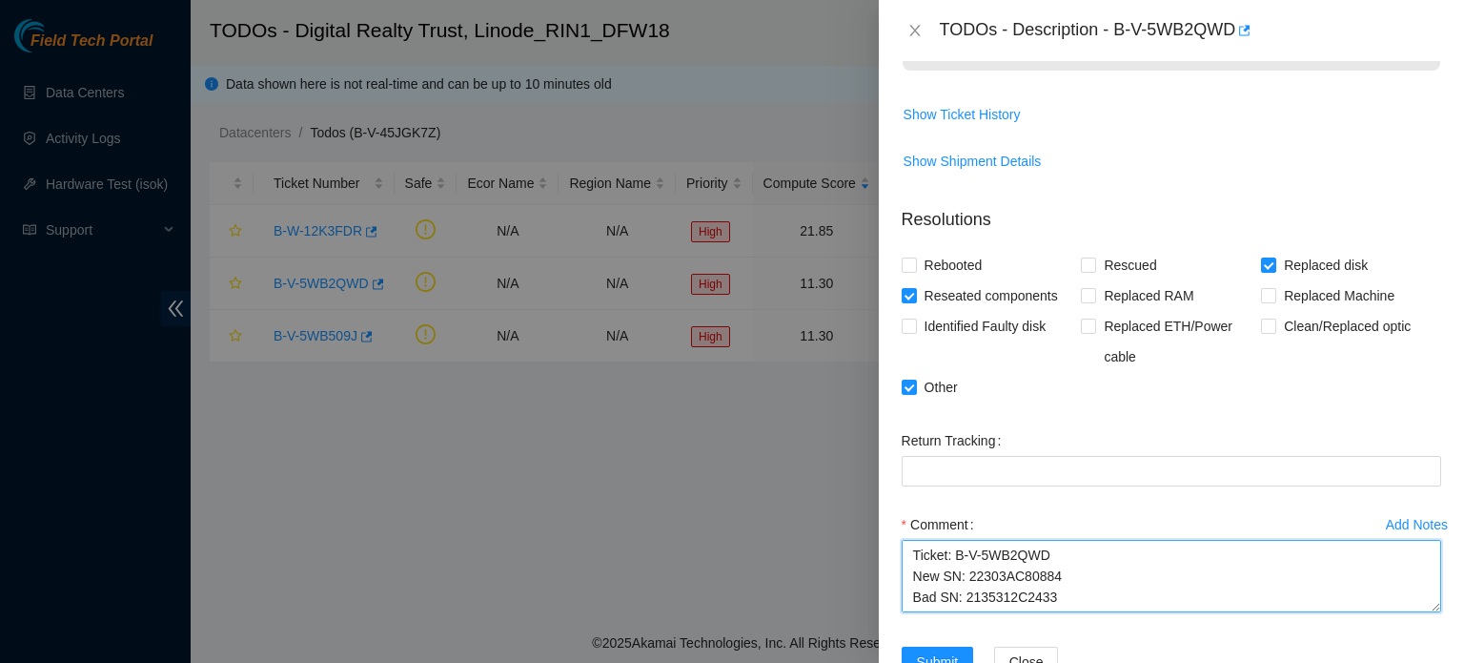
click at [908, 553] on textarea "Ticket: B-V-5WB2QWD New SN: 22303AC80884 Bad SN: 2135312C2433 Service Order: B-…" at bounding box center [1172, 576] width 540 height 72
drag, startPoint x: 915, startPoint y: 556, endPoint x: 1144, endPoint y: 595, distance: 232.1
click at [1144, 595] on textarea "Checked with NIE Alex abelson for safe to work. Reseated drive from the unit. R…" at bounding box center [1172, 576] width 540 height 72
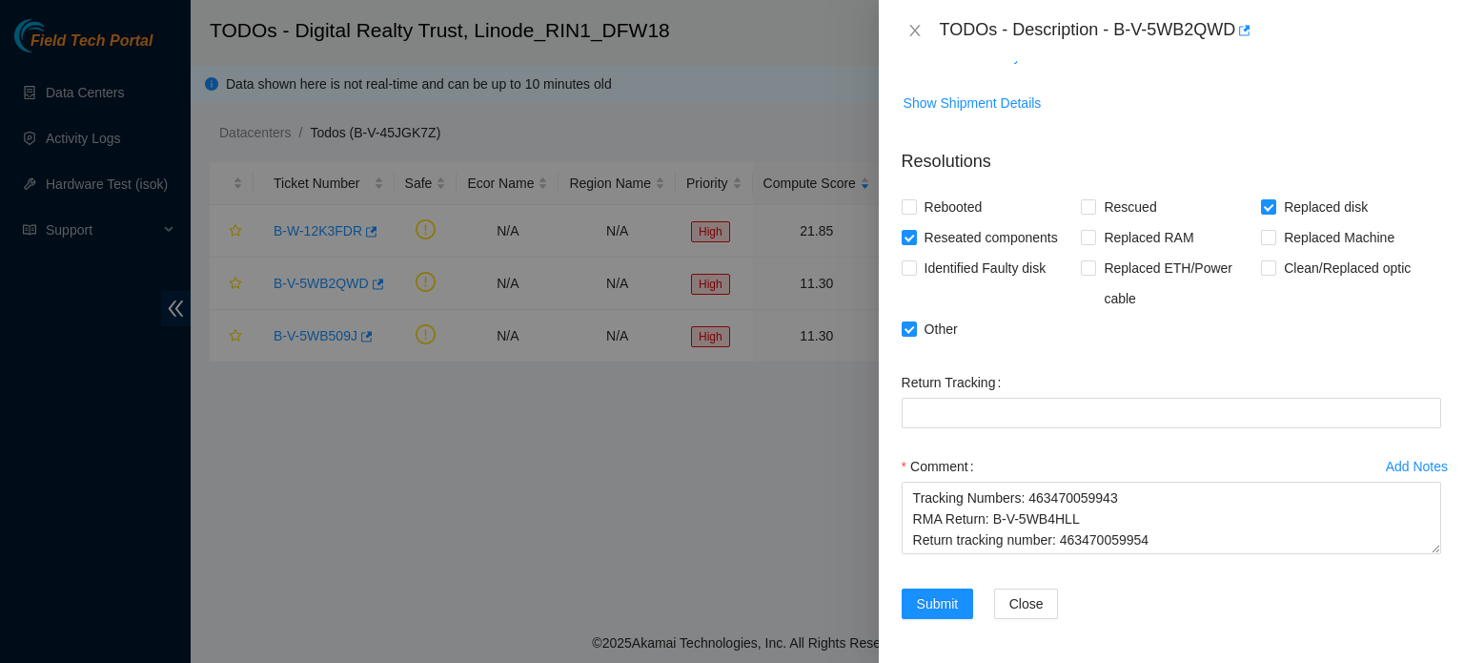
click at [1122, 595] on div "Submit Close" at bounding box center [1171, 614] width 555 height 53
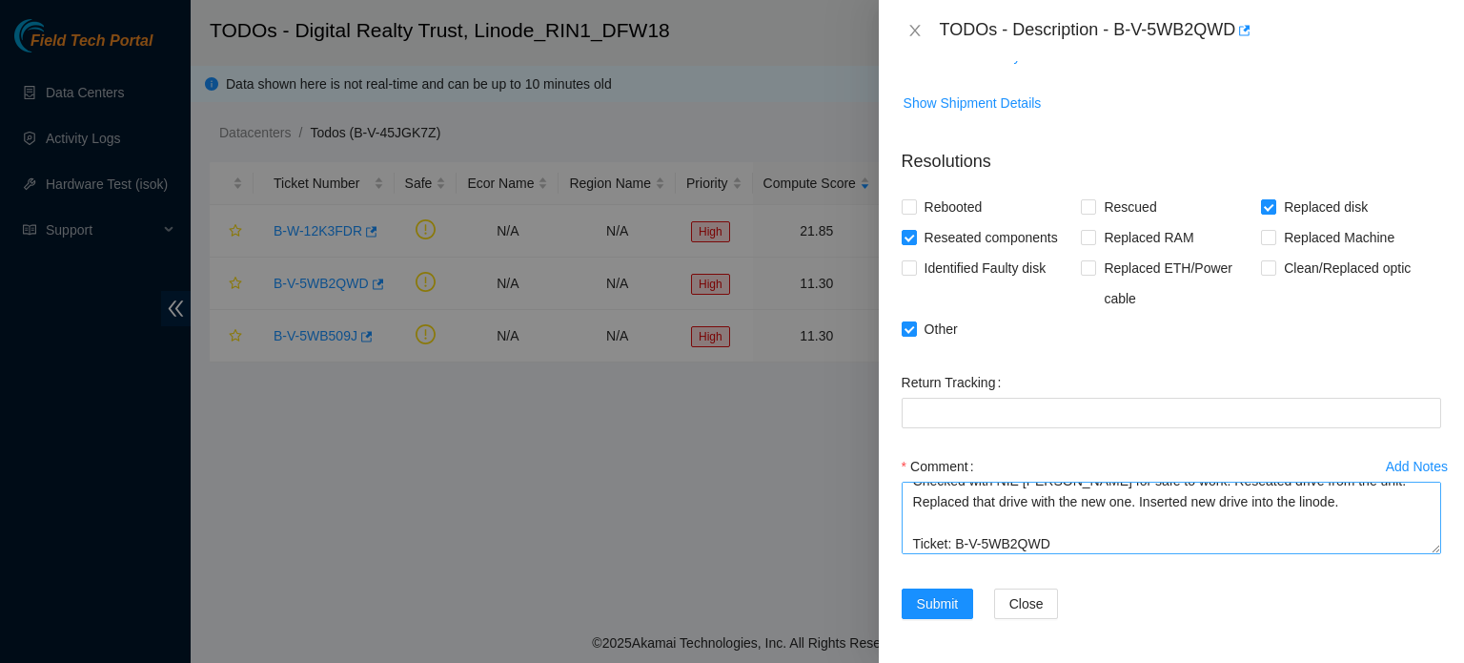
scroll to position [0, 0]
click at [1053, 498] on textarea "Checked with NIE Alex abelson for safe to work. Reseated drive from the unit. R…" at bounding box center [1172, 517] width 540 height 72
click at [1075, 509] on textarea "Checked with NIE Alex Abelson for safe to work. Reseated drive from the unit. R…" at bounding box center [1172, 517] width 540 height 72
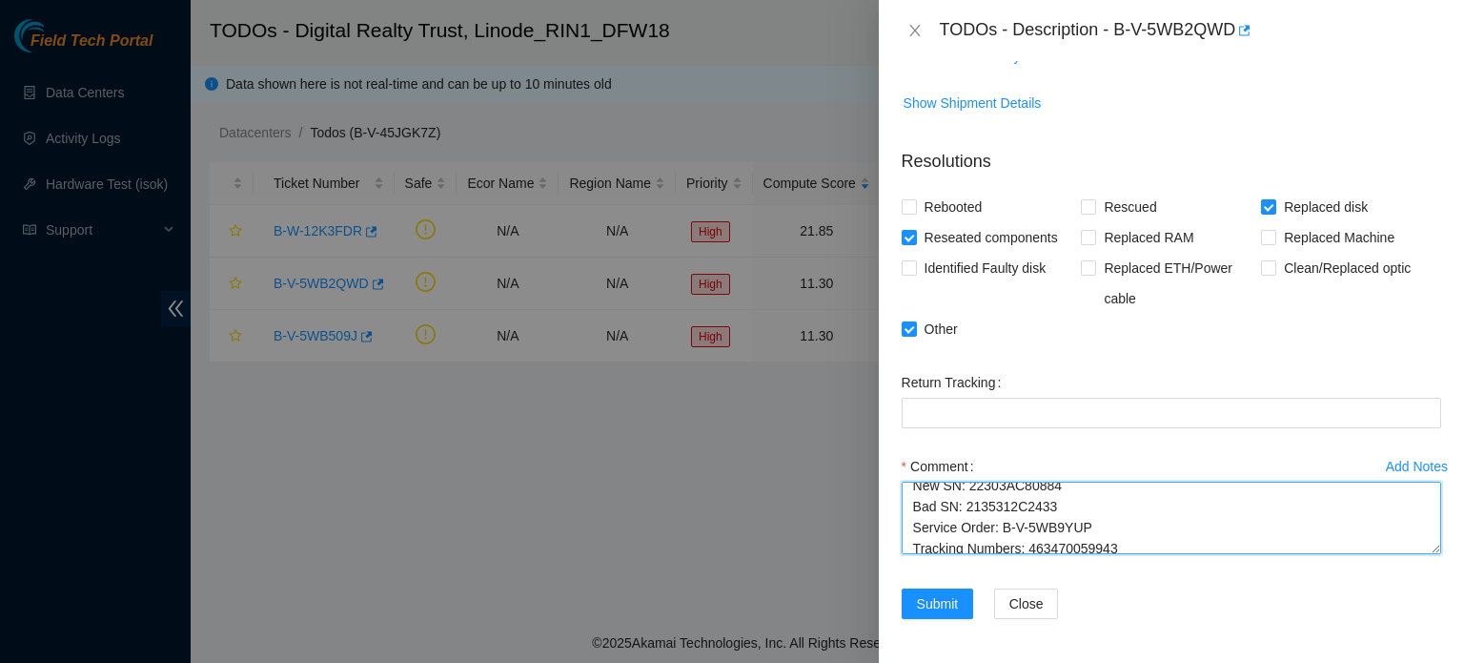
scroll to position [146, 0]
type textarea "Checked with NIE Alex Abelson for safe to work. Reseated drive from the unit. R…"
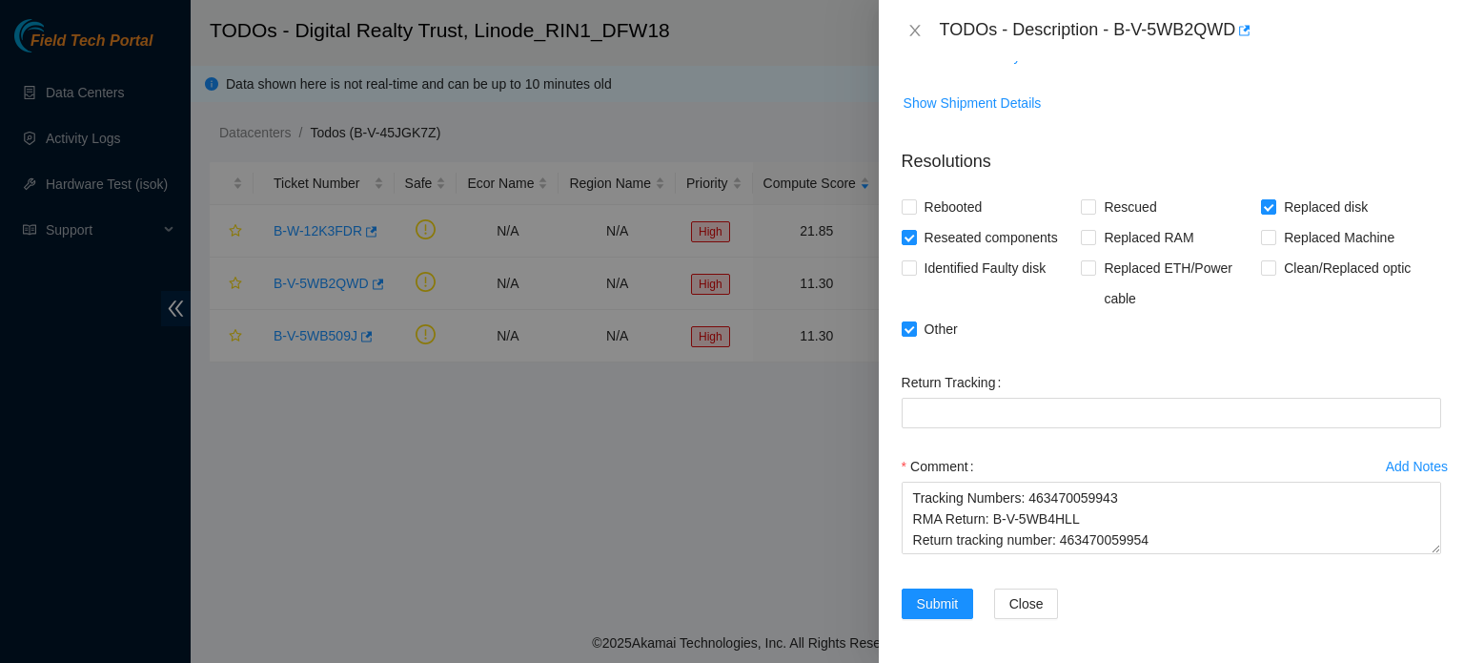
click at [1152, 624] on div "Submit Close" at bounding box center [1171, 614] width 555 height 53
click at [950, 602] on span "Submit" at bounding box center [938, 603] width 42 height 21
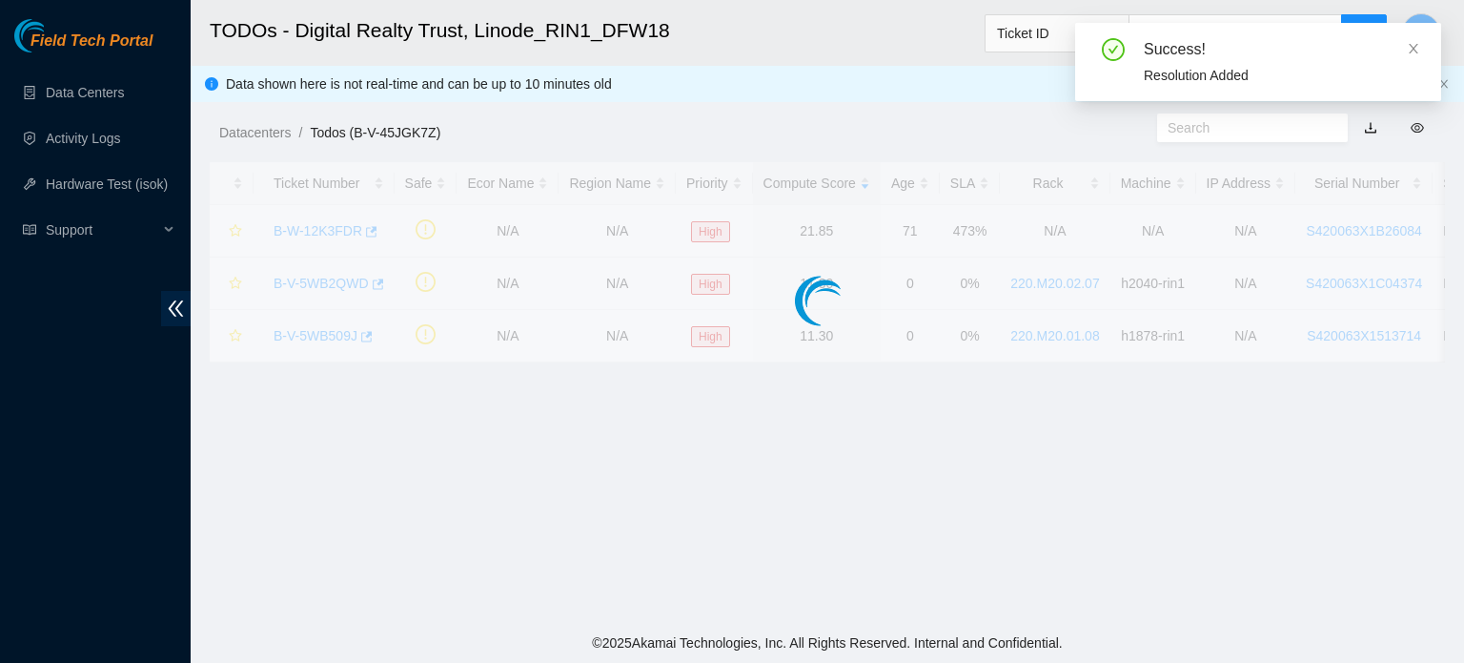
scroll to position [431, 0]
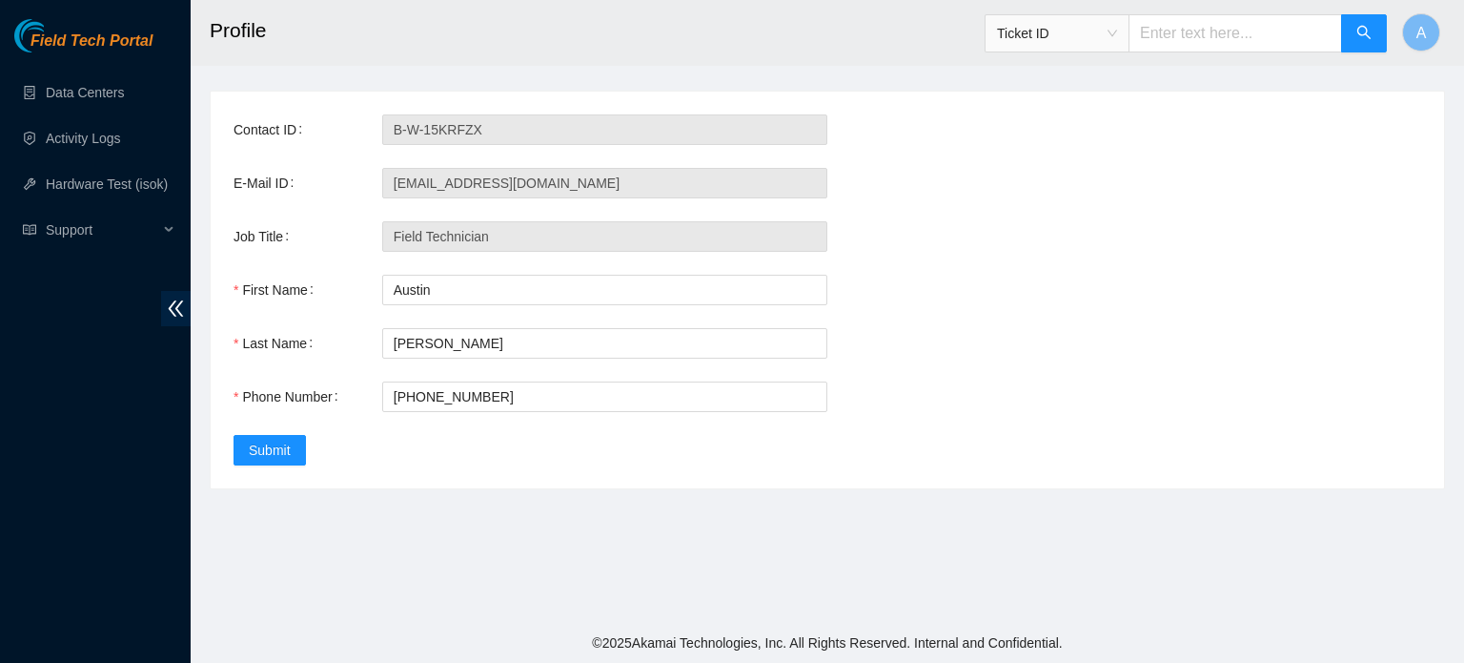
click at [1227, 18] on input "text" at bounding box center [1236, 33] width 214 height 38
paste input "B-V-5WB4HLL"
type input "B-V-5WB4HLL"
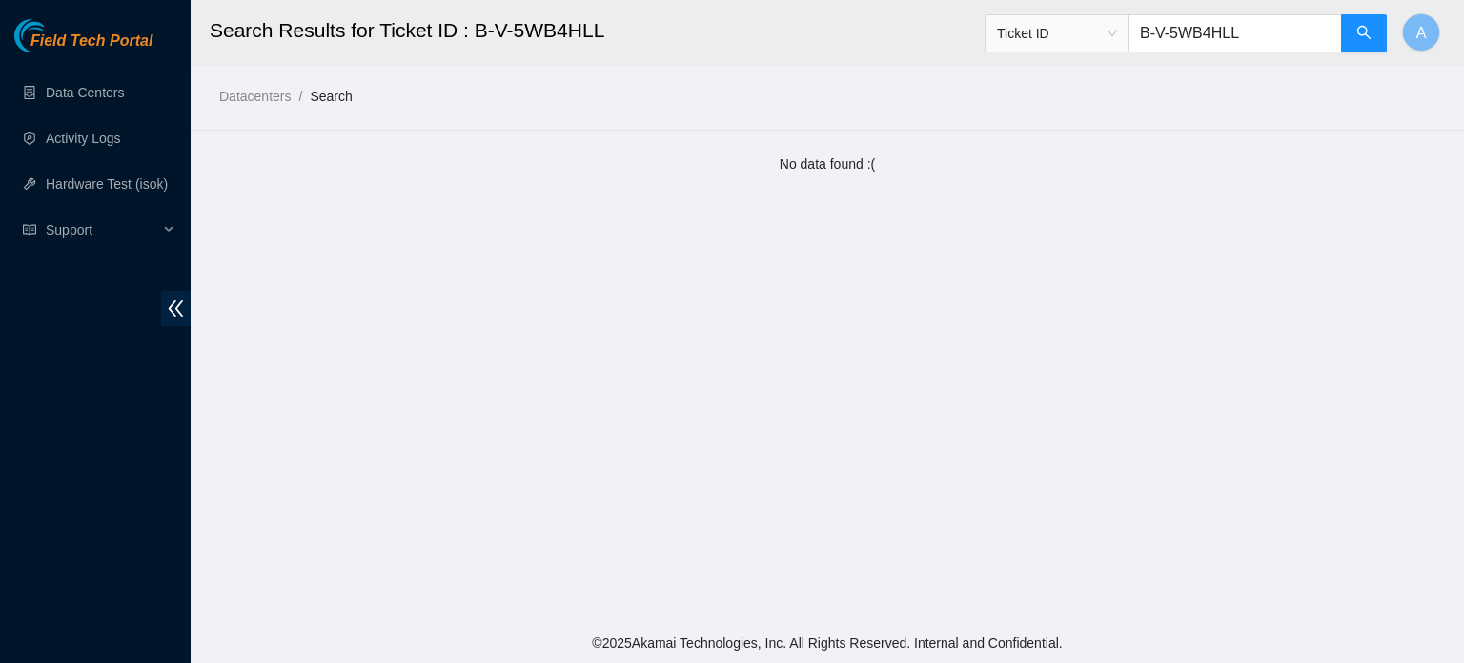
click at [1163, 31] on input "B-V-5WB4HLL" at bounding box center [1236, 33] width 214 height 38
click at [1354, 40] on button "button" at bounding box center [1364, 33] width 46 height 38
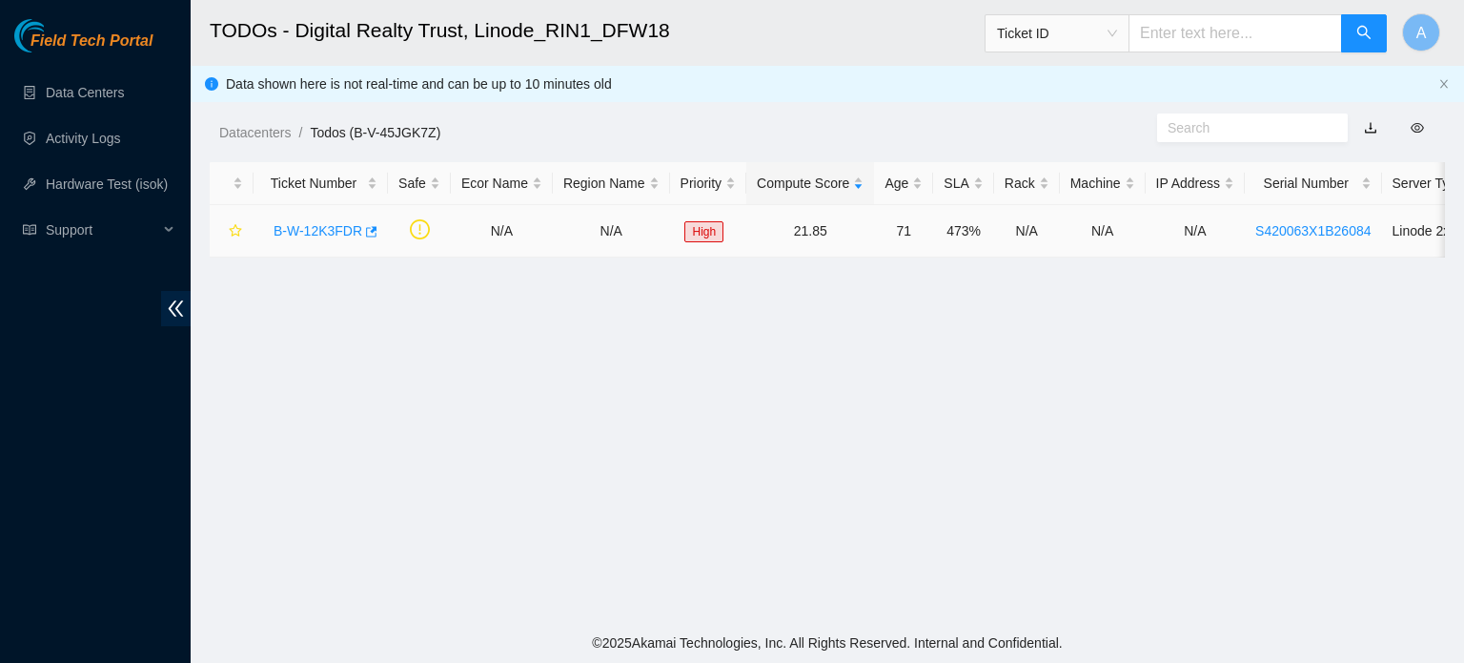
click at [344, 229] on link "B-W-12K3FDR" at bounding box center [318, 230] width 89 height 15
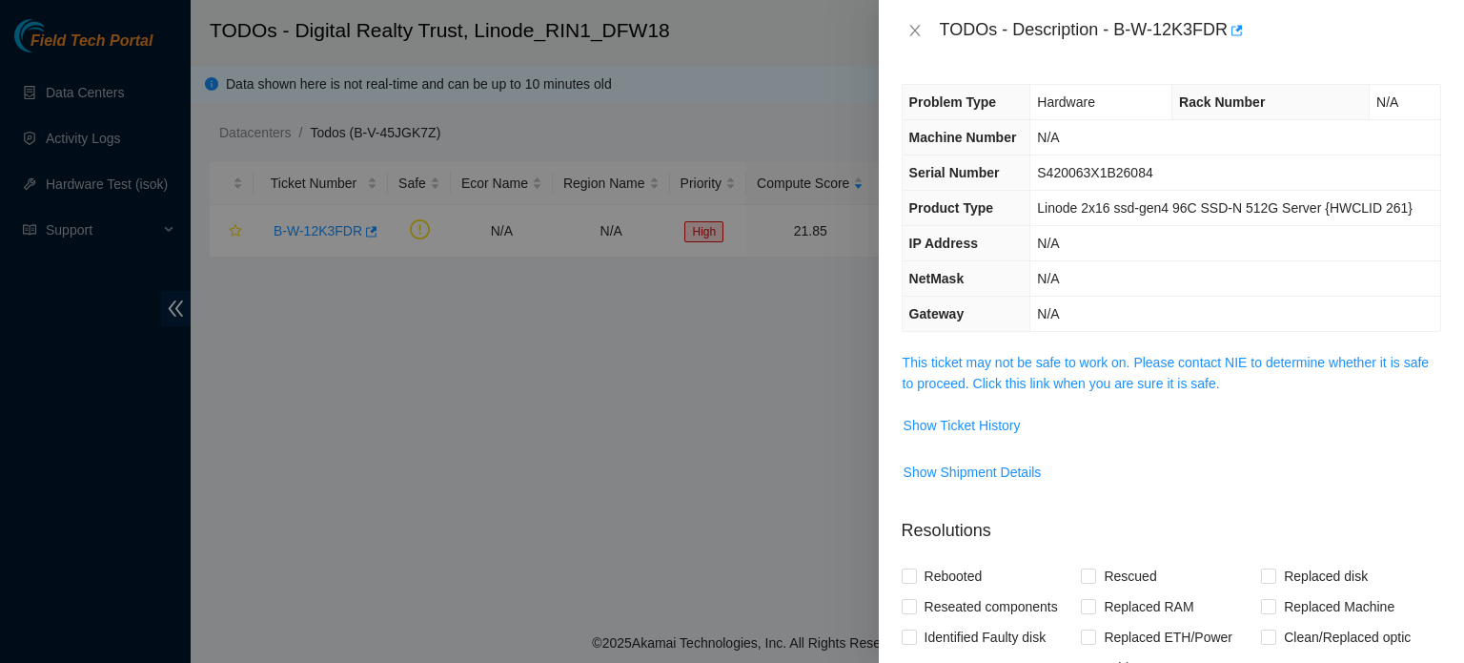
click at [1045, 399] on td "This ticket may not be safe to work on. Please contact NIE to determine whether…" at bounding box center [1172, 380] width 540 height 58
click at [1037, 371] on span "This ticket may not be safe to work on. Please contact NIE to determine whether…" at bounding box center [1172, 373] width 538 height 42
click at [1030, 355] on link "This ticket may not be safe to work on. Please contact NIE to determine whether…" at bounding box center [1166, 373] width 526 height 36
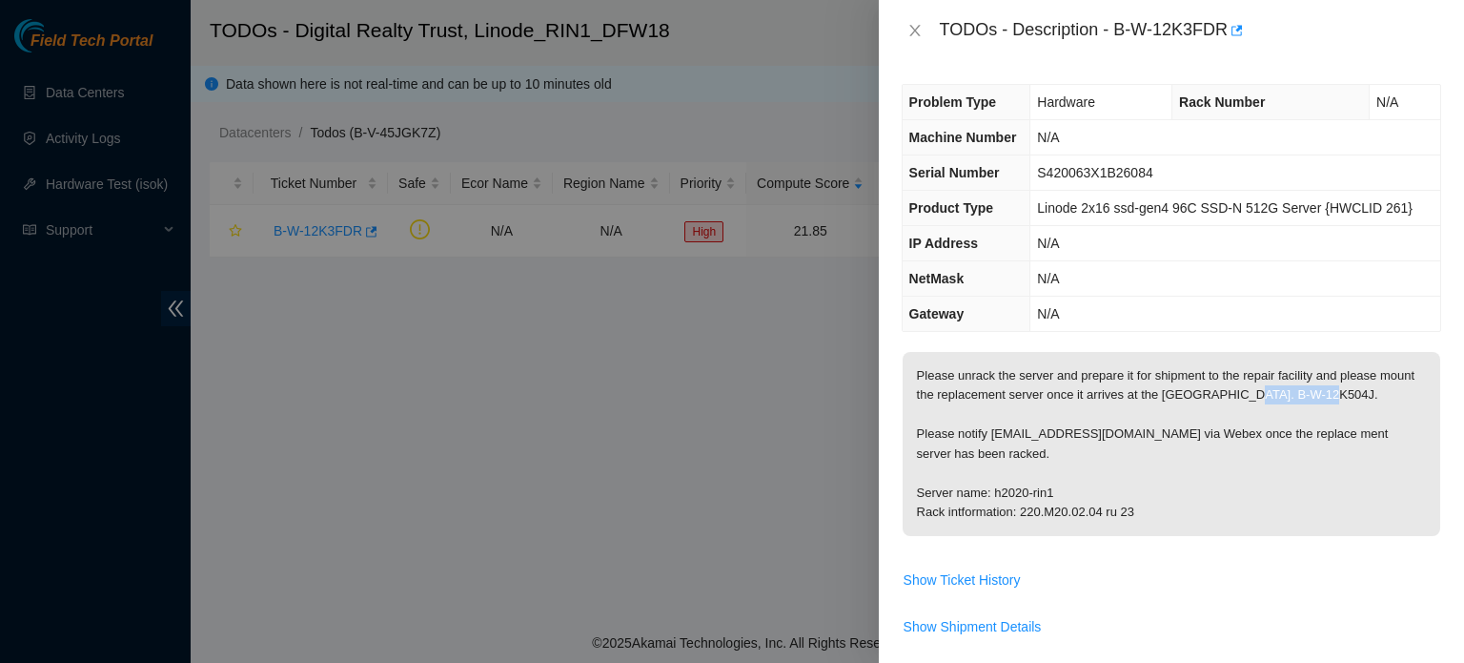
drag, startPoint x: 1273, startPoint y: 394, endPoint x: 1355, endPoint y: 399, distance: 82.2
click at [1355, 399] on p "Please unrack the server and prepare it for shipment to the repair facility and…" at bounding box center [1172, 444] width 538 height 184
copy p "B-W-12K504J."
click at [980, 577] on span "Show Ticket History" at bounding box center [962, 579] width 117 height 21
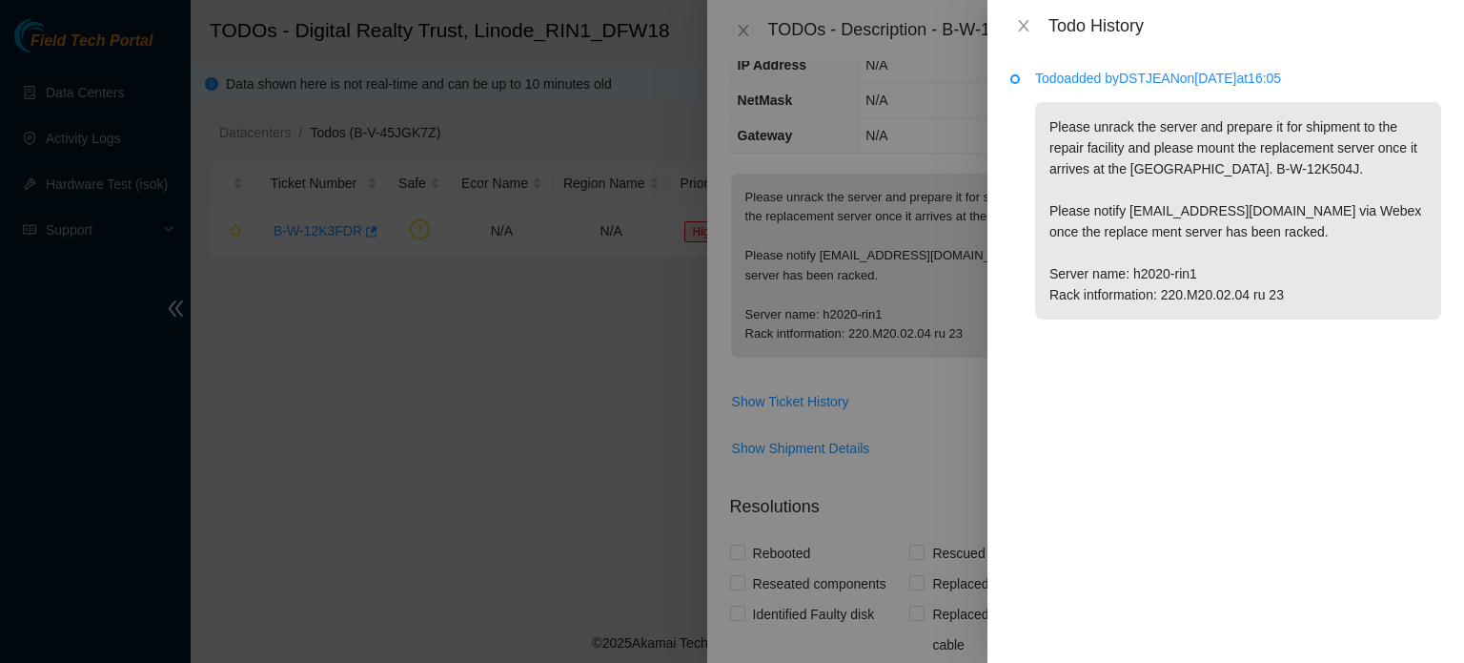
scroll to position [179, 0]
click at [1140, 205] on p "Please unrack the server and prepare it for shipment to the repair facility and…" at bounding box center [1238, 210] width 406 height 217
drag, startPoint x: 1130, startPoint y: 213, endPoint x: 1255, endPoint y: 214, distance: 124.9
click at [1255, 214] on p "Please unrack the server and prepare it for shipment to the repair facility and…" at bounding box center [1238, 210] width 406 height 217
copy p "[EMAIL_ADDRESS][DOMAIN_NAME]"
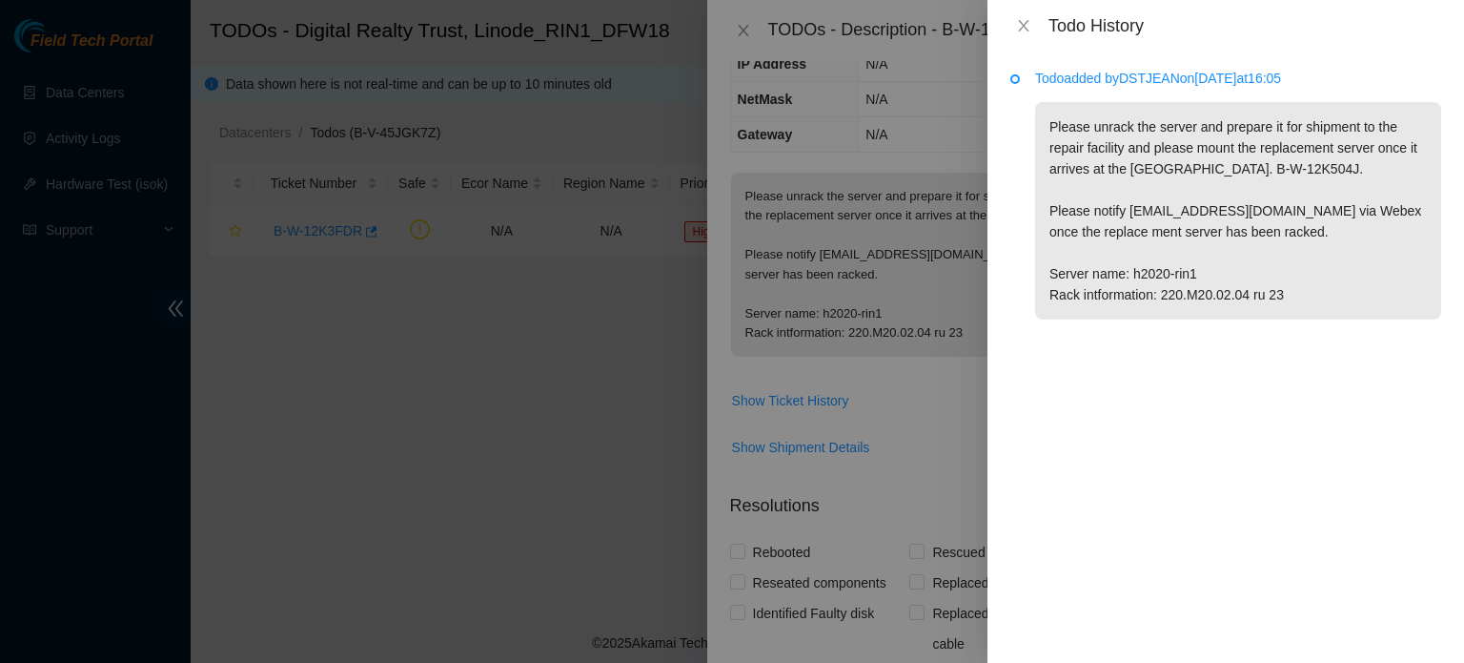
click at [1105, 243] on p "Please unrack the server and prepare it for shipment to the repair facility and…" at bounding box center [1238, 210] width 406 height 217
click at [1431, 260] on p "Please unrack the server and prepare it for shipment to the repair facility and…" at bounding box center [1238, 210] width 406 height 217
click at [1019, 30] on icon "close" at bounding box center [1023, 25] width 10 height 11
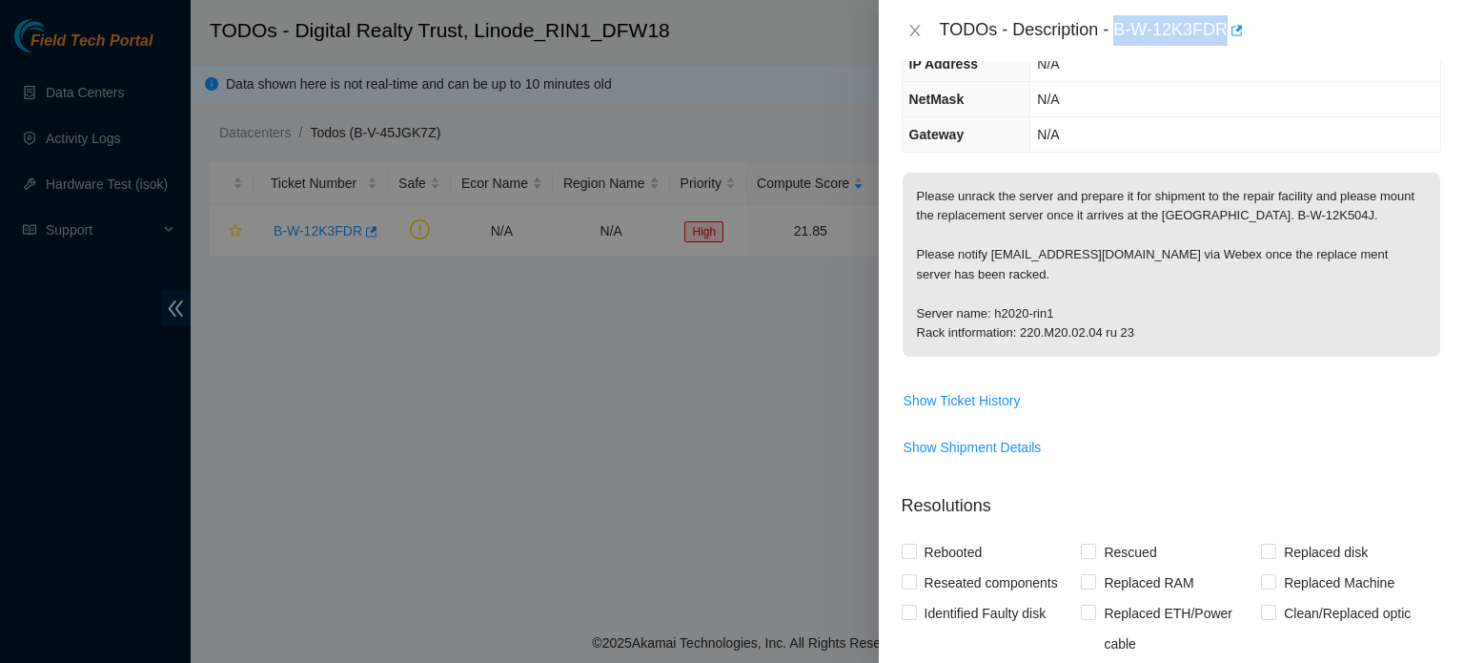
drag, startPoint x: 1115, startPoint y: 28, endPoint x: 1228, endPoint y: 58, distance: 117.5
click at [1228, 58] on div "TODOs - Description - B-W-12K3FDR" at bounding box center [1171, 30] width 585 height 61
copy div "B-W-12K3FDR"
